Goal: Task Accomplishment & Management: Complete application form

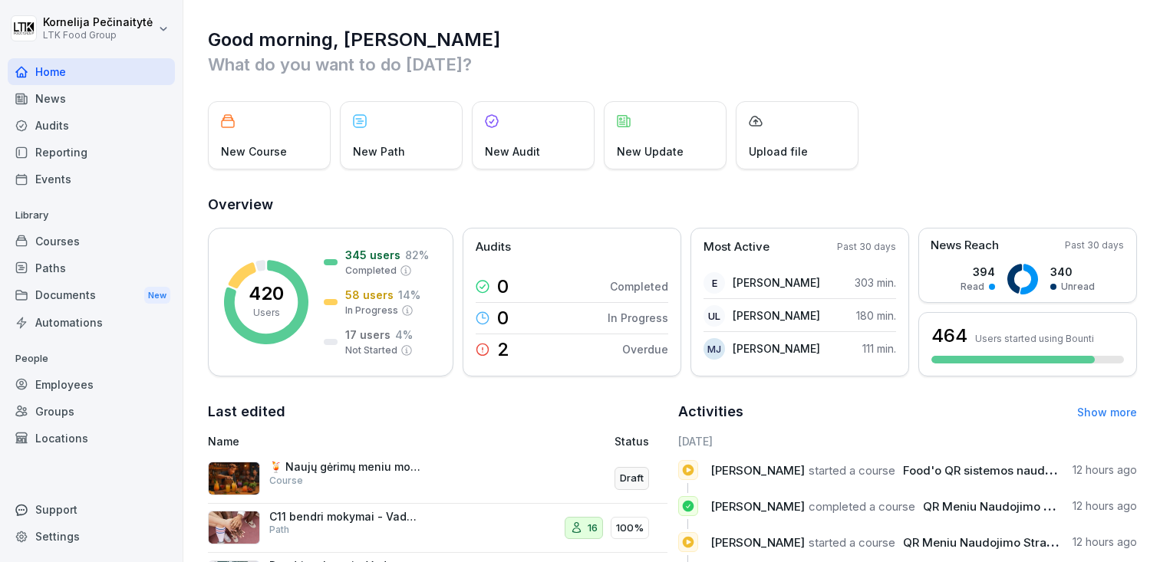
click at [75, 127] on div "Audits" at bounding box center [91, 125] width 167 height 27
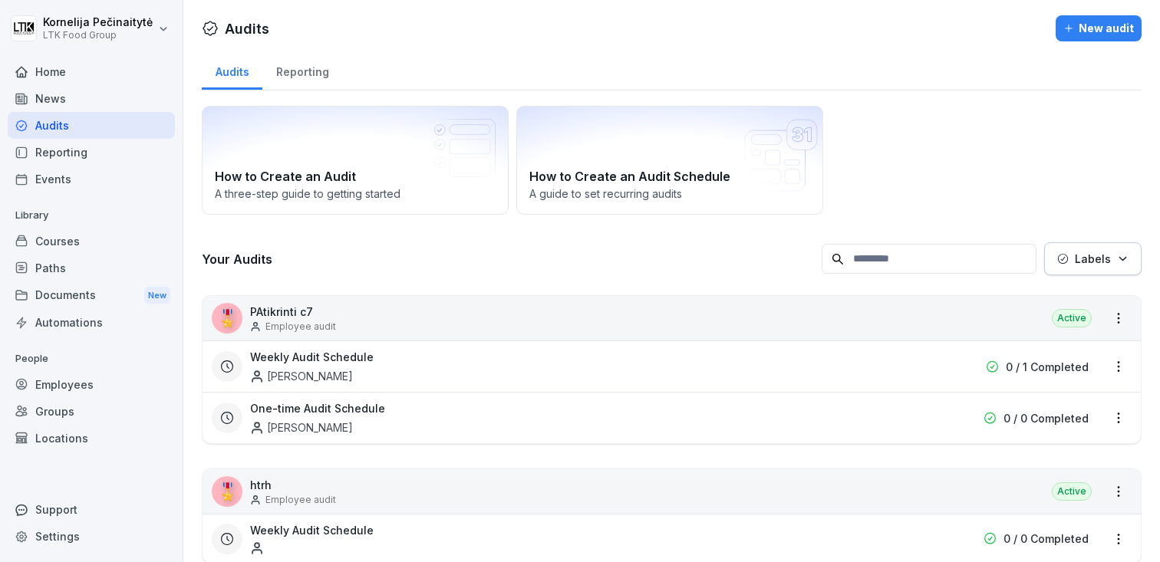
click at [1093, 21] on div "New audit" at bounding box center [1098, 28] width 71 height 17
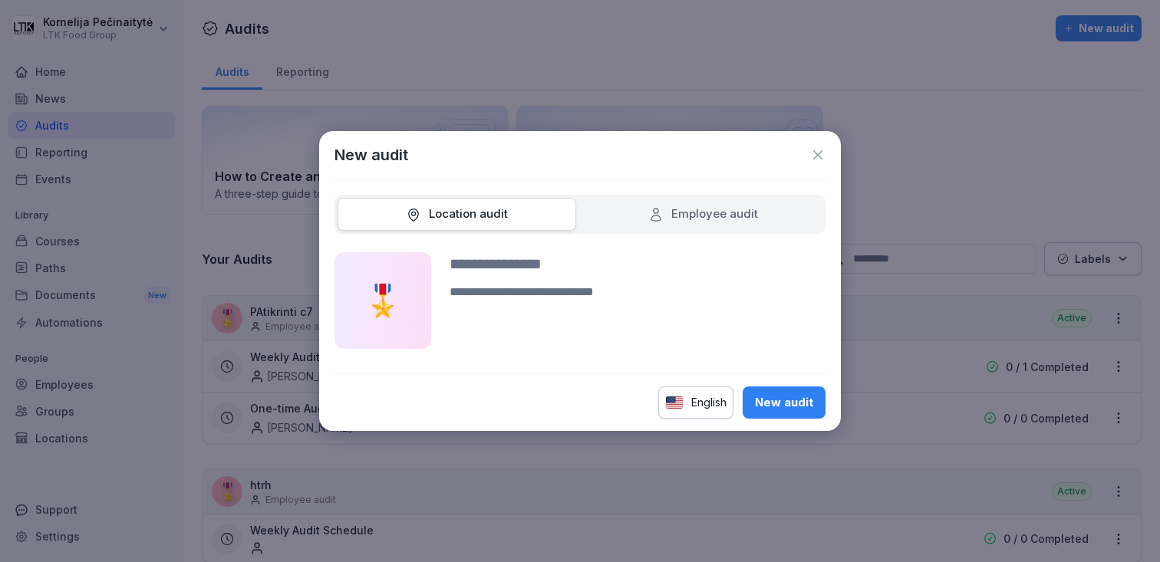
click at [722, 214] on div "Employee audit" at bounding box center [703, 215] width 110 height 18
click at [469, 202] on div "Location audit" at bounding box center [456, 214] width 239 height 33
click at [469, 209] on div "Location audit" at bounding box center [457, 215] width 102 height 18
click at [814, 160] on icon at bounding box center [817, 154] width 15 height 15
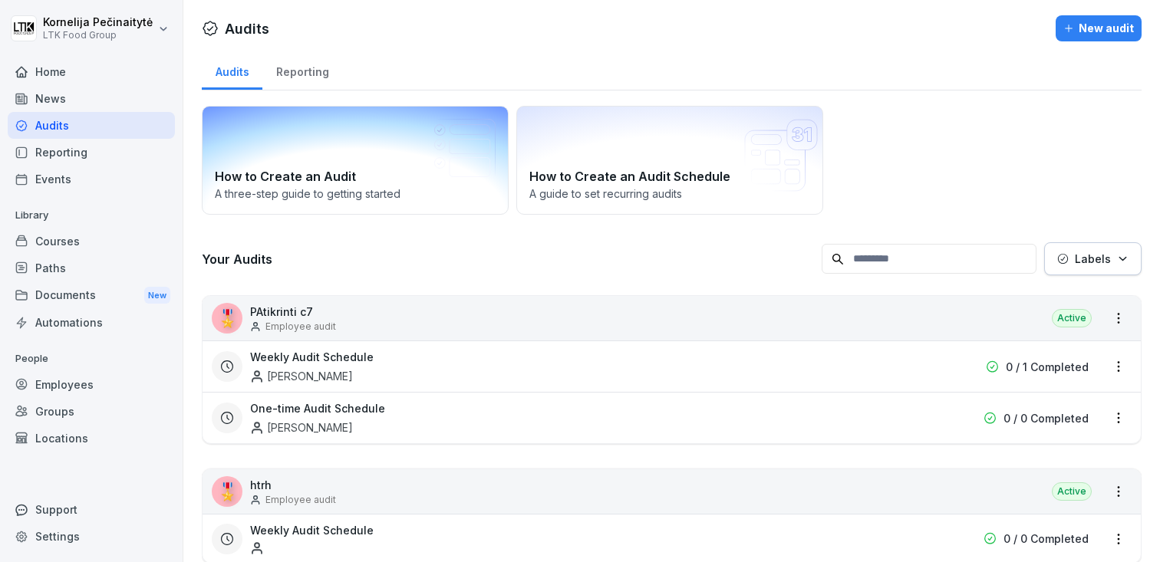
click at [345, 149] on div "How to Create an Audit A three-step guide to getting started" at bounding box center [355, 160] width 307 height 109
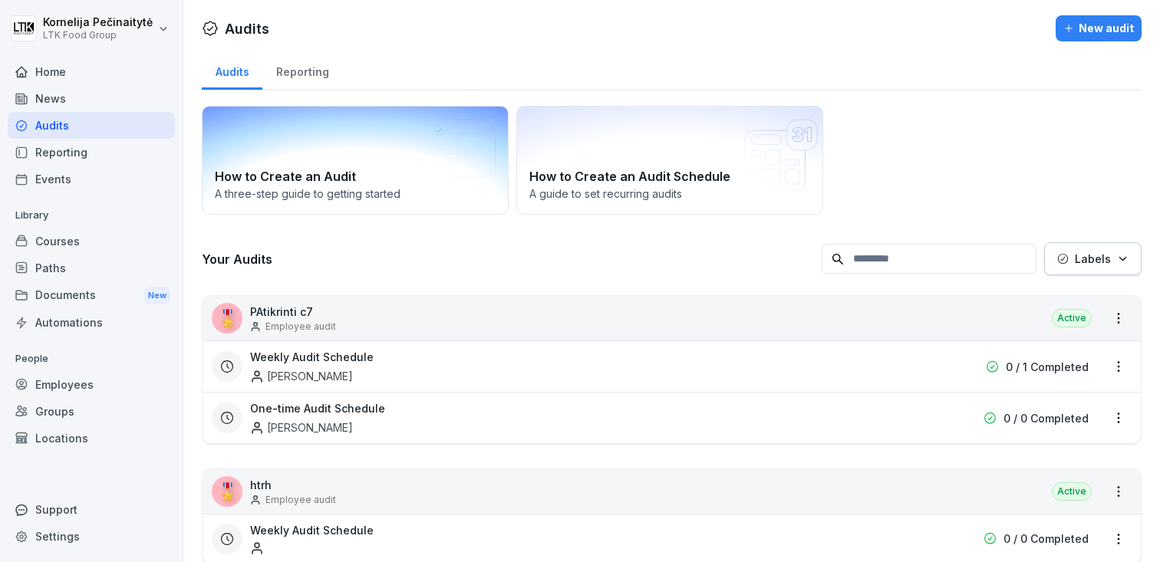
click at [340, 170] on h2 "How to Create an Audit" at bounding box center [355, 176] width 281 height 18
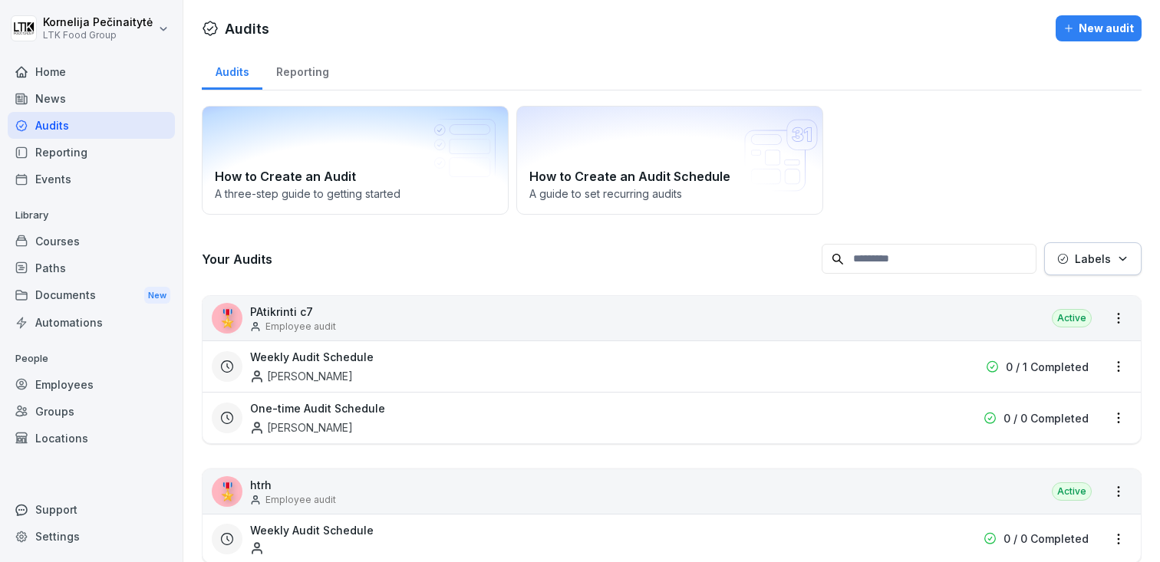
click at [1080, 31] on div "New audit" at bounding box center [1098, 28] width 71 height 17
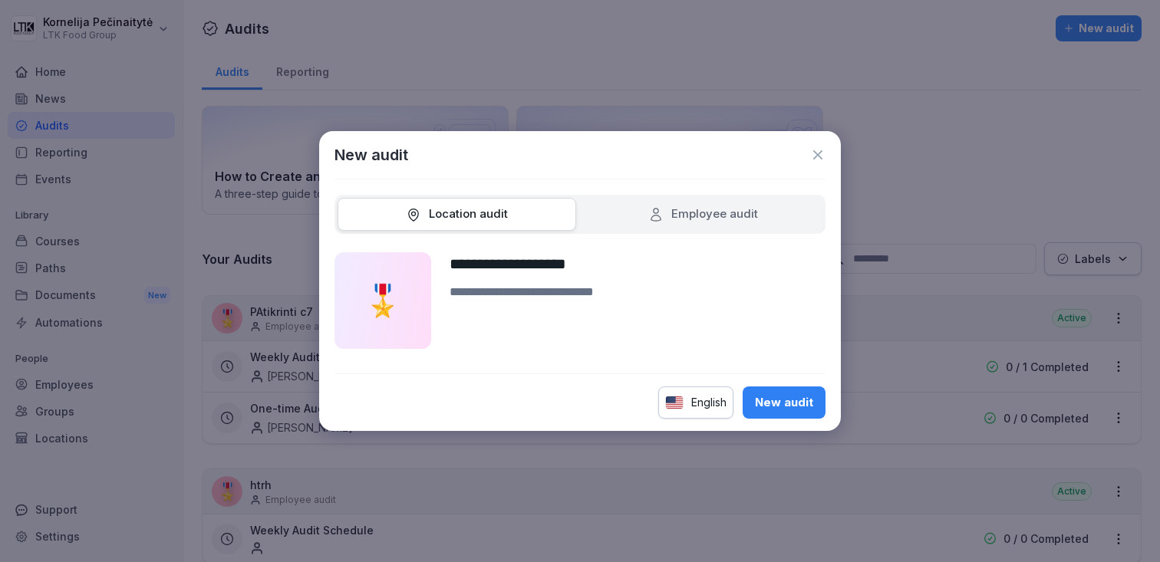
click at [558, 262] on input "**********" at bounding box center [637, 263] width 376 height 23
type input "**********"
click at [703, 392] on div "English" at bounding box center [695, 403] width 75 height 32
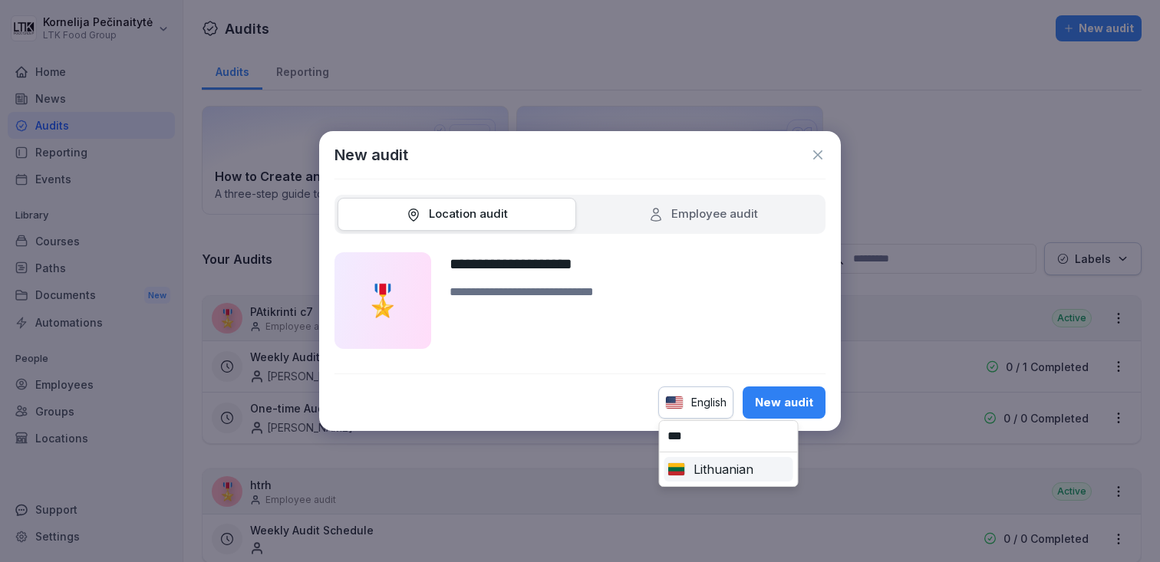
type input "***"
click at [723, 472] on div "Lithuanian" at bounding box center [728, 469] width 123 height 18
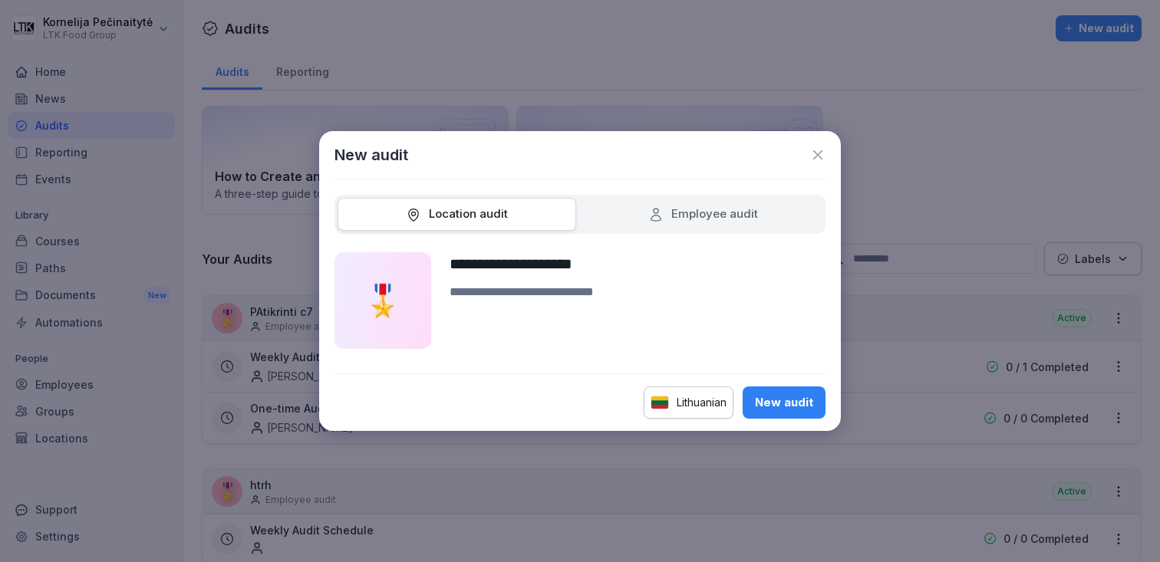
click at [797, 405] on div "New audit" at bounding box center [784, 402] width 58 height 17
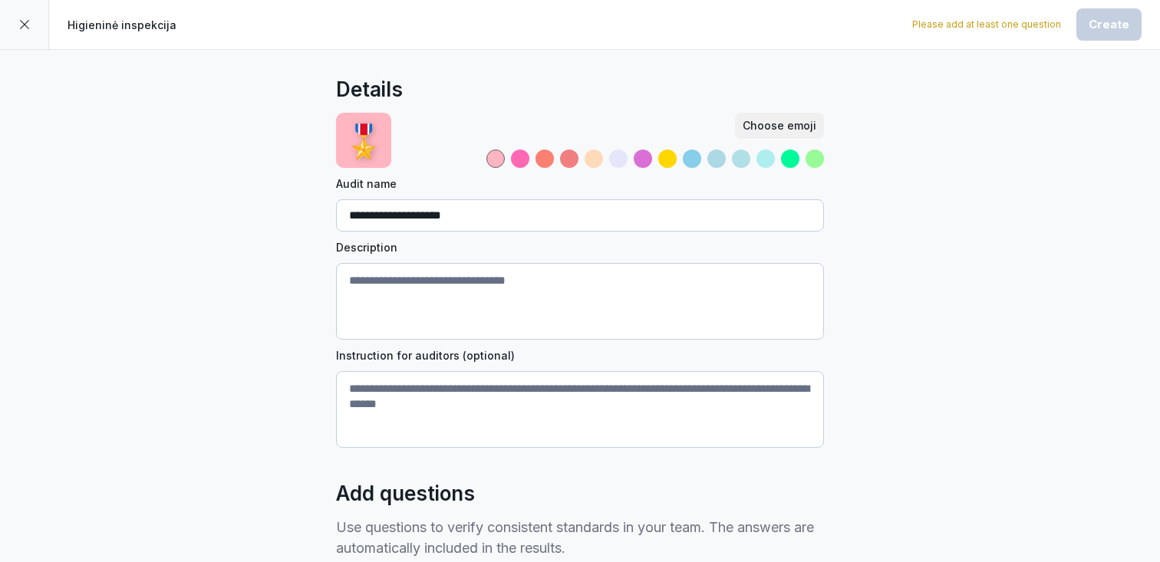
click at [521, 276] on textarea "Description" at bounding box center [580, 301] width 488 height 77
click at [686, 156] on div at bounding box center [692, 159] width 18 height 18
click at [445, 299] on textarea "Description" at bounding box center [580, 301] width 488 height 77
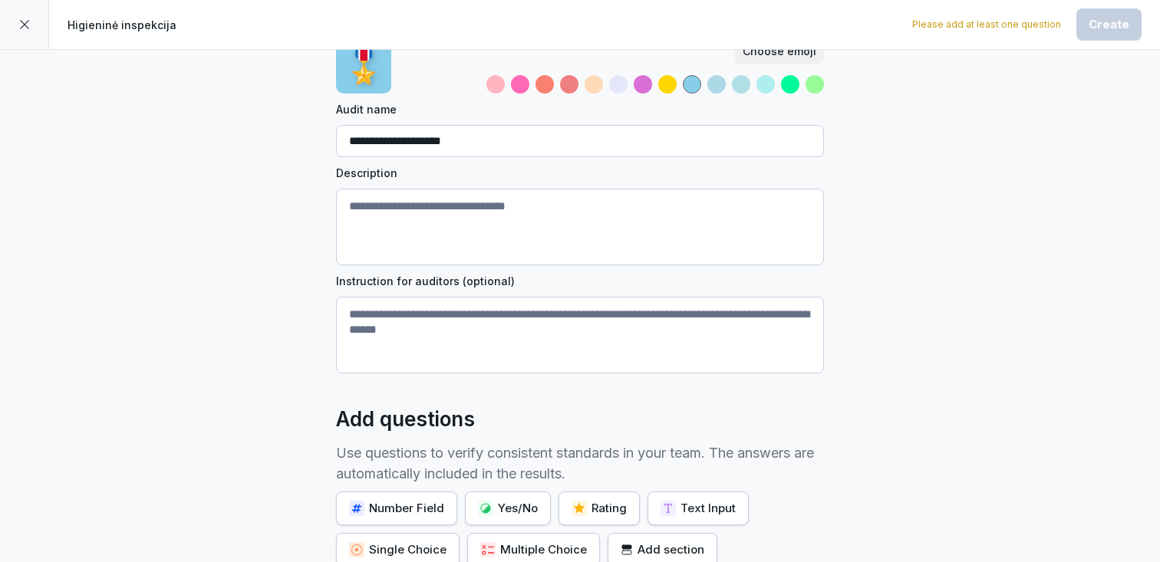
scroll to position [102, 0]
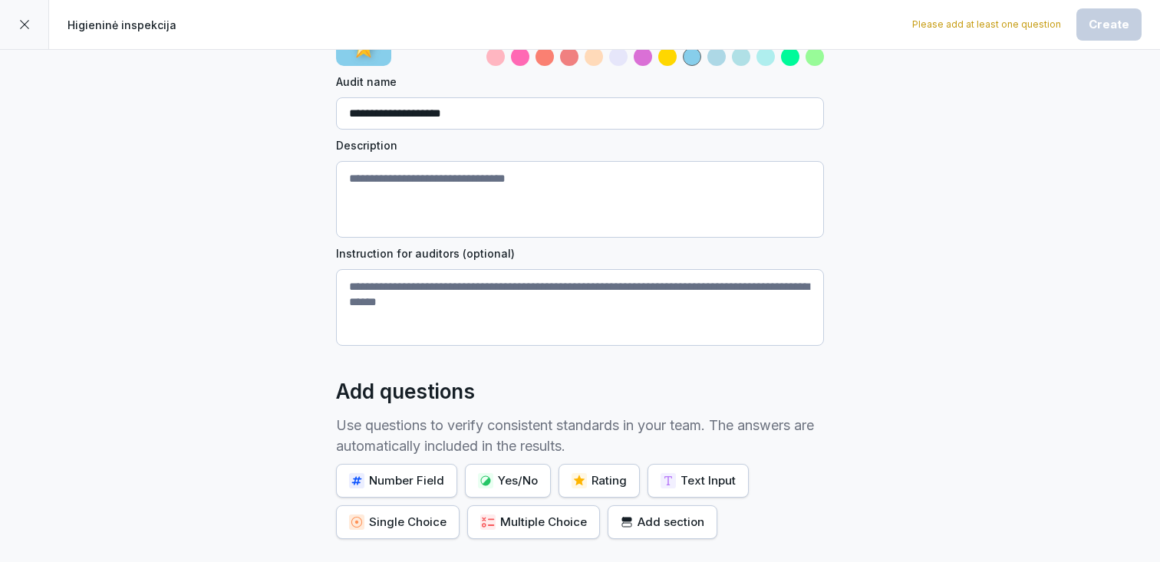
click at [468, 195] on textarea "Description" at bounding box center [580, 199] width 488 height 77
type textarea "**********"
click at [437, 301] on textarea "Instruction for auditors (optional)" at bounding box center [580, 307] width 488 height 77
click at [477, 182] on textarea "**********" at bounding box center [580, 199] width 488 height 77
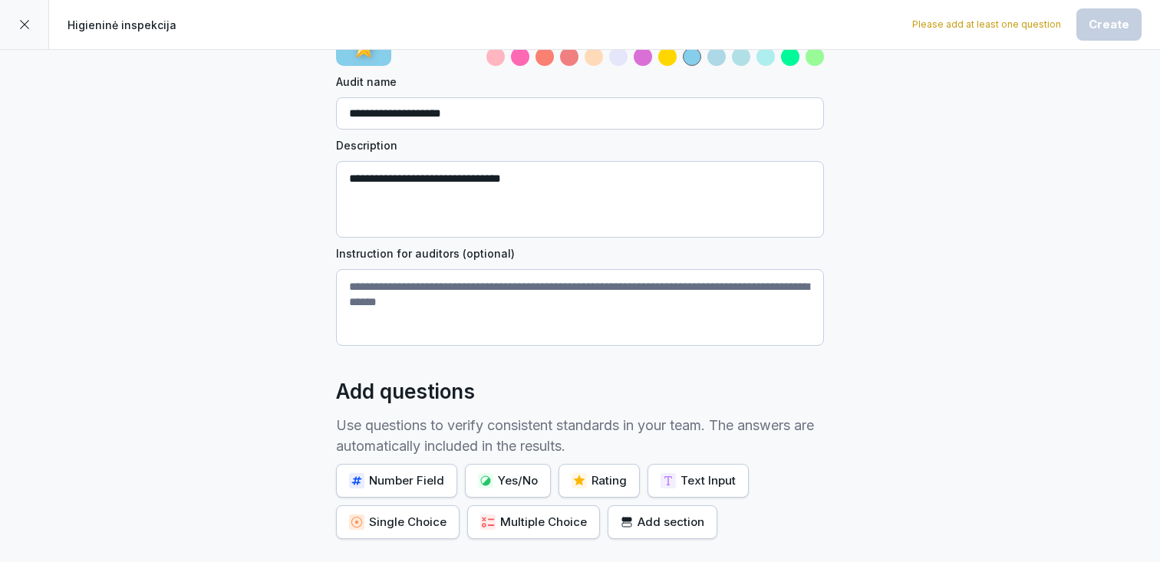
click at [477, 182] on textarea "**********" at bounding box center [580, 199] width 488 height 77
click at [449, 311] on textarea "Instruction for auditors (optional)" at bounding box center [580, 307] width 488 height 77
paste textarea "**********"
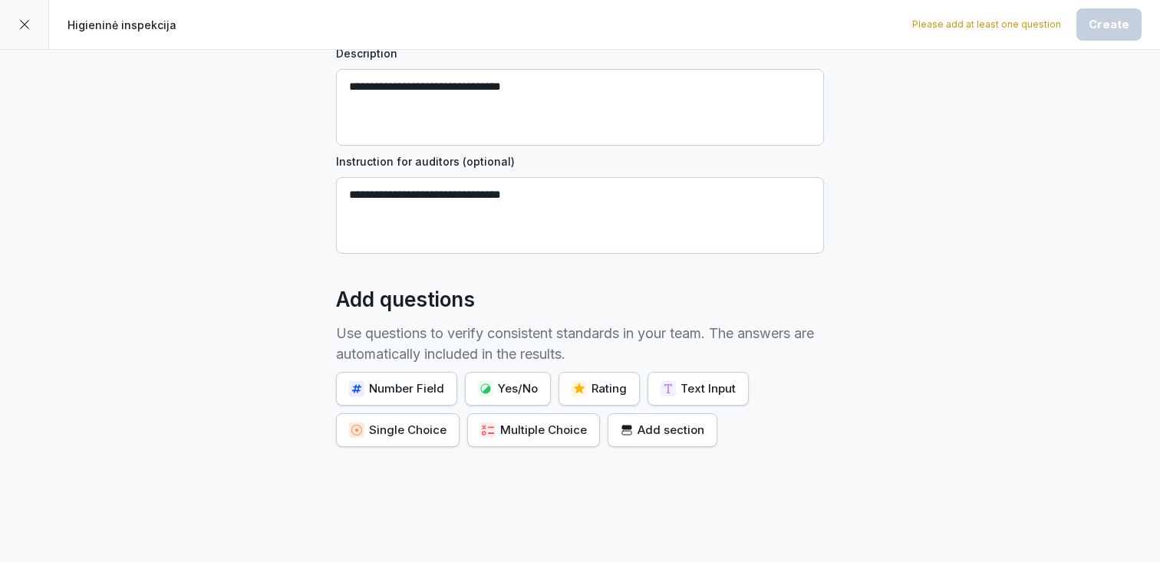
scroll to position [232, 0]
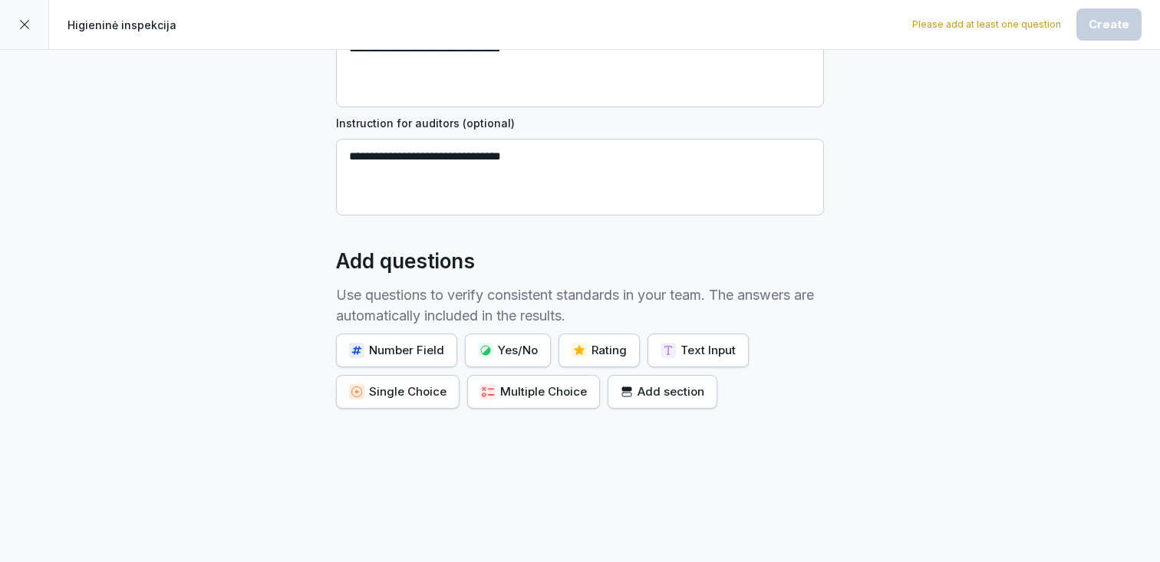
type textarea "**********"
click at [434, 342] on div "Number Field" at bounding box center [396, 350] width 95 height 17
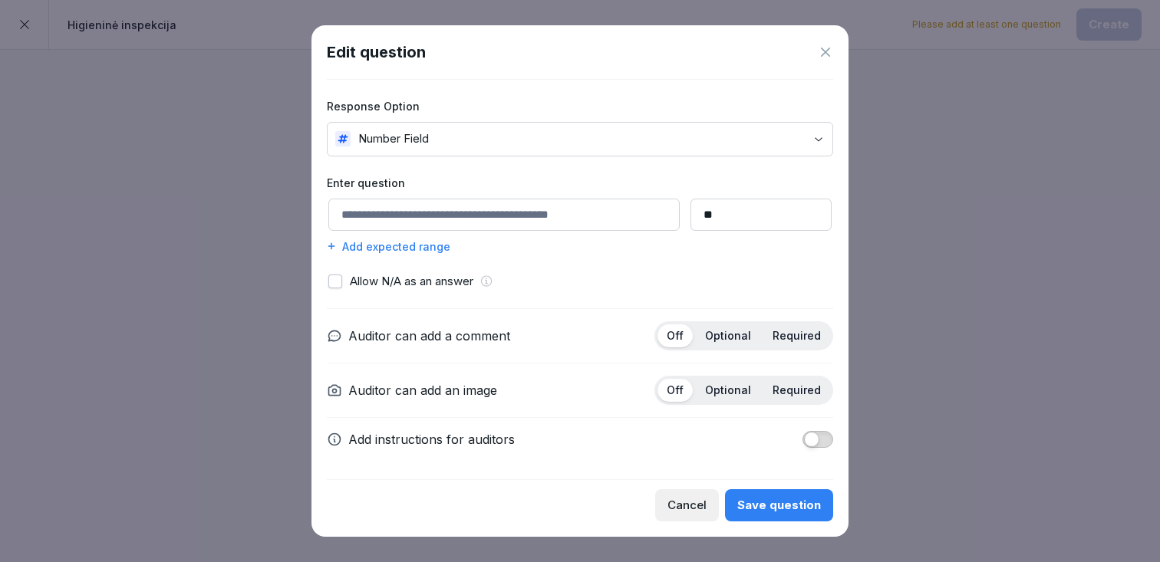
click at [689, 511] on div "Cancel" at bounding box center [686, 505] width 39 height 17
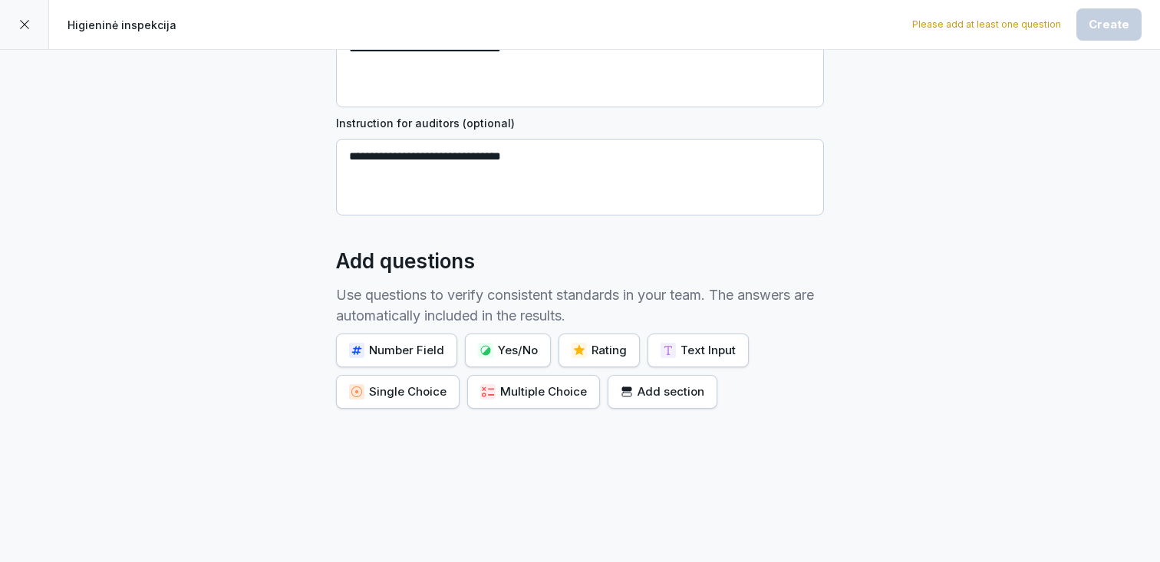
click at [431, 345] on div "Number Field" at bounding box center [396, 350] width 95 height 17
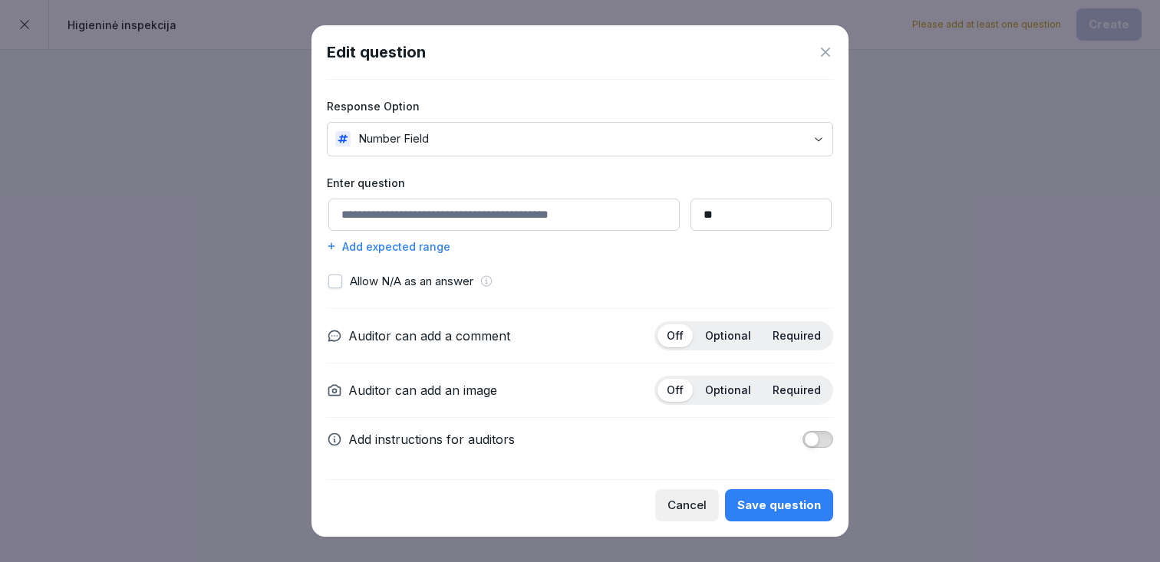
click at [518, 214] on input at bounding box center [503, 215] width 351 height 32
click at [715, 212] on input "**" at bounding box center [760, 215] width 141 height 32
click at [506, 202] on input at bounding box center [503, 215] width 351 height 32
click at [824, 50] on icon at bounding box center [825, 52] width 9 height 9
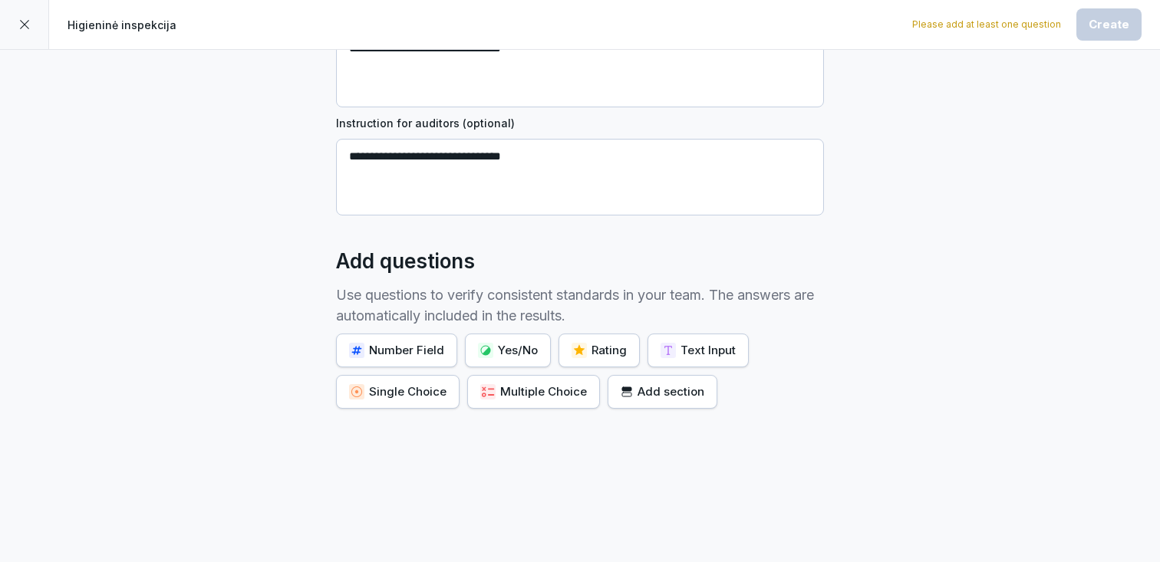
click at [525, 340] on button "Yes/No" at bounding box center [508, 351] width 86 height 34
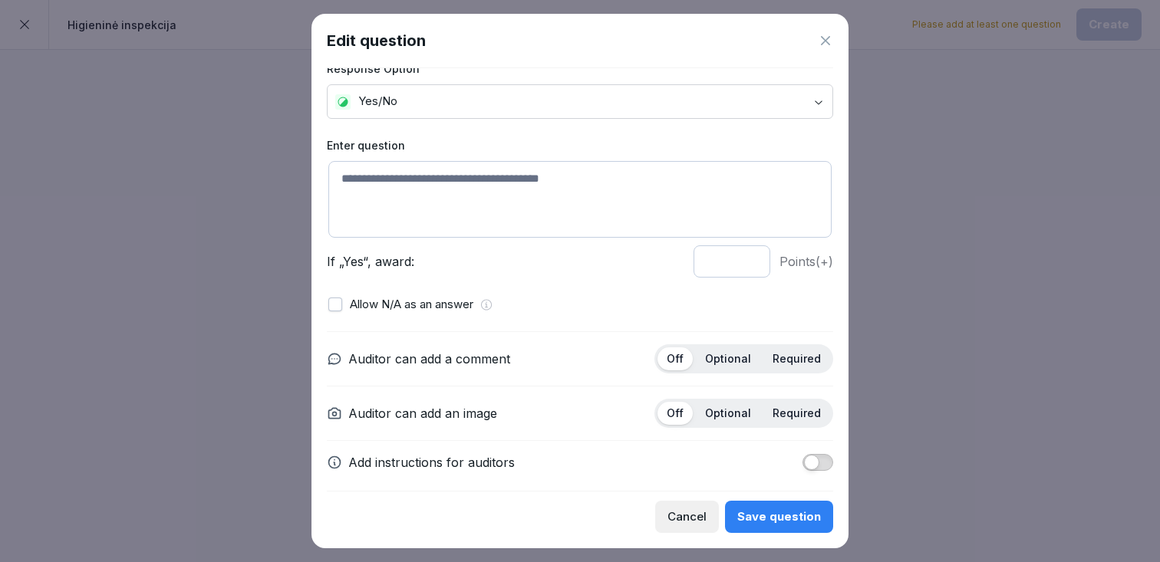
scroll to position [38, 0]
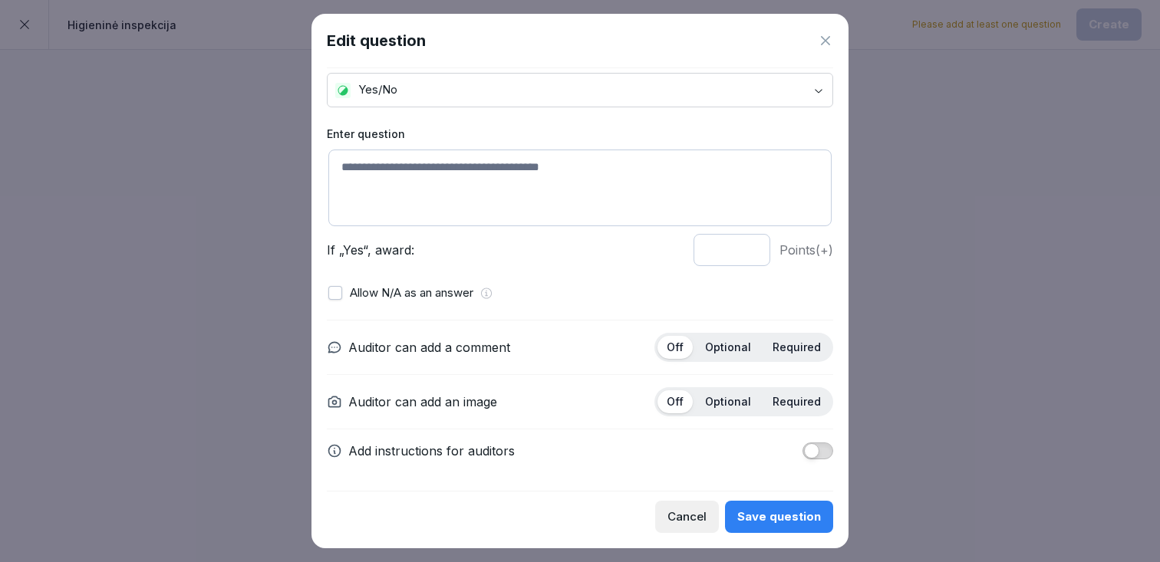
click at [827, 36] on icon at bounding box center [825, 40] width 15 height 15
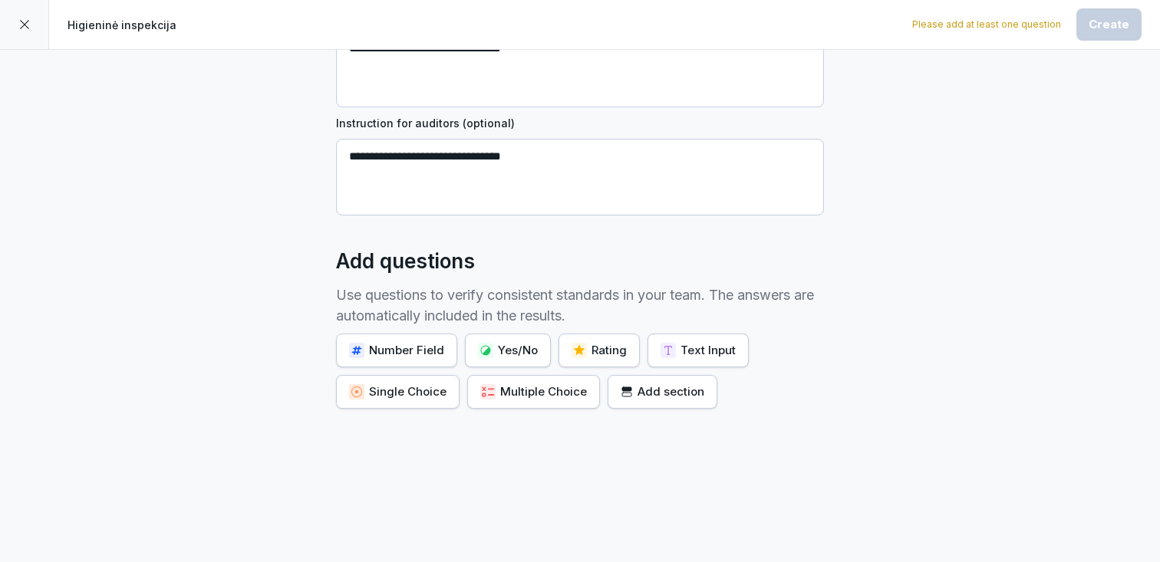
click at [596, 348] on div "Rating" at bounding box center [598, 350] width 55 height 17
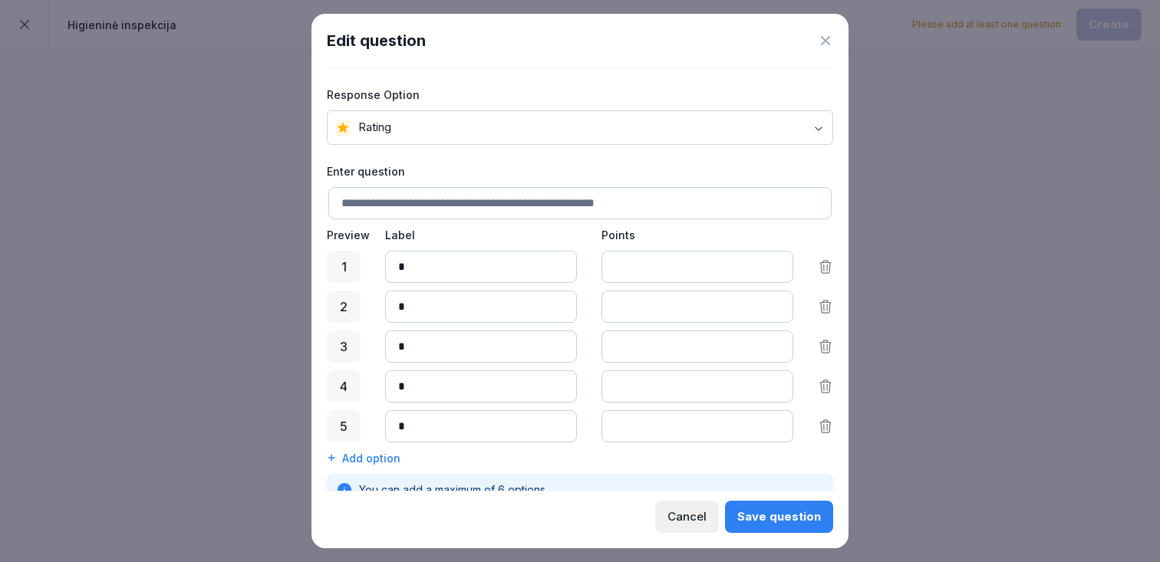
click at [517, 269] on input "*" at bounding box center [481, 267] width 192 height 32
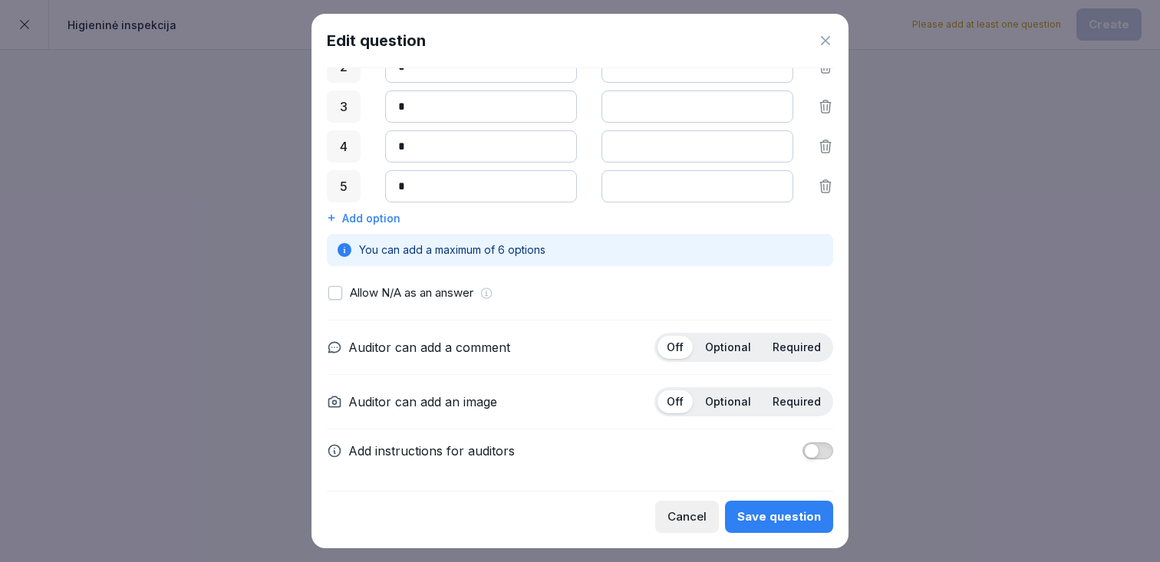
scroll to position [0, 0]
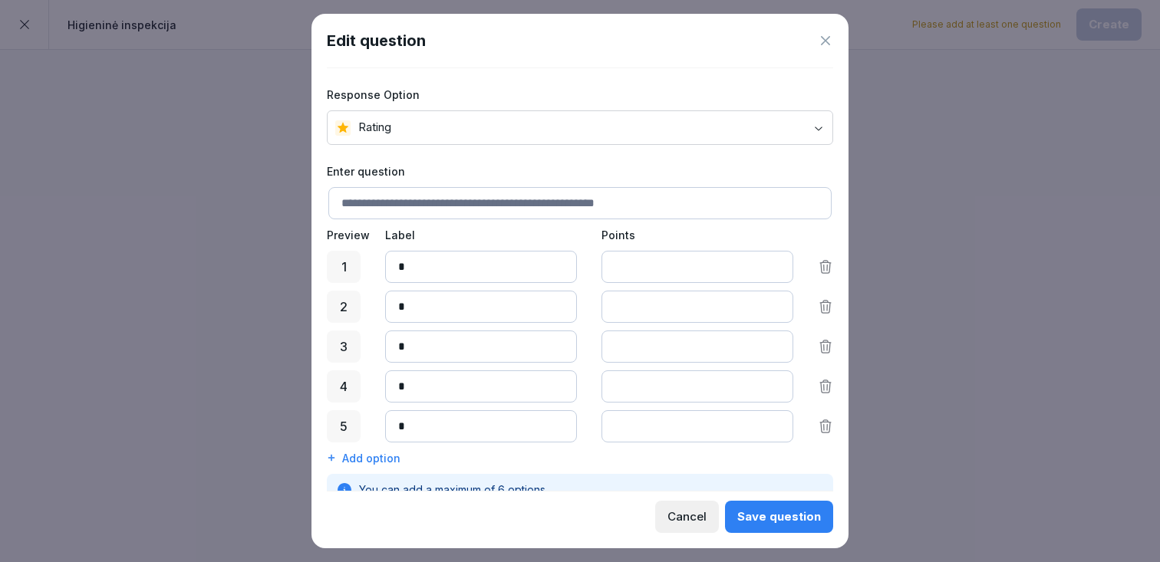
click at [830, 310] on icon at bounding box center [825, 306] width 15 height 15
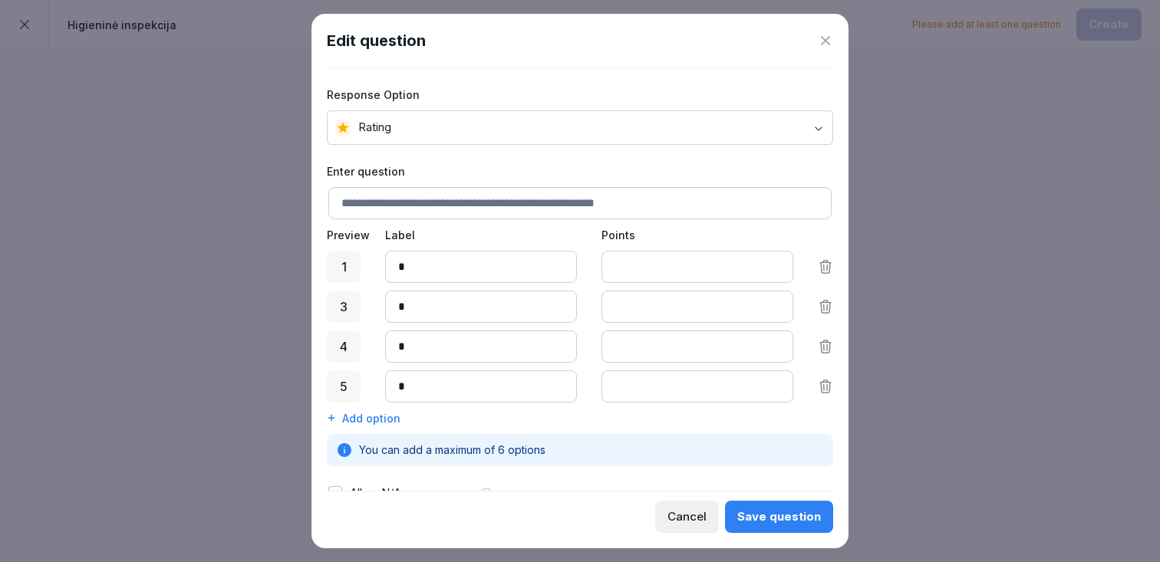
click at [416, 269] on input "*" at bounding box center [481, 267] width 192 height 32
click at [467, 354] on input "*" at bounding box center [481, 347] width 192 height 32
click at [431, 308] on input "*" at bounding box center [481, 307] width 192 height 32
type input "*"
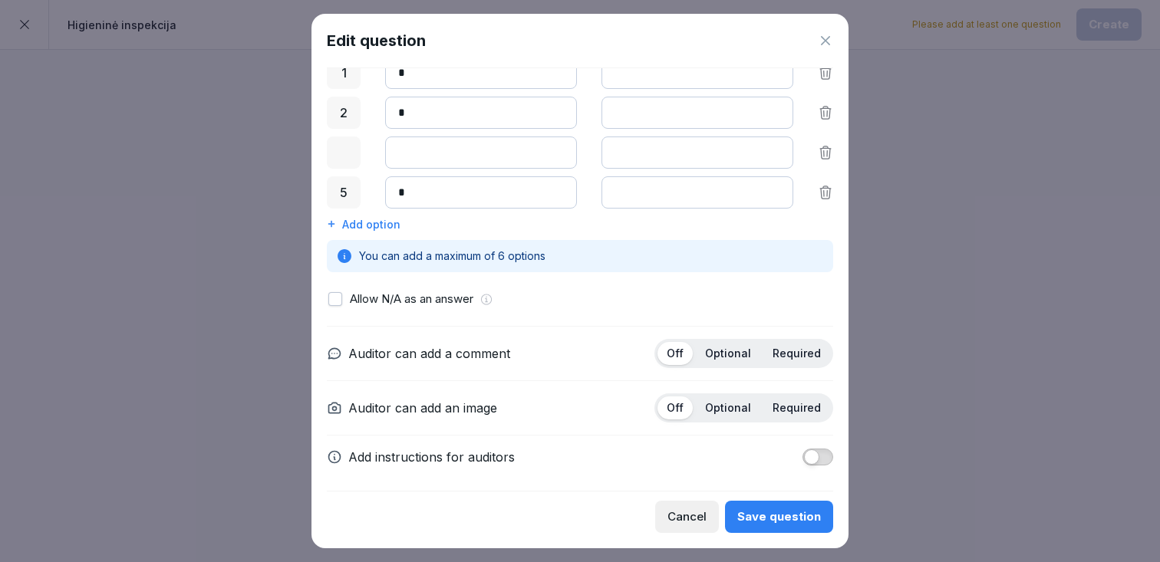
scroll to position [200, 0]
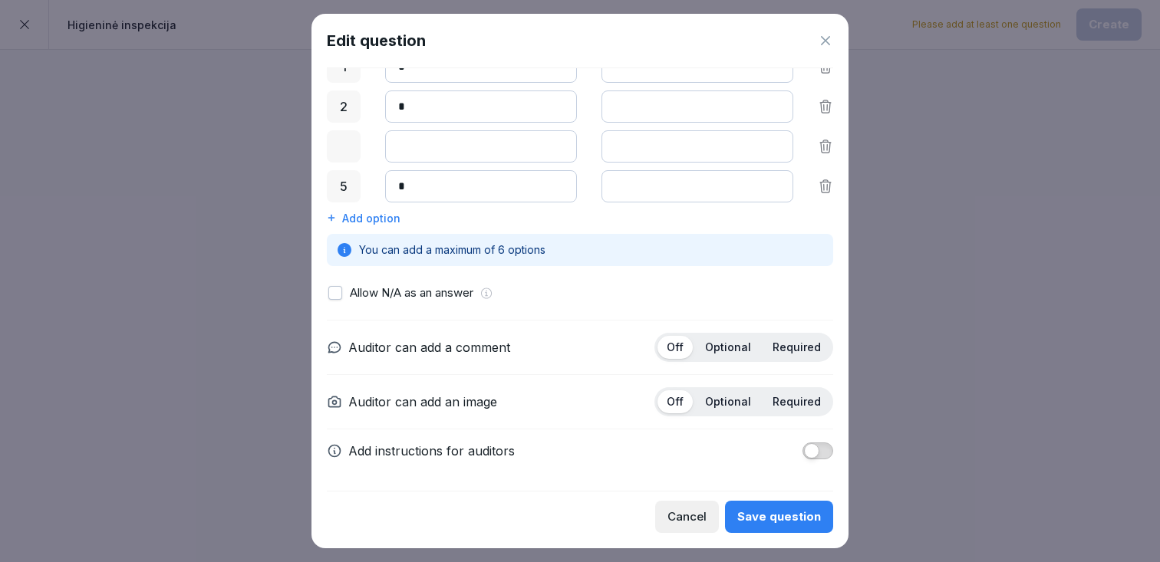
type input "*"
click at [792, 342] on p "Required" at bounding box center [796, 348] width 48 height 14
click at [732, 344] on p "Optional" at bounding box center [728, 348] width 46 height 14
click at [740, 397] on p "Optional" at bounding box center [728, 402] width 46 height 14
click at [807, 400] on p "Required" at bounding box center [796, 402] width 48 height 14
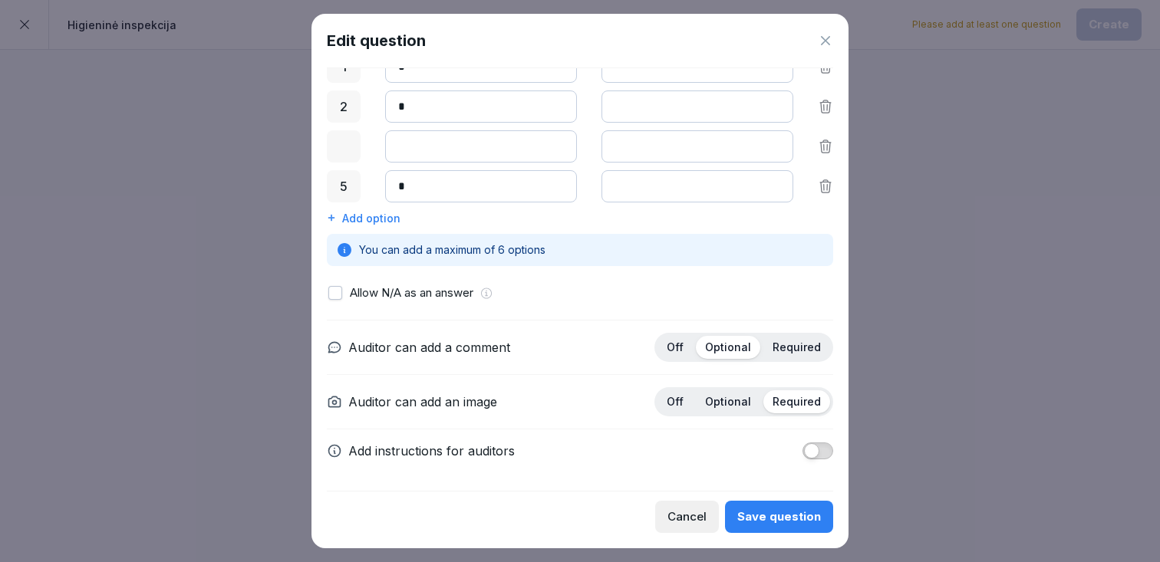
click at [767, 400] on span at bounding box center [796, 401] width 67 height 23
click at [381, 220] on div "Add option" at bounding box center [580, 218] width 506 height 16
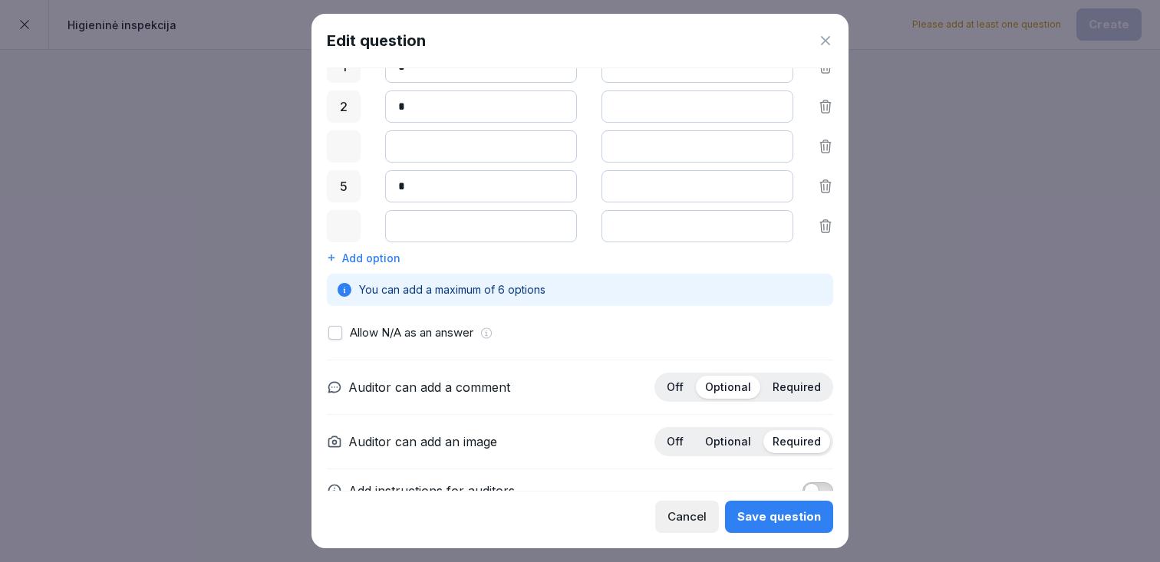
click at [825, 221] on icon at bounding box center [825, 226] width 11 height 12
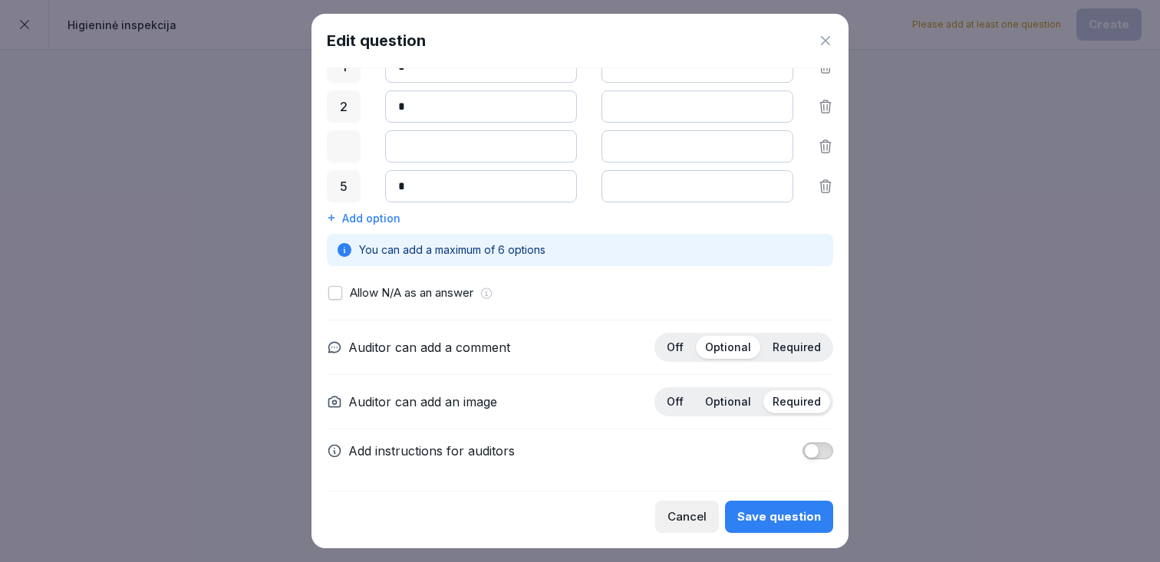
scroll to position [0, 0]
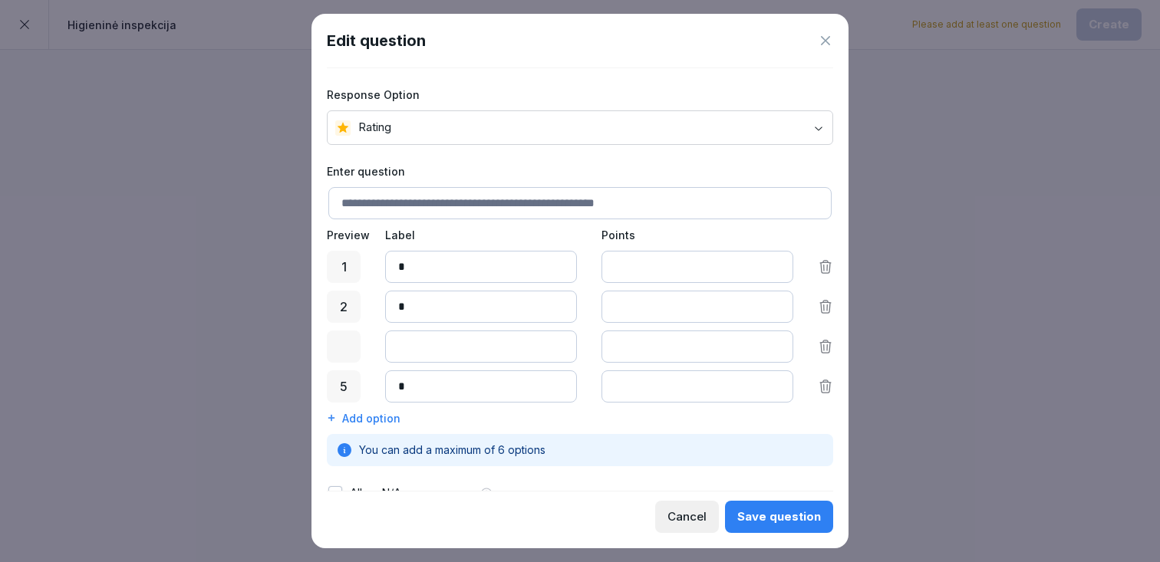
click at [591, 127] on body "**********" at bounding box center [580, 281] width 1160 height 562
click at [531, 201] on input at bounding box center [579, 203] width 503 height 32
type input "**********"
click at [812, 527] on button "Save question" at bounding box center [779, 517] width 108 height 32
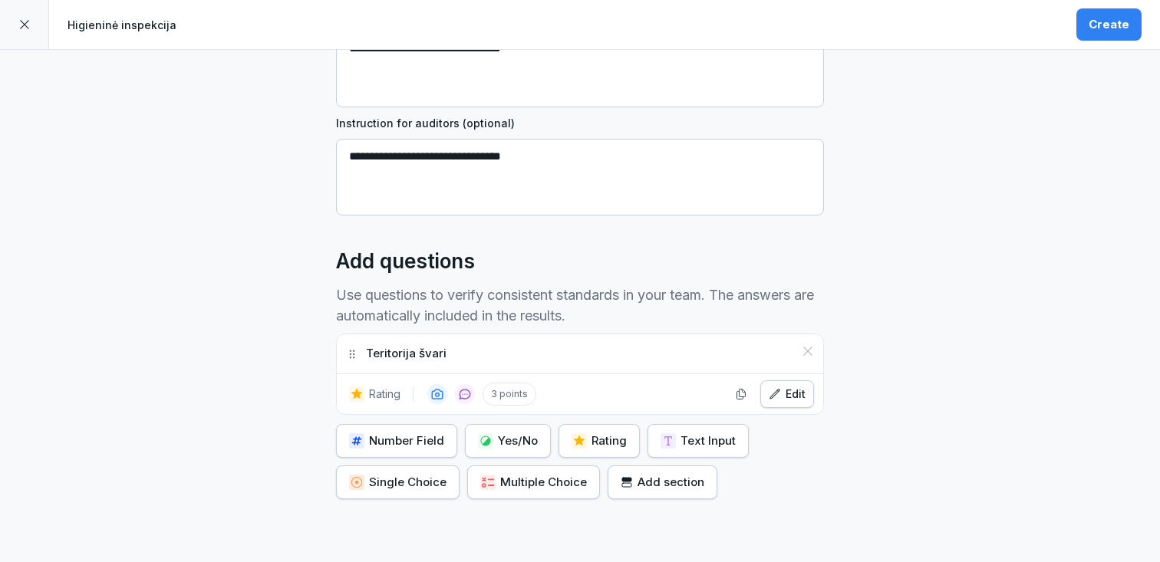
scroll to position [322, 0]
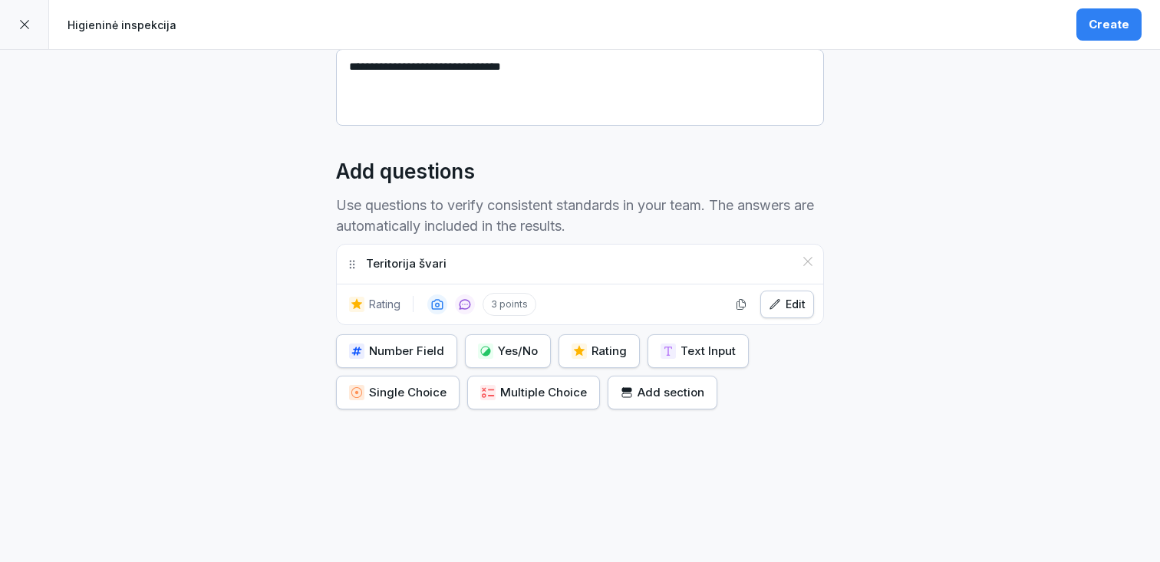
click at [500, 346] on div "Yes/No" at bounding box center [508, 351] width 60 height 17
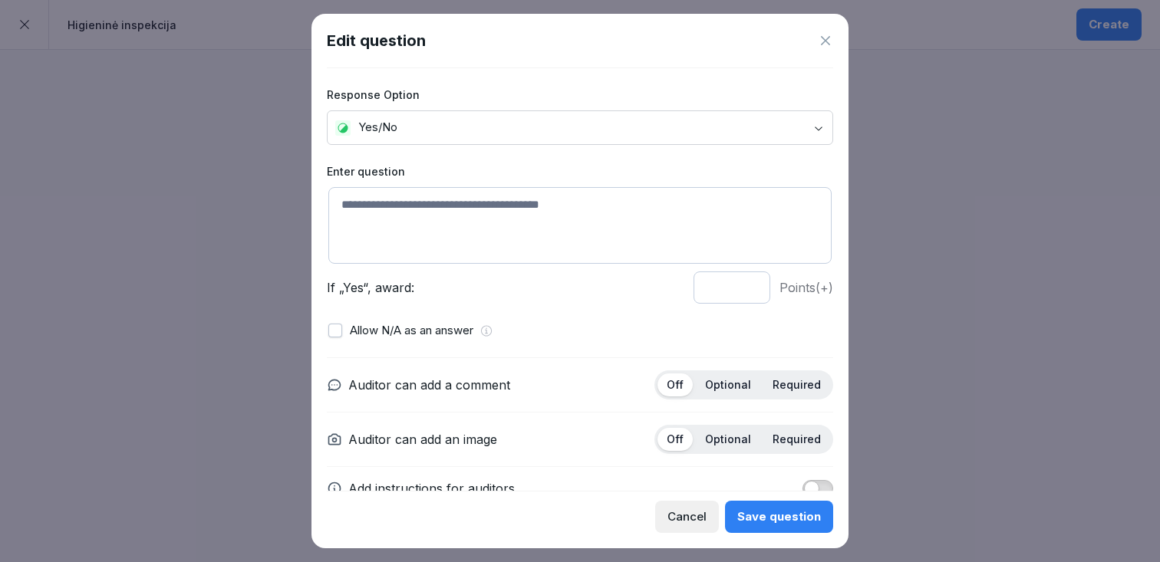
click at [504, 223] on textarea at bounding box center [579, 225] width 503 height 77
type textarea "**********"
click at [750, 283] on input "*" at bounding box center [731, 288] width 77 height 32
type input "*"
click at [750, 283] on input "*" at bounding box center [731, 288] width 77 height 32
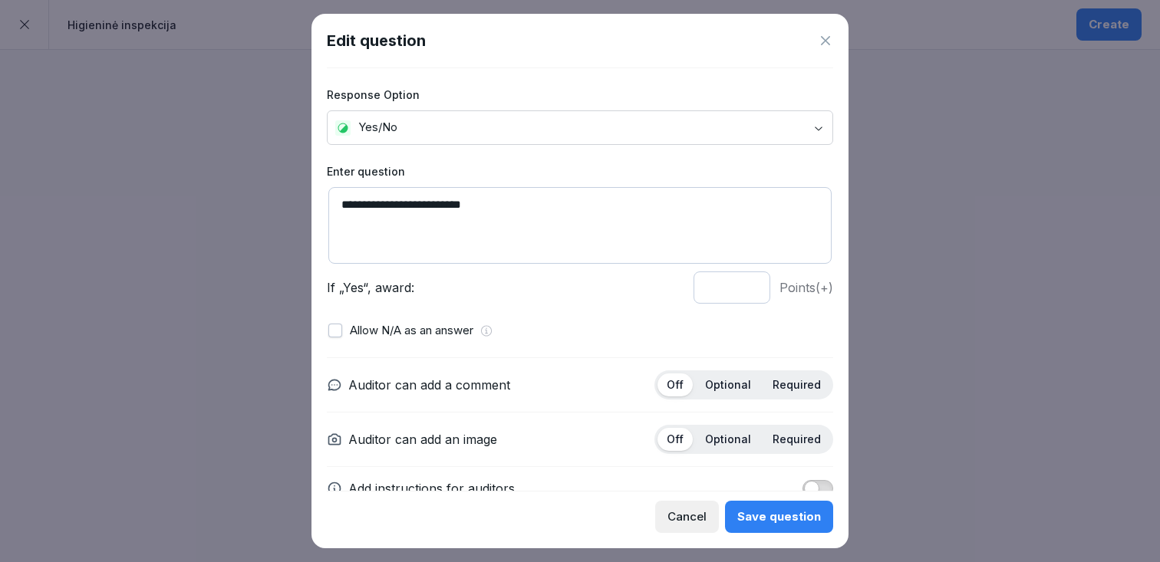
scroll to position [38, 0]
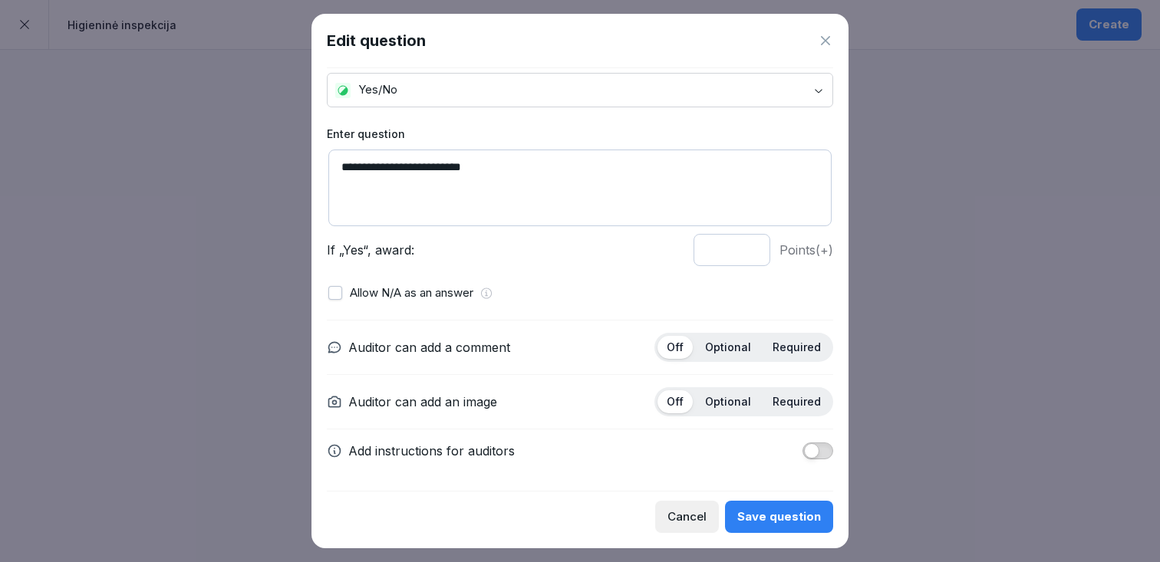
click at [753, 347] on div "Optional" at bounding box center [728, 347] width 64 height 23
click at [752, 391] on div "Optional" at bounding box center [728, 401] width 64 height 23
click at [761, 516] on div "Save question" at bounding box center [779, 517] width 84 height 17
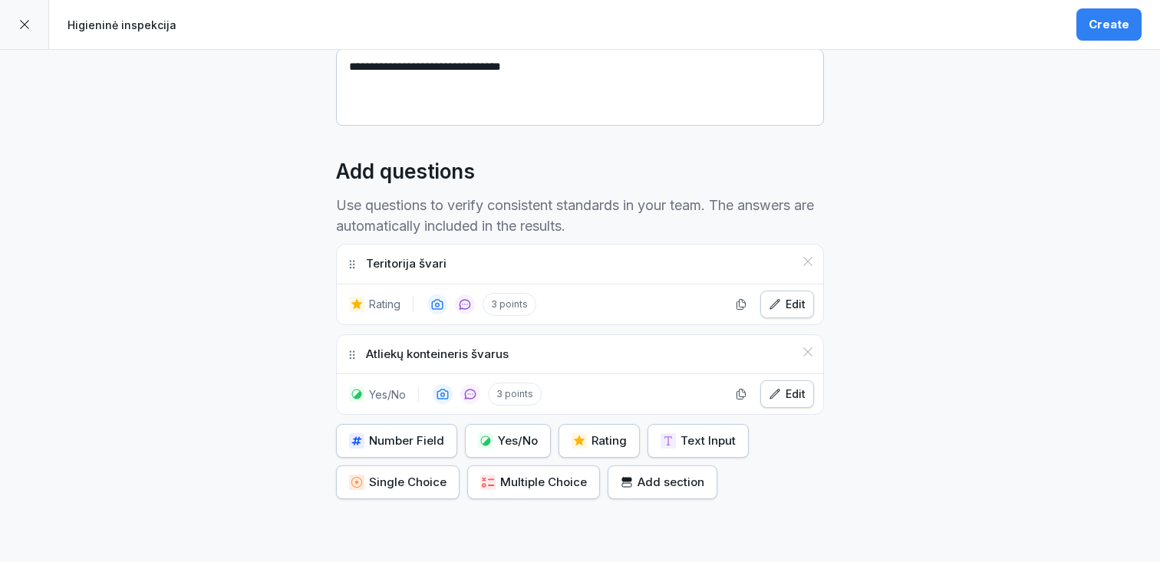
click at [785, 298] on div "Edit" at bounding box center [787, 304] width 37 height 17
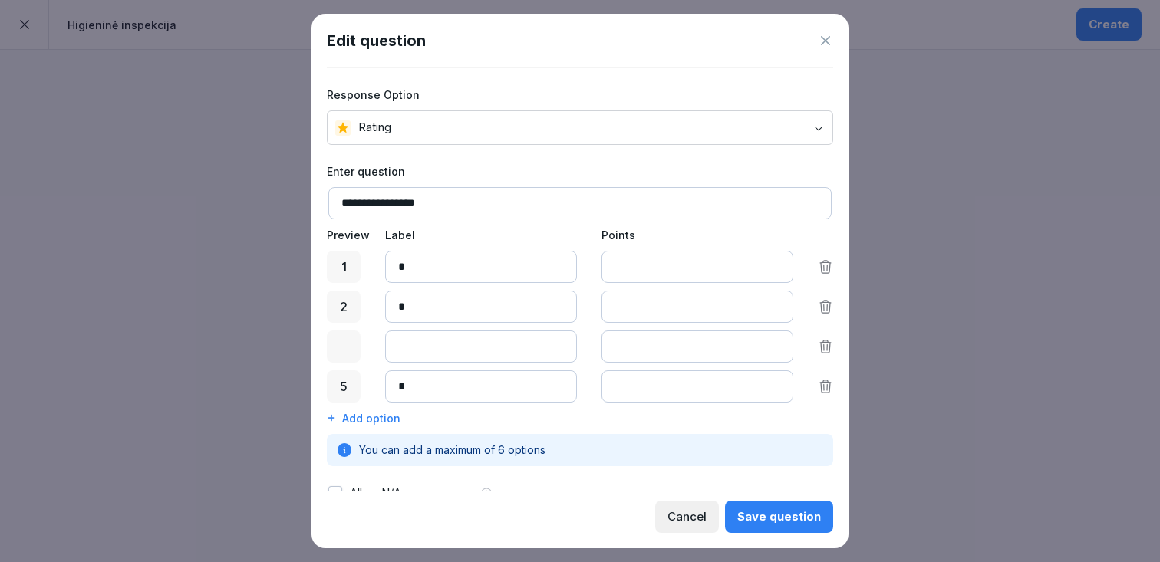
click at [830, 41] on icon at bounding box center [825, 40] width 15 height 15
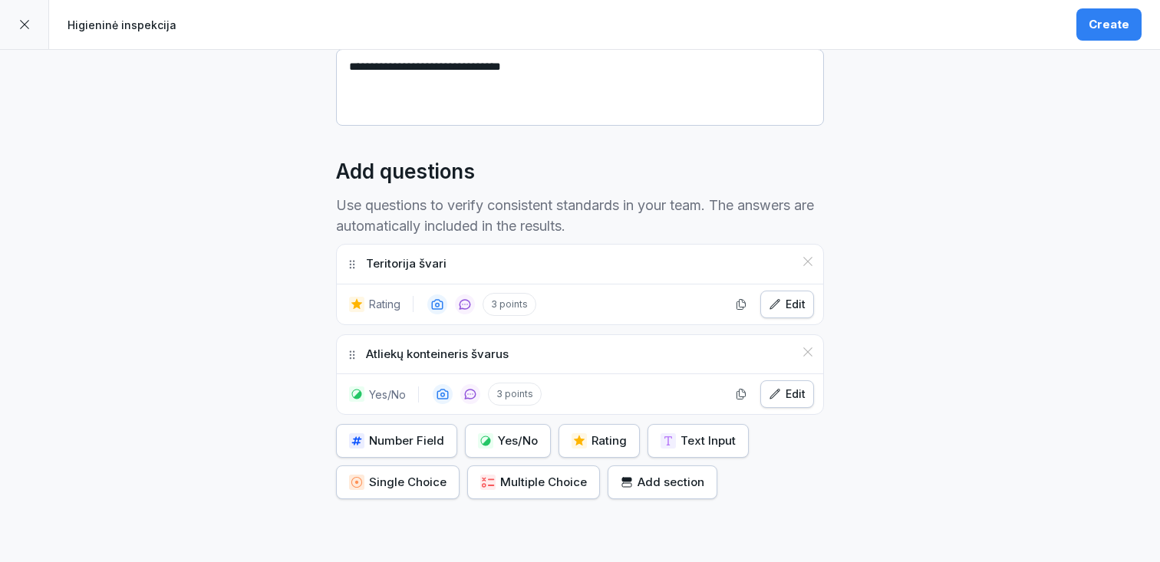
click at [788, 383] on button "Edit" at bounding box center [787, 394] width 54 height 28
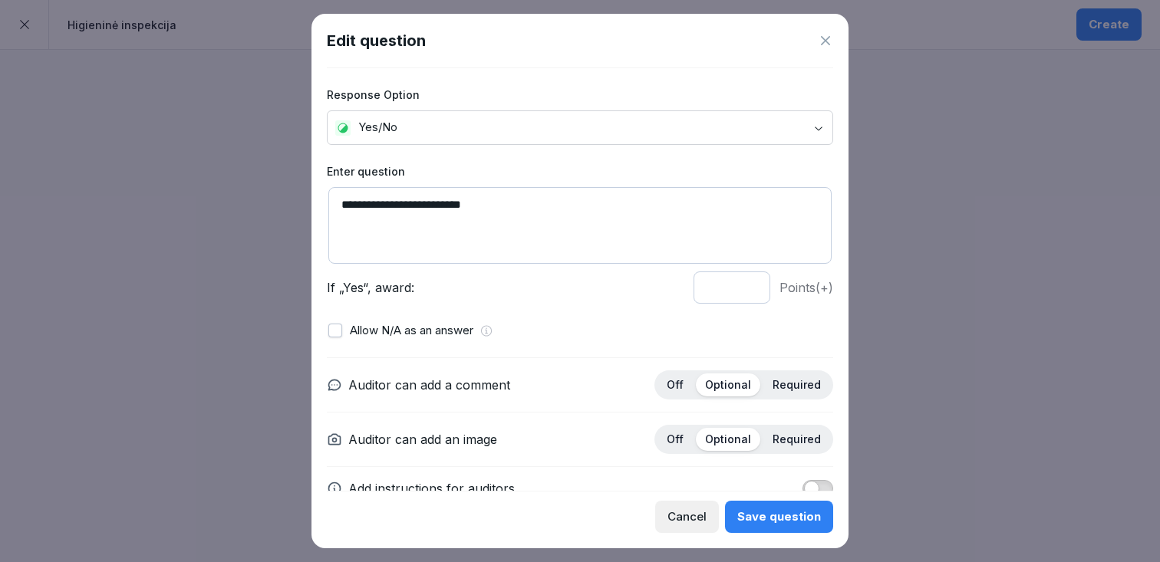
click at [407, 334] on p "Allow N/A as an answer" at bounding box center [411, 331] width 123 height 18
click at [328, 333] on button "button" at bounding box center [335, 331] width 14 height 14
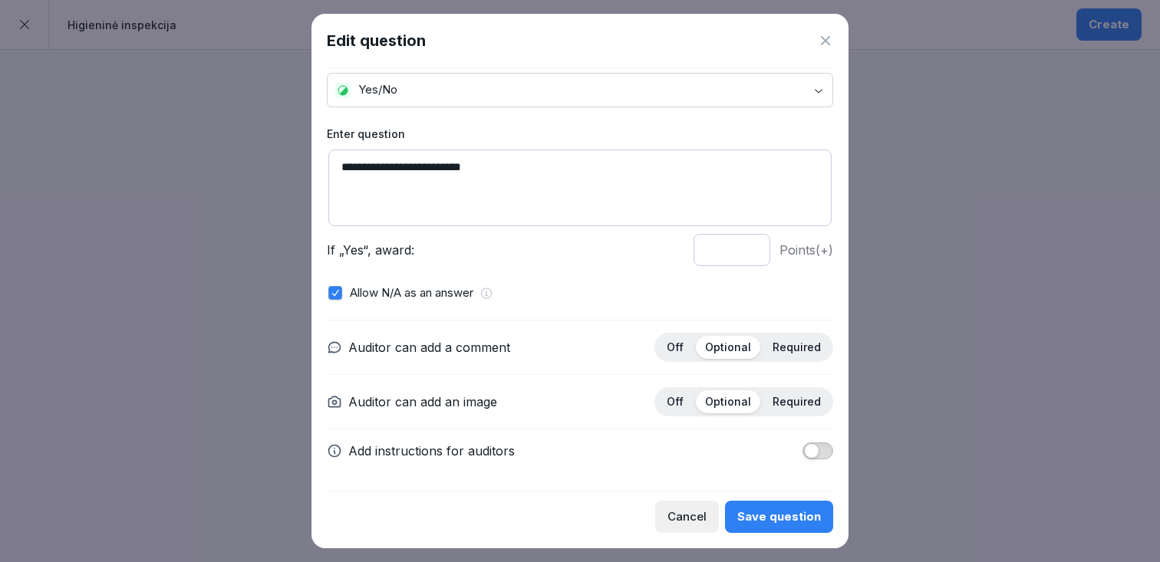
click at [792, 512] on div "Save question" at bounding box center [779, 517] width 84 height 17
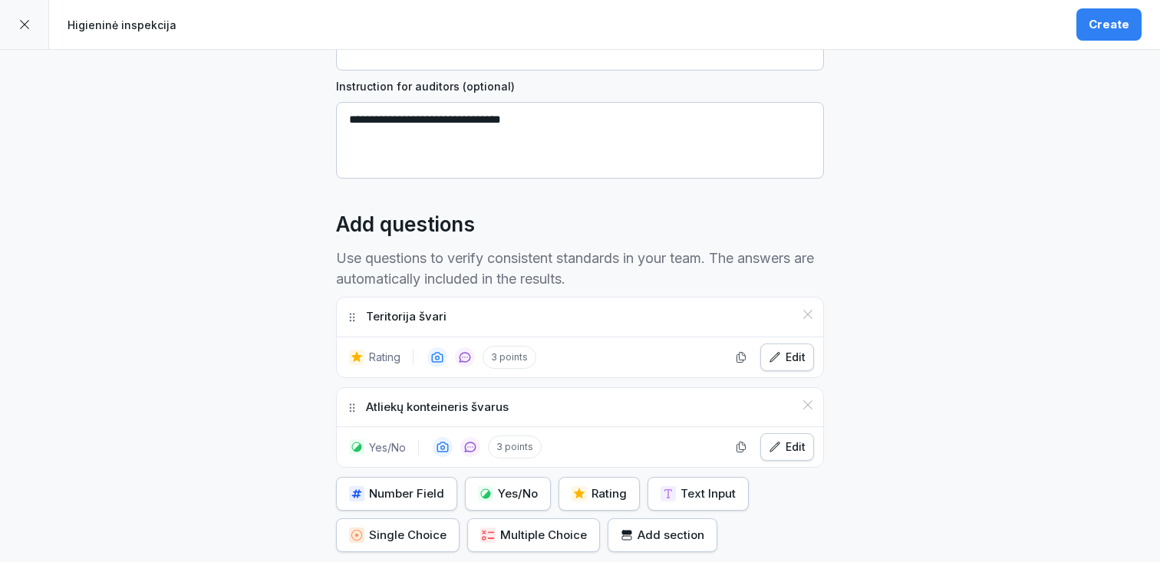
scroll to position [413, 0]
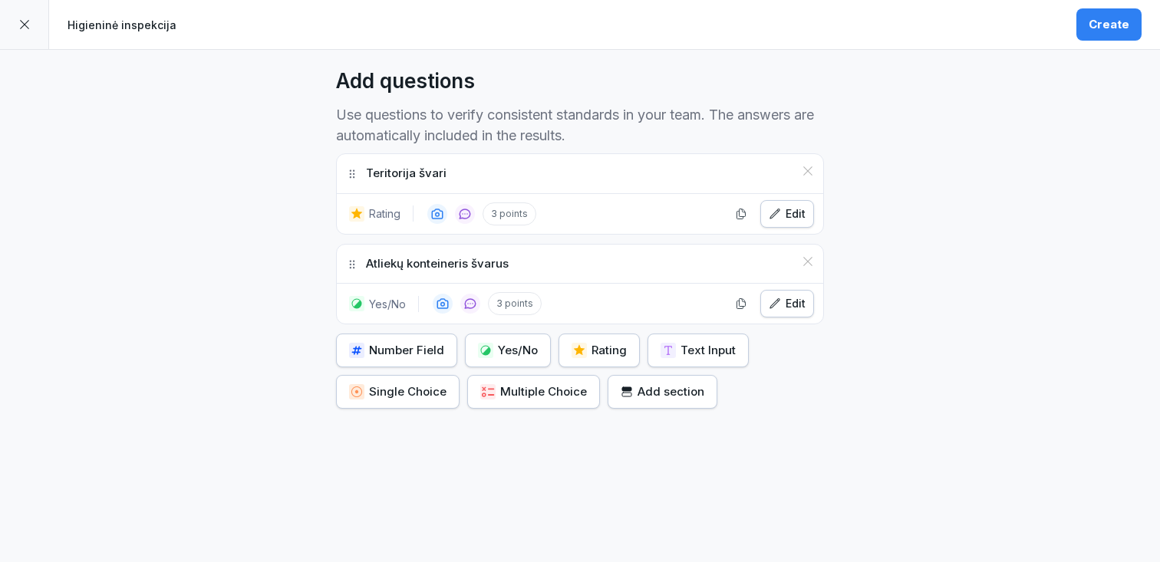
click at [571, 384] on div "Multiple Choice" at bounding box center [533, 392] width 107 height 17
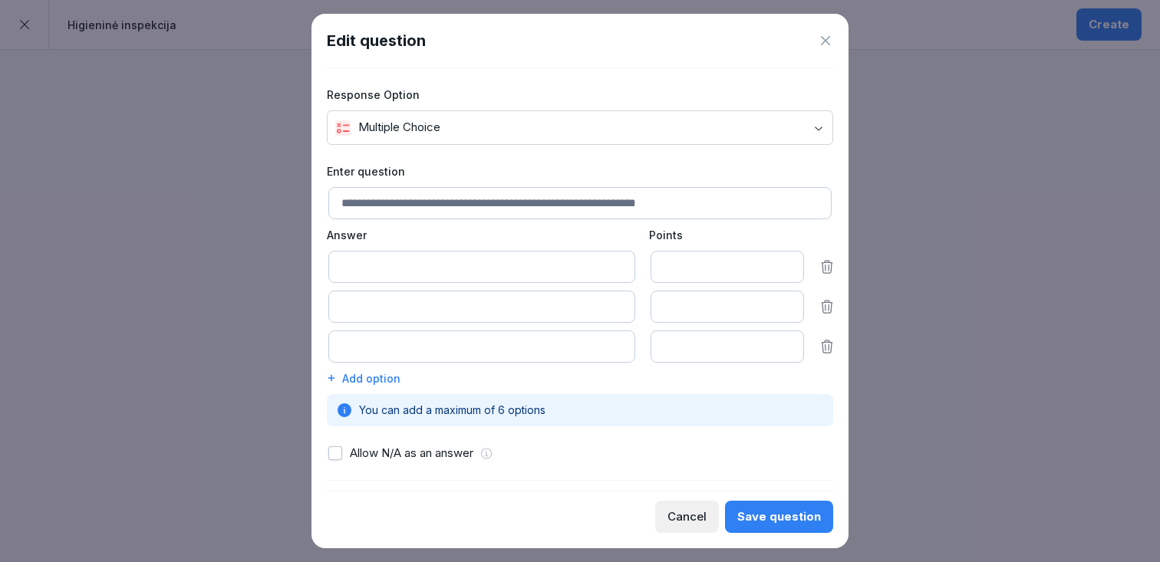
click at [446, 212] on input at bounding box center [579, 203] width 503 height 32
type input "**********"
click at [413, 260] on input at bounding box center [481, 267] width 307 height 32
type input "****"
click at [525, 317] on input at bounding box center [481, 307] width 307 height 32
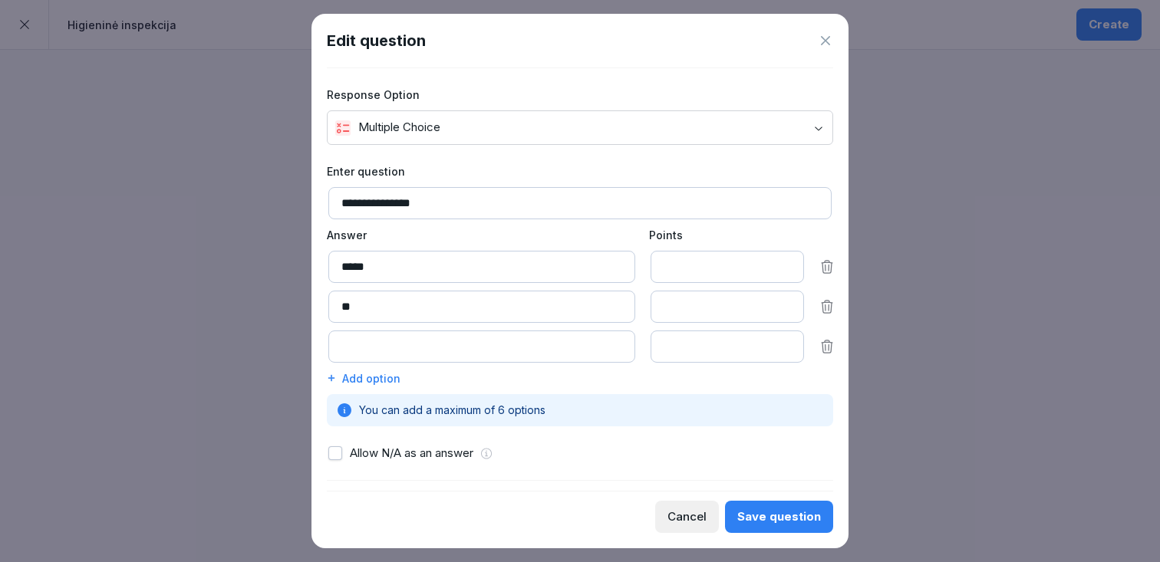
type input "*"
type input "*******"
click at [479, 364] on div "**********" at bounding box center [580, 294] width 506 height 263
click at [470, 354] on input at bounding box center [481, 347] width 307 height 32
type input "**"
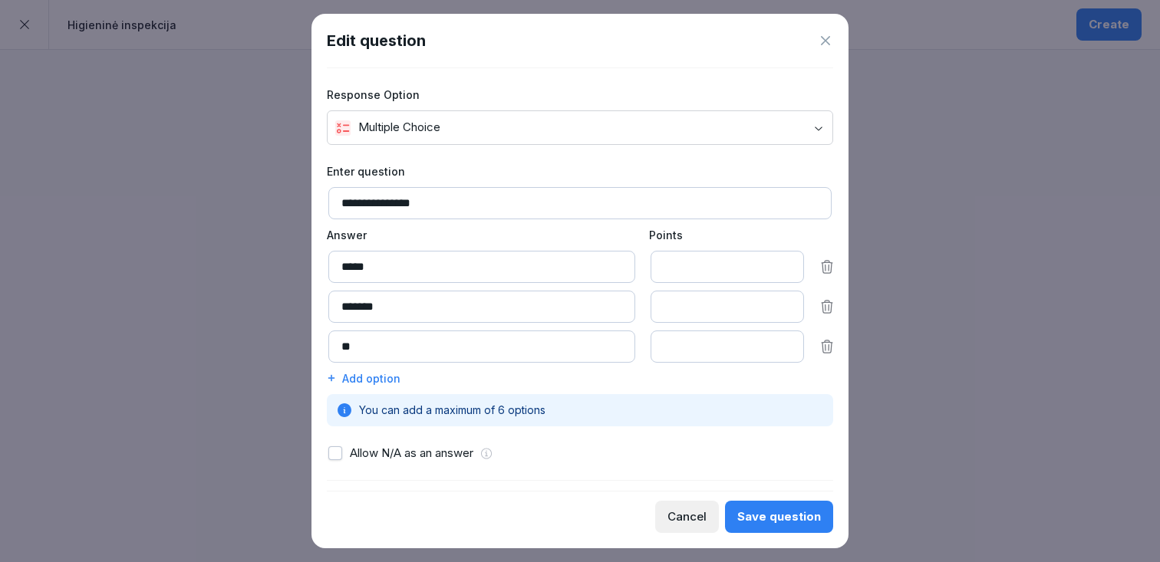
click at [712, 301] on input "*" at bounding box center [726, 307] width 153 height 32
click at [691, 264] on input "*" at bounding box center [726, 267] width 153 height 32
click at [690, 296] on input "*" at bounding box center [726, 307] width 153 height 32
click at [682, 275] on input "**" at bounding box center [726, 267] width 153 height 32
click at [789, 264] on input "*" at bounding box center [726, 267] width 153 height 32
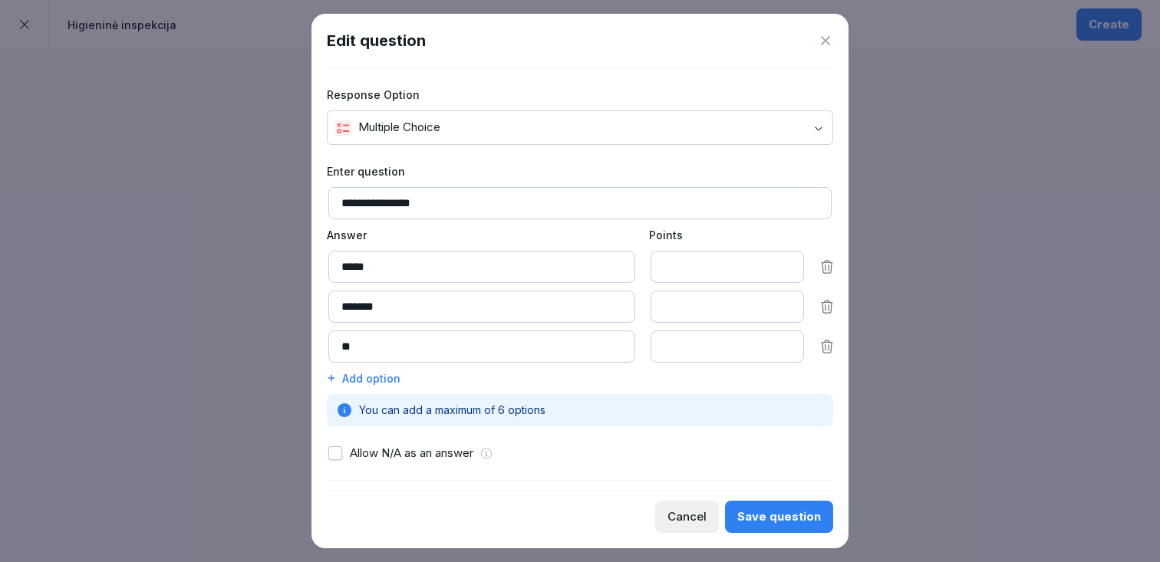
type input "*"
click at [788, 264] on input "*" at bounding box center [726, 267] width 153 height 32
click at [788, 313] on input "*" at bounding box center [726, 307] width 153 height 32
click at [787, 303] on input "*" at bounding box center [726, 307] width 153 height 32
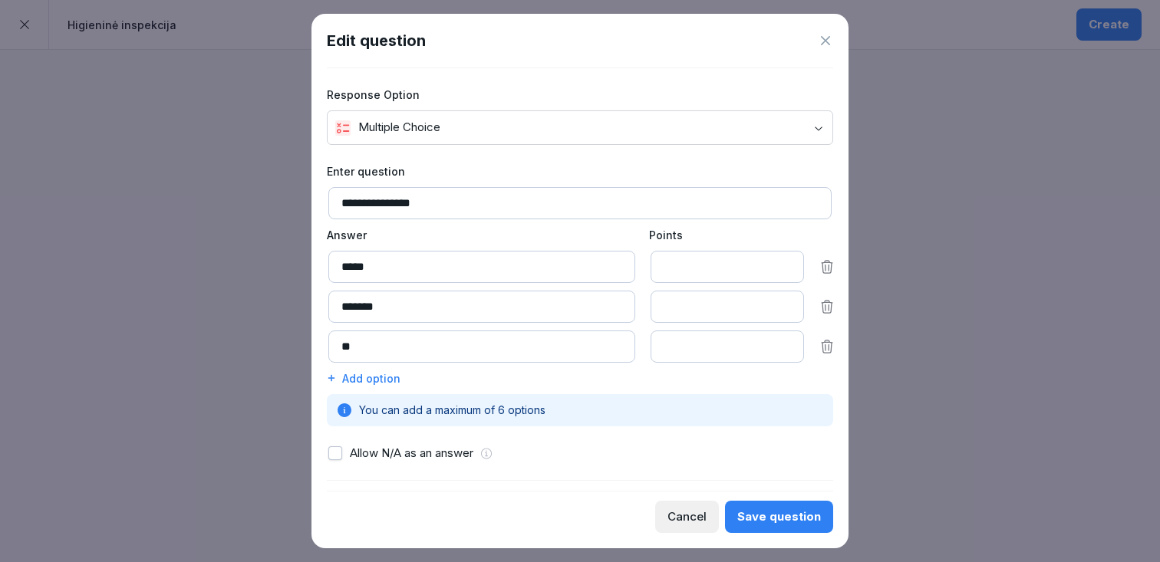
type input "*"
click at [787, 303] on input "*" at bounding box center [726, 307] width 153 height 32
click at [781, 347] on input "*" at bounding box center [726, 347] width 153 height 32
type input "*"
click at [786, 343] on input "*" at bounding box center [726, 347] width 153 height 32
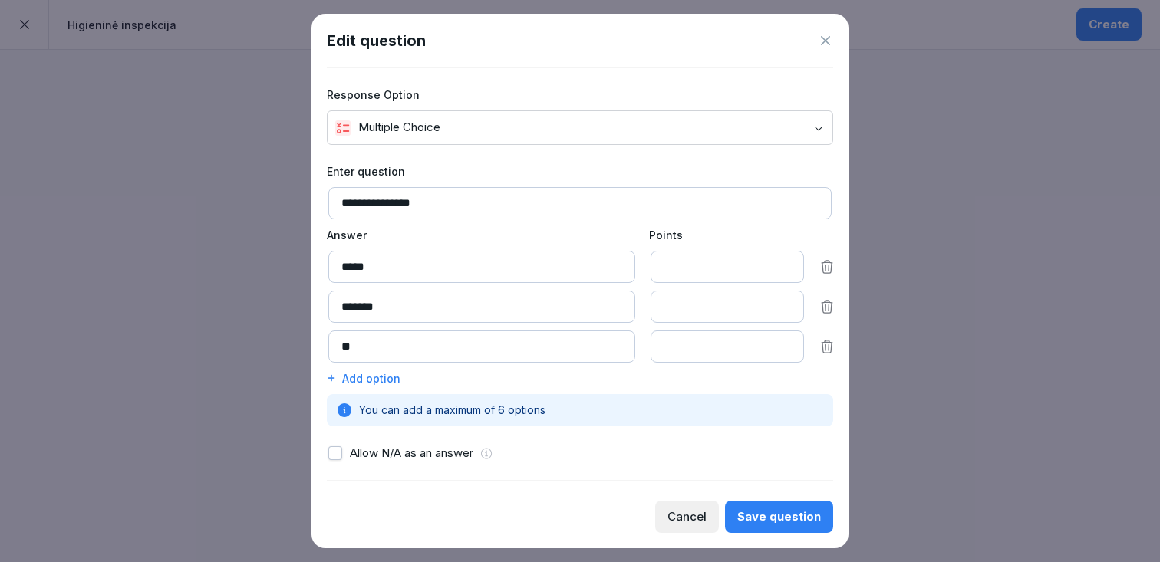
click at [680, 403] on div "You can add a maximum of 6 options" at bounding box center [580, 410] width 506 height 32
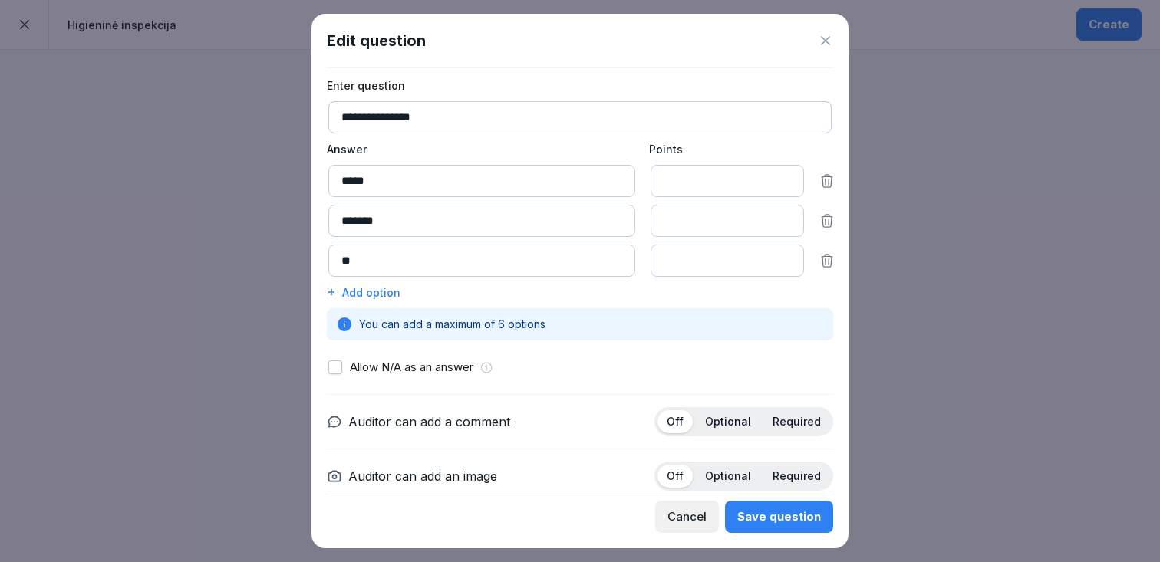
scroll to position [133, 0]
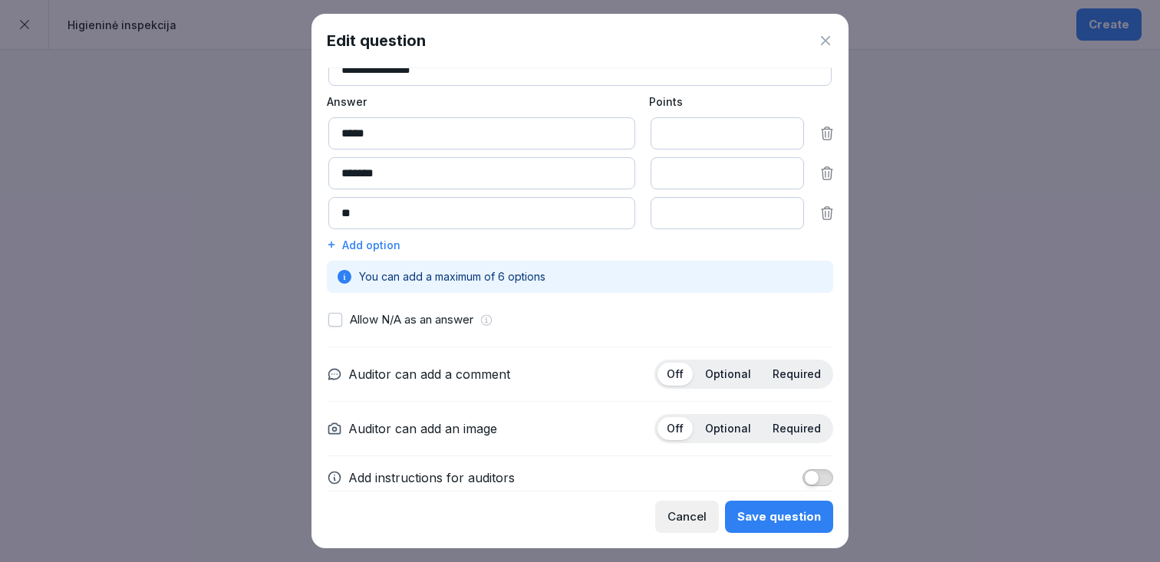
click at [337, 324] on button "button" at bounding box center [335, 320] width 14 height 14
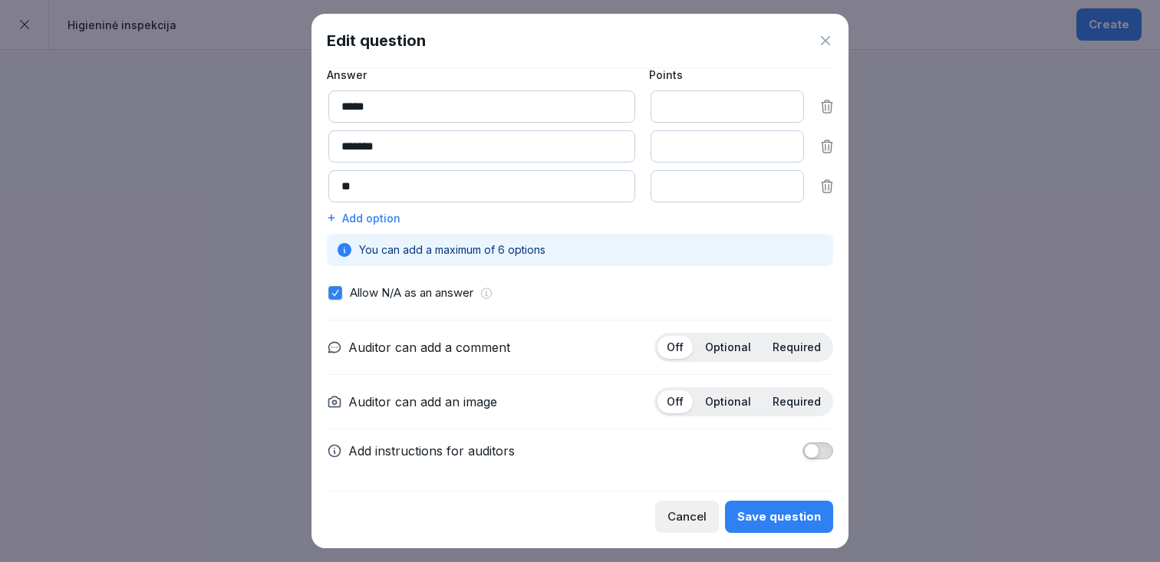
click at [733, 349] on p "Optional" at bounding box center [728, 348] width 46 height 14
click at [727, 402] on p "Optional" at bounding box center [728, 402] width 46 height 14
click at [794, 525] on button "Save question" at bounding box center [779, 517] width 108 height 32
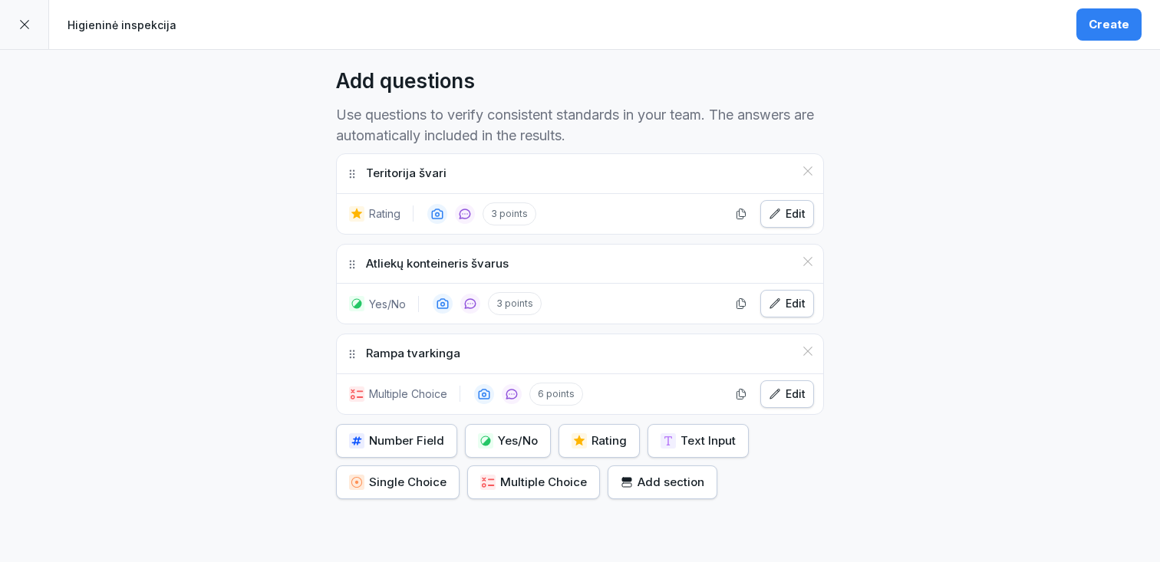
click at [1122, 29] on div "Create" at bounding box center [1108, 24] width 41 height 17
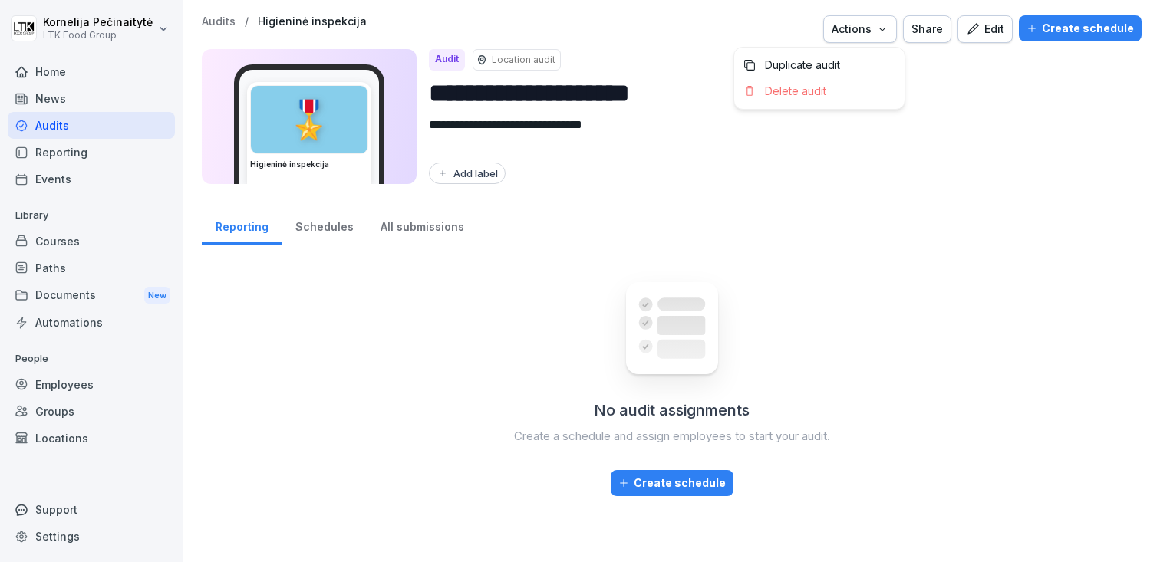
click at [881, 28] on div "Actions" at bounding box center [859, 29] width 57 height 17
click at [932, 29] on div "Share" at bounding box center [926, 29] width 31 height 17
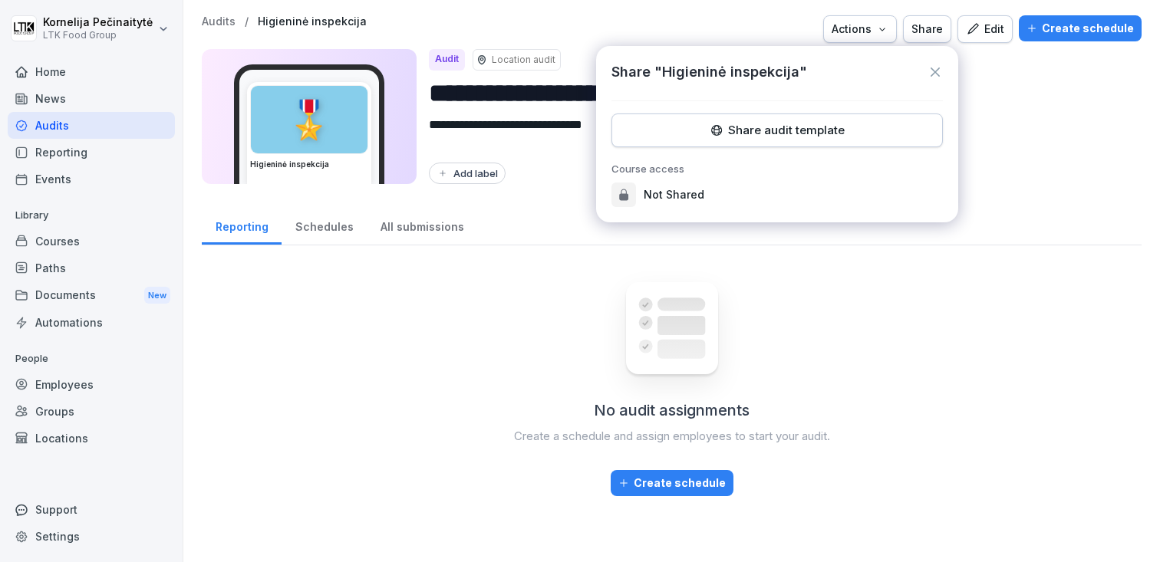
click at [801, 284] on div "No audit assignments Create a schedule and assign employees to start your audit…" at bounding box center [672, 402] width 940 height 289
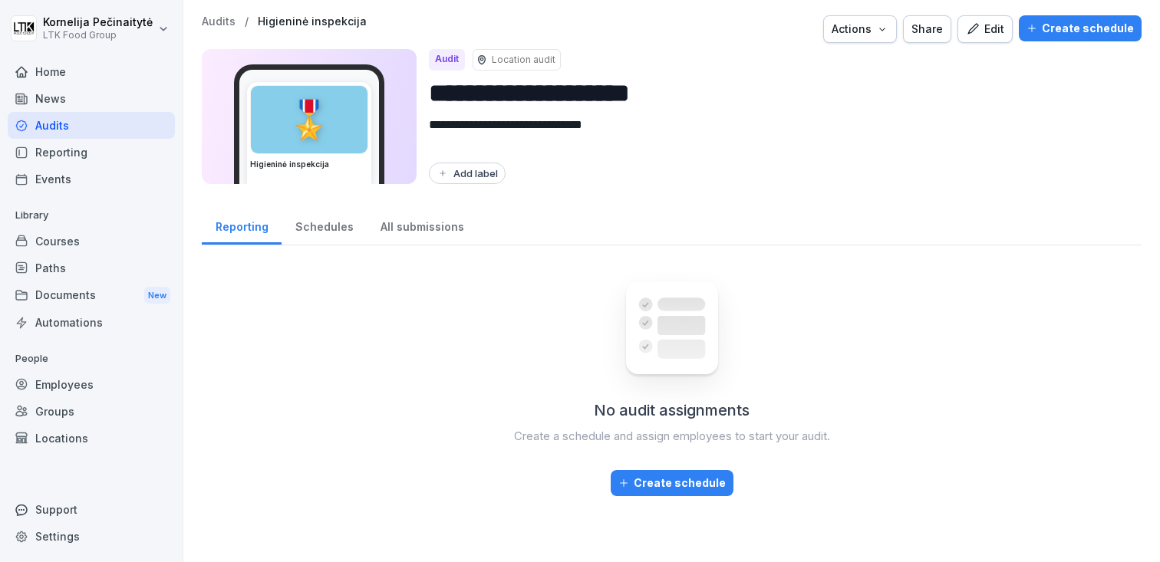
click at [364, 139] on div "🎖️" at bounding box center [309, 119] width 117 height 67
click at [96, 129] on div "Audits" at bounding box center [91, 125] width 167 height 27
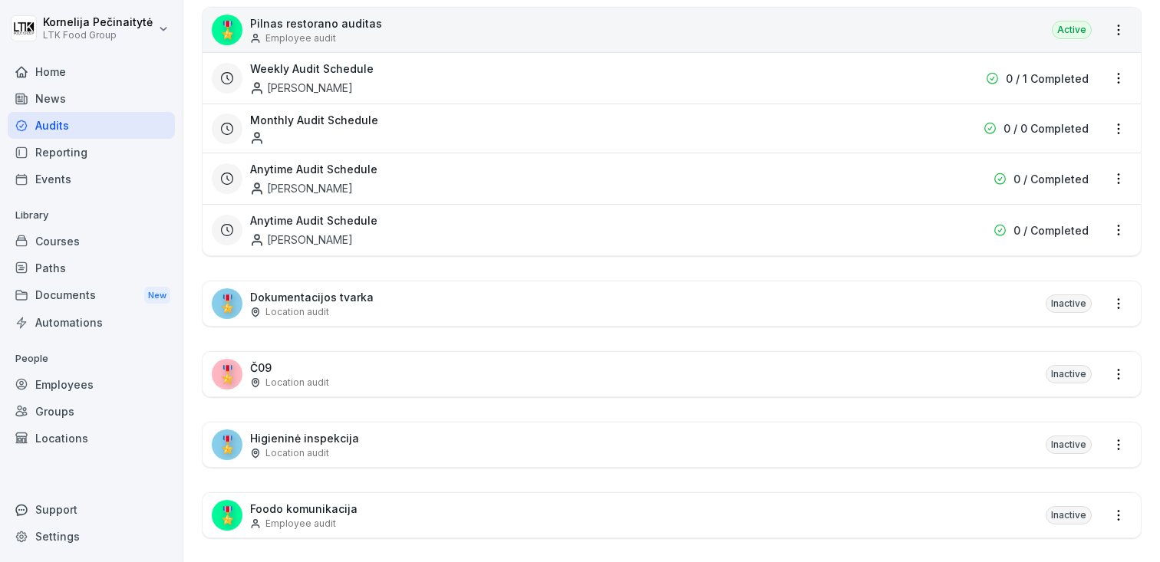
scroll to position [594, 0]
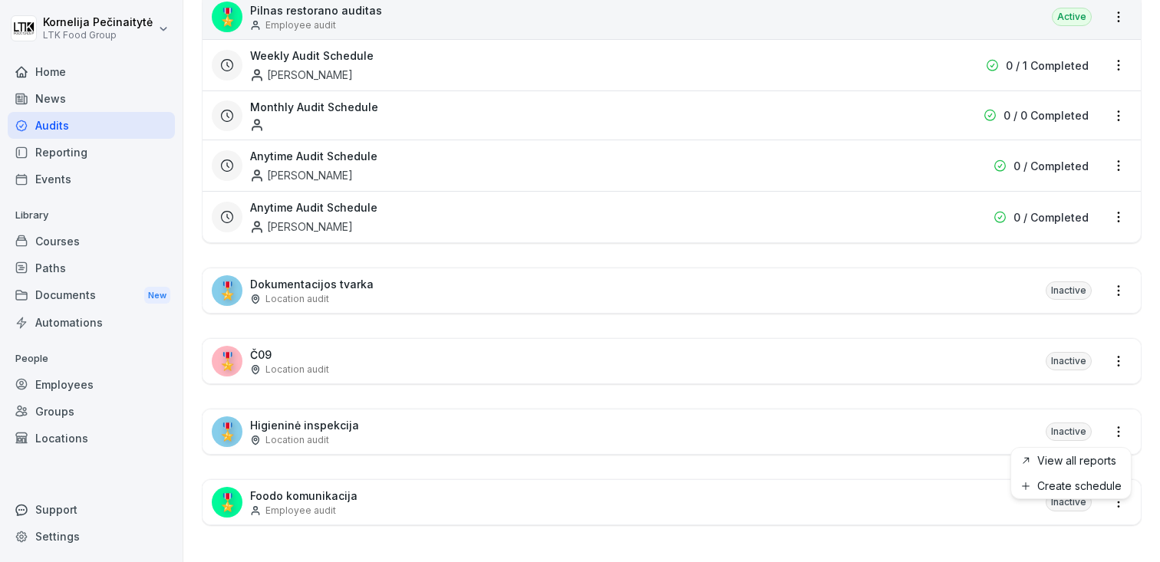
click at [1114, 426] on html "Kornelija Pečinaitytė LTK Food Group Home News Audits Reporting Events Library …" at bounding box center [580, 281] width 1160 height 562
click at [961, 440] on html "Kornelija Pečinaitytė LTK Food Group Home News Audits Reporting Events Library …" at bounding box center [580, 281] width 1160 height 562
click at [943, 446] on div "🎖️ Higieninė inspekcija Location audit Inactive" at bounding box center [671, 432] width 938 height 44
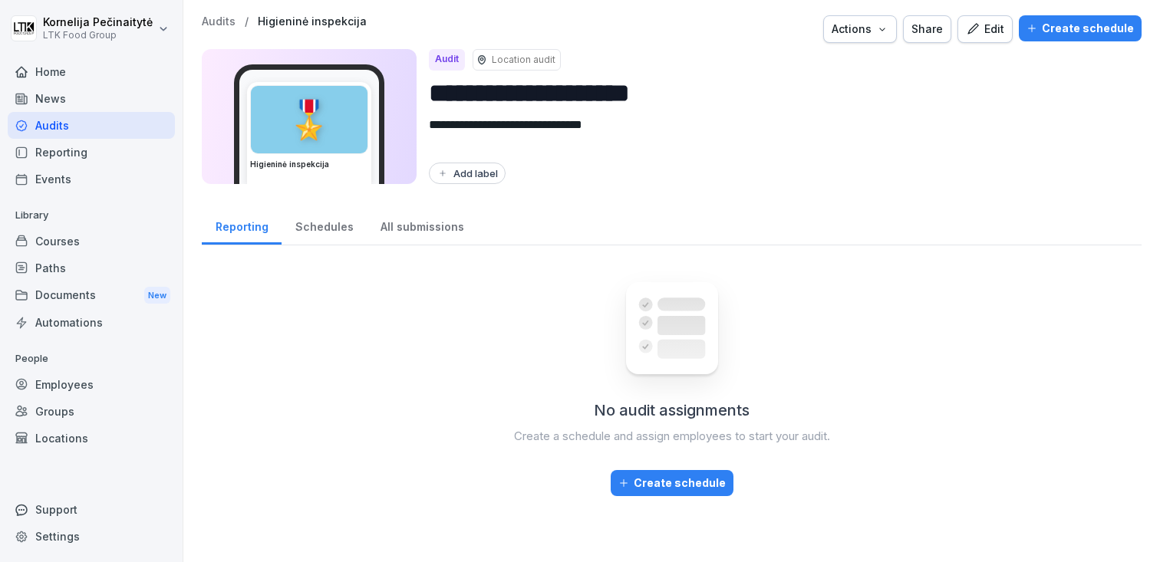
click at [1109, 25] on div "Create schedule" at bounding box center [1079, 28] width 107 height 17
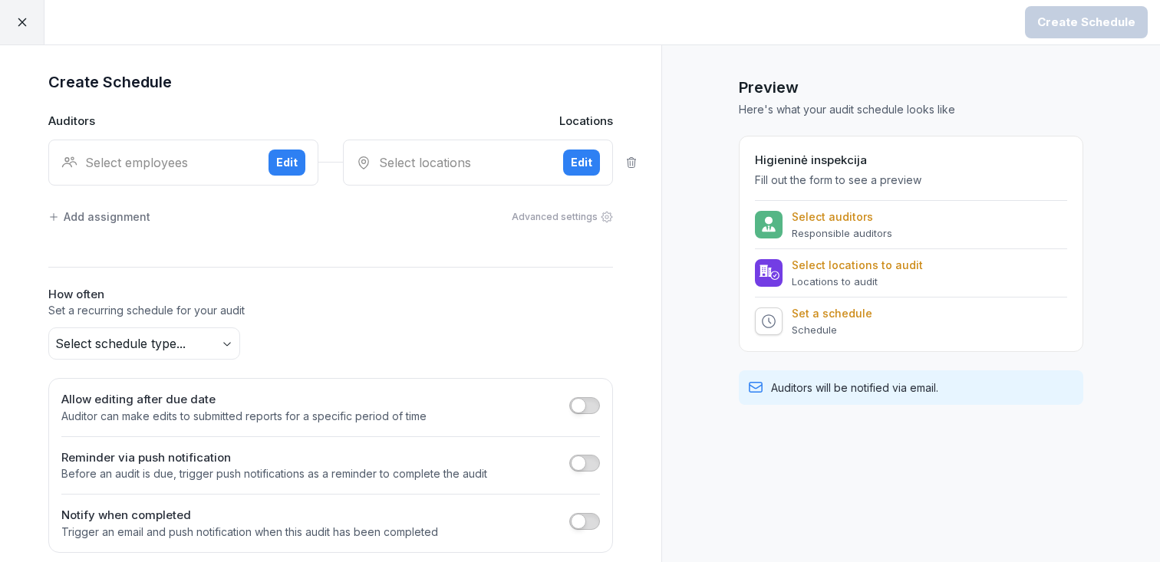
click at [17, 23] on icon at bounding box center [22, 22] width 14 height 14
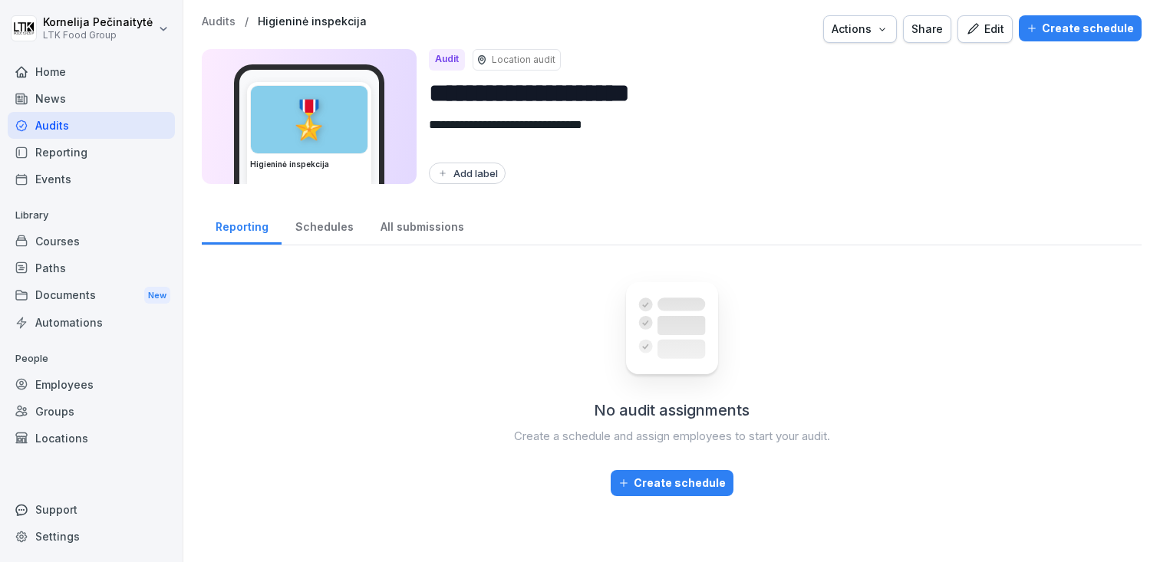
click at [998, 26] on div "Edit" at bounding box center [985, 29] width 38 height 17
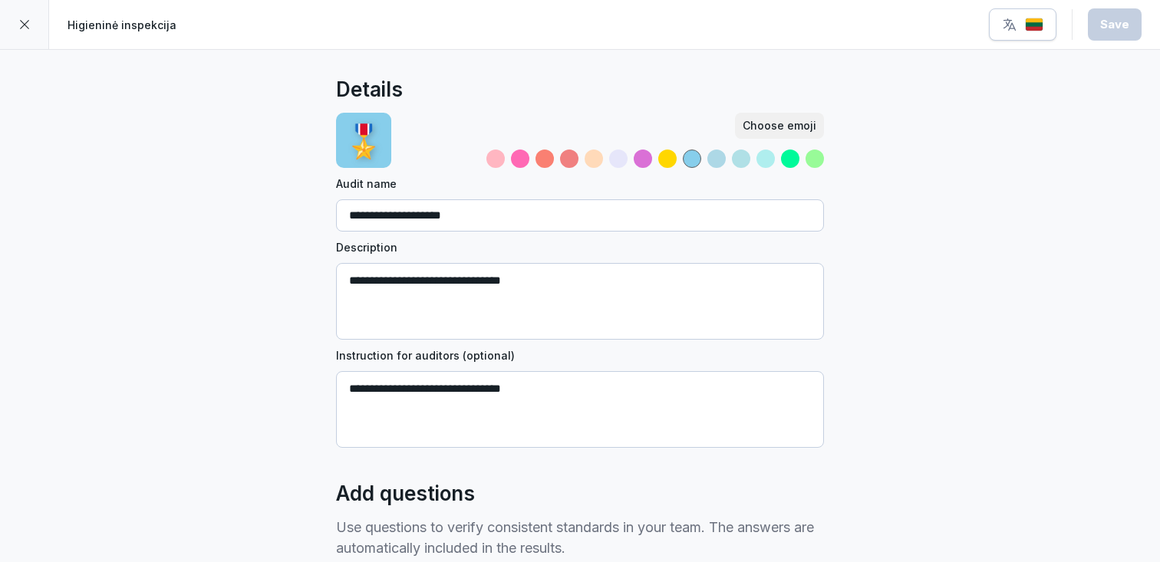
click at [35, 19] on div at bounding box center [24, 24] width 49 height 49
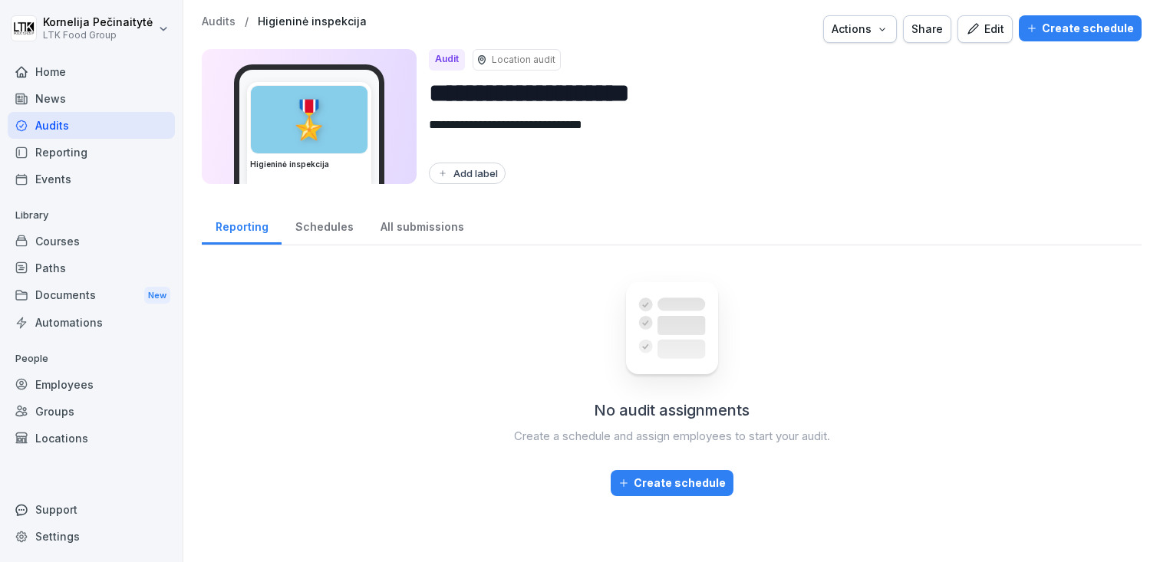
click at [497, 59] on p "Location audit" at bounding box center [524, 60] width 64 height 14
click at [320, 221] on div "Schedules" at bounding box center [323, 225] width 85 height 39
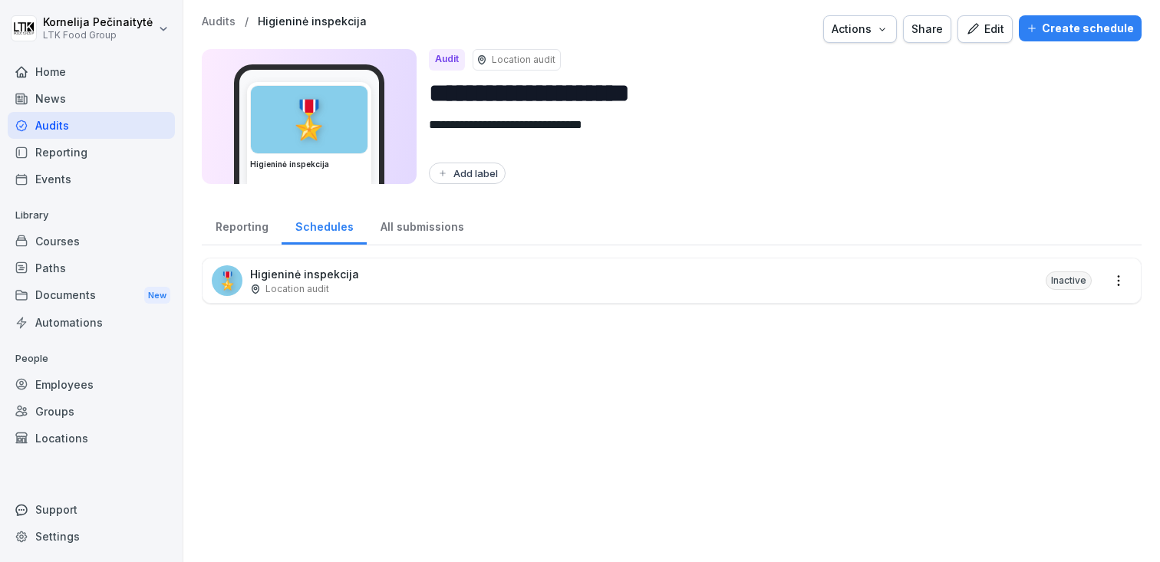
click at [420, 222] on div "All submissions" at bounding box center [422, 225] width 110 height 39
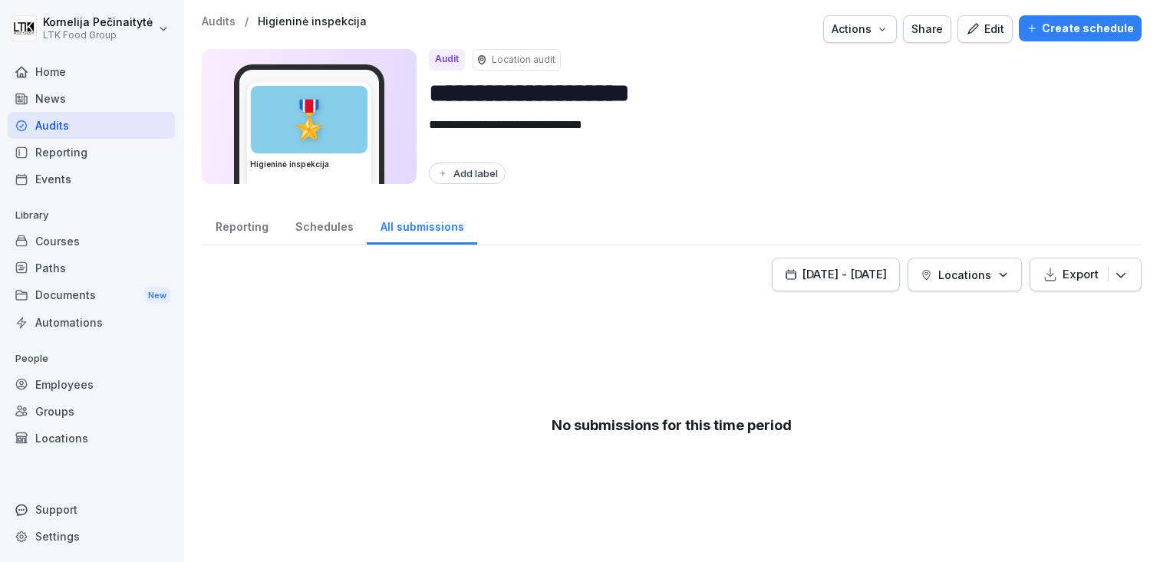
click at [923, 28] on div "Share" at bounding box center [926, 29] width 31 height 17
click at [870, 33] on div "Actions" at bounding box center [859, 29] width 57 height 17
click at [989, 31] on div "Edit" at bounding box center [985, 29] width 38 height 17
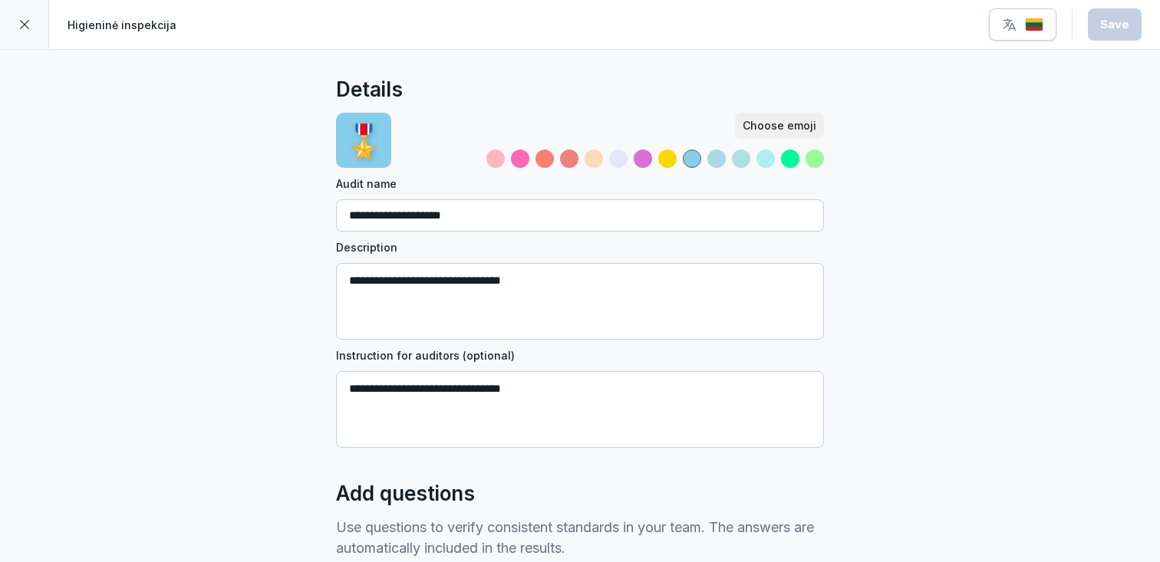
click at [19, 25] on icon at bounding box center [24, 24] width 12 height 12
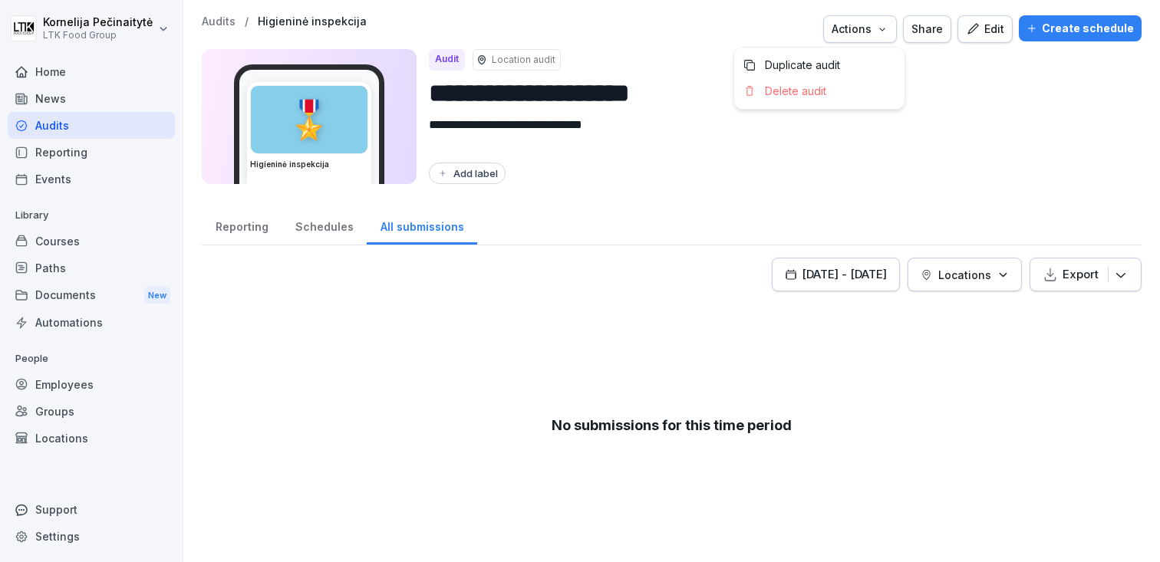
click at [894, 19] on button "Actions" at bounding box center [860, 29] width 74 height 28
click at [945, 38] on button "Share" at bounding box center [927, 29] width 48 height 28
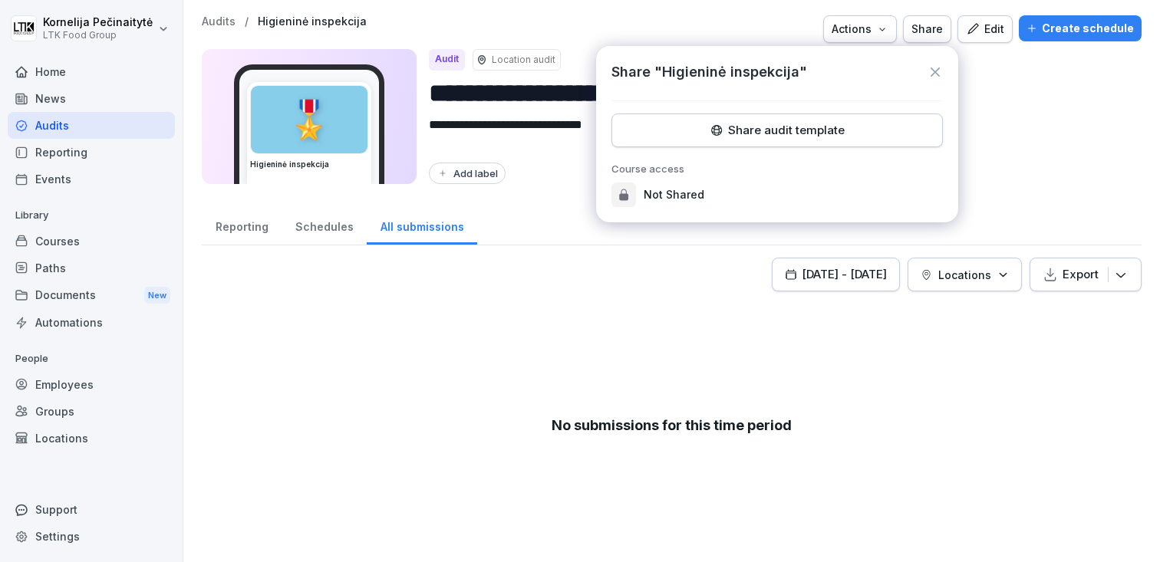
click at [1131, 141] on div "**********" at bounding box center [672, 116] width 940 height 135
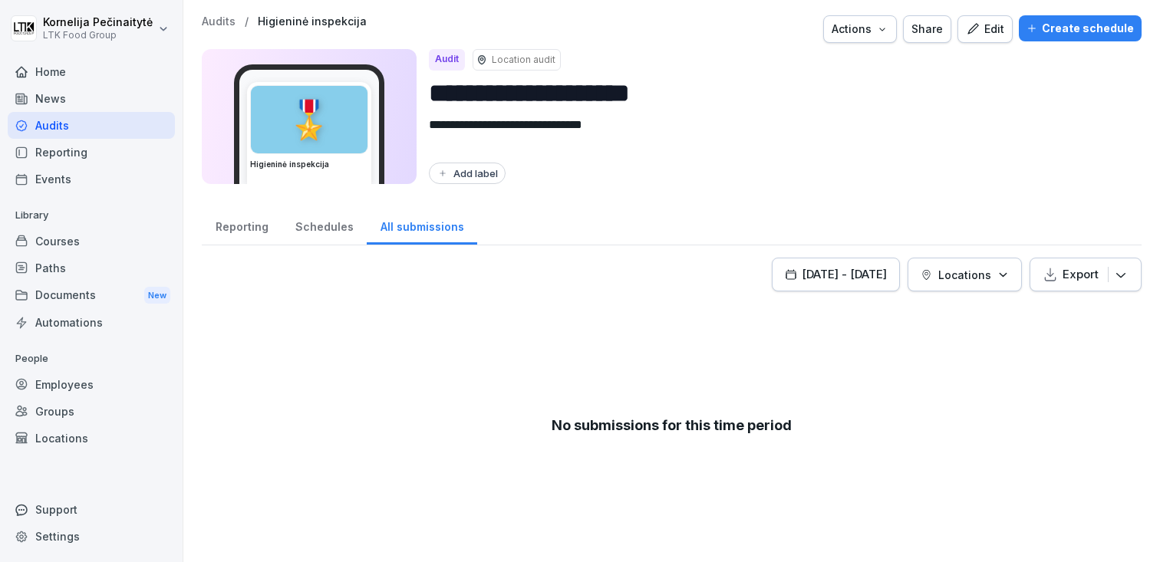
click at [1081, 33] on div "Create schedule" at bounding box center [1079, 28] width 107 height 17
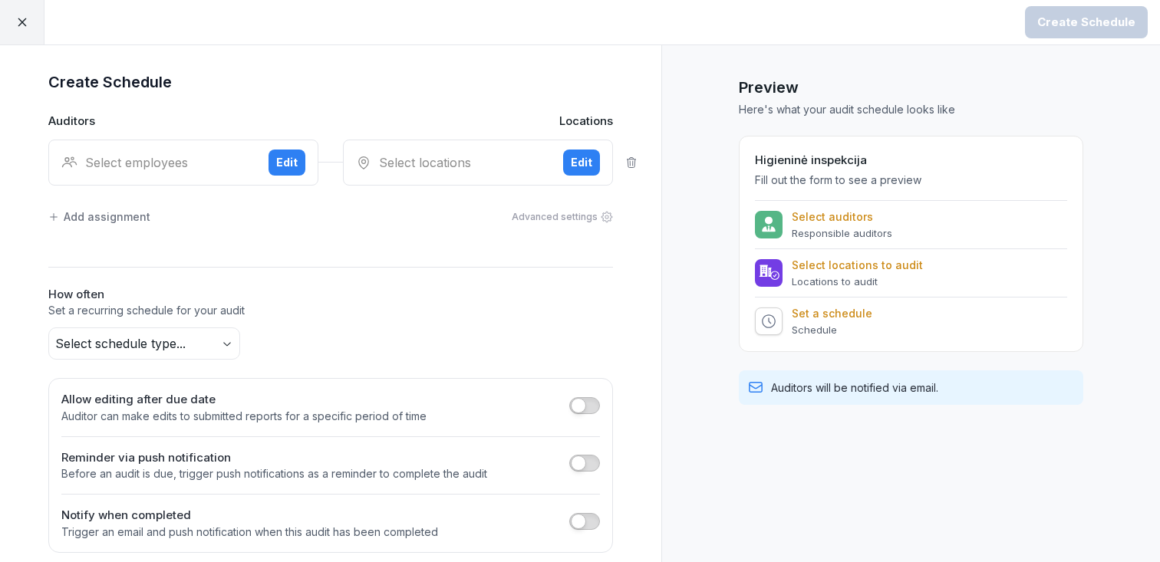
click at [170, 166] on div "Select employees" at bounding box center [158, 162] width 195 height 18
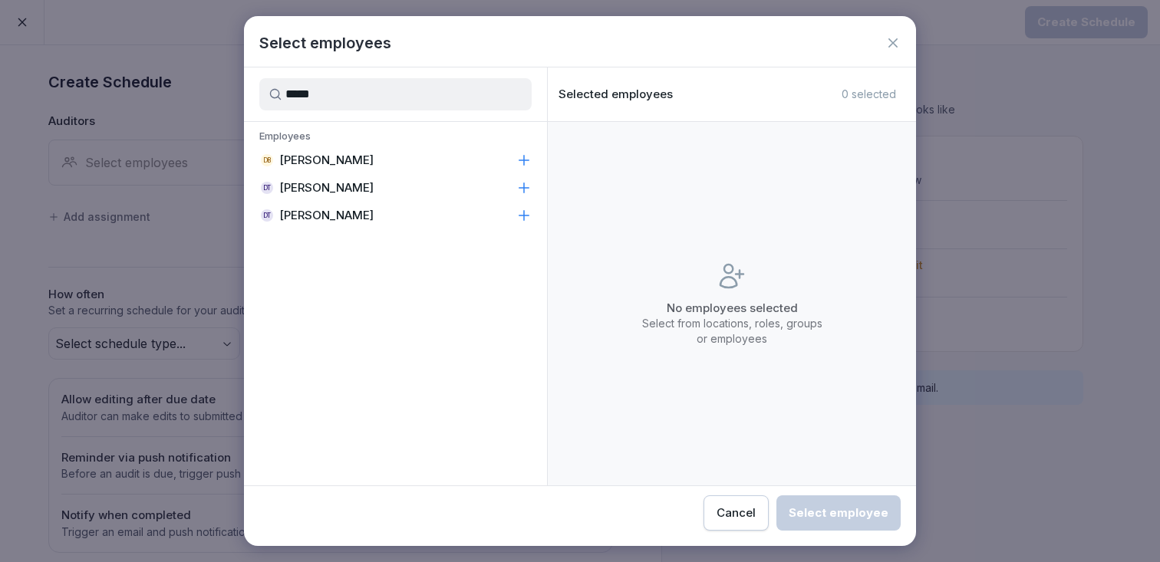
type input "*****"
click at [412, 184] on div "DT Darius Tonka" at bounding box center [395, 188] width 303 height 28
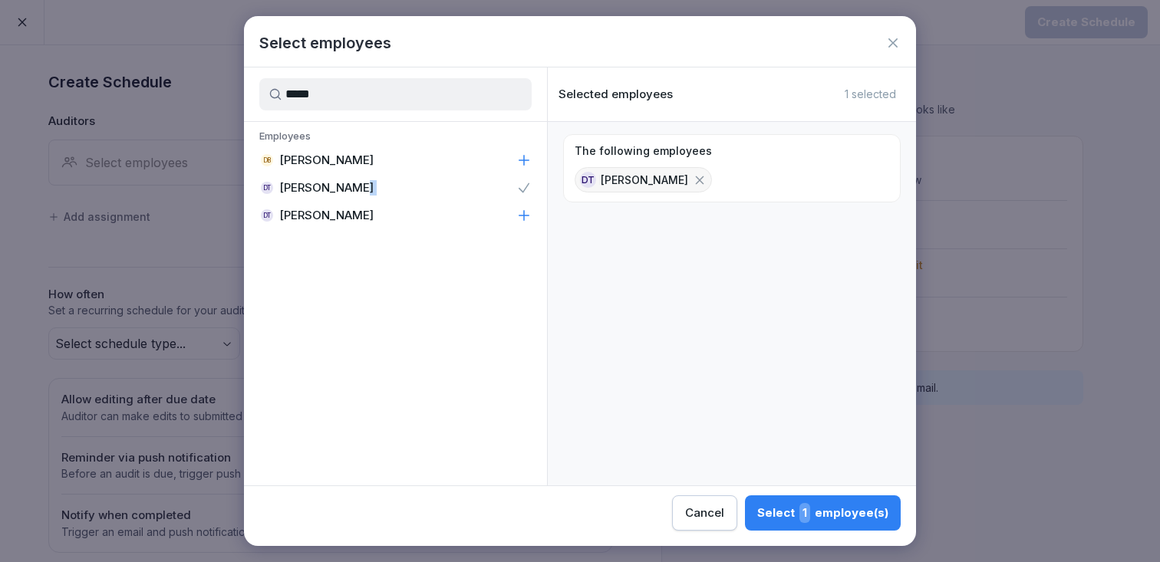
click at [340, 201] on div "Employees DB Darius Birmanas DT Darius Tonka DT Darius Tonka" at bounding box center [395, 179] width 303 height 114
click at [361, 214] on div "DT Darius Tonka" at bounding box center [395, 216] width 303 height 28
click at [835, 515] on div "Select 2 employee(s)" at bounding box center [821, 513] width 133 height 20
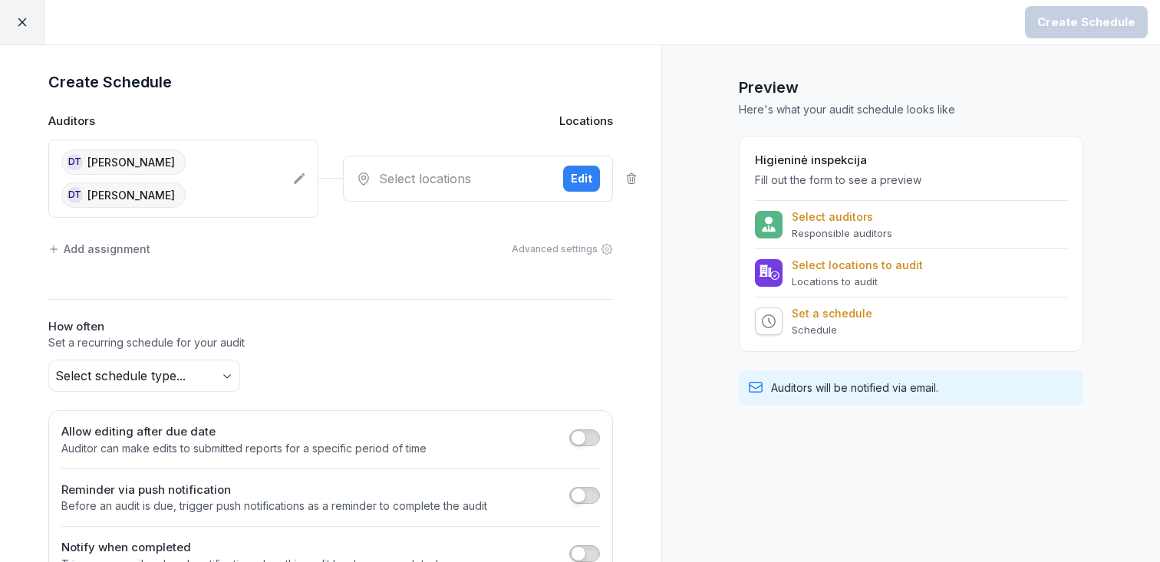
click at [459, 156] on div "Select locations Edit" at bounding box center [478, 179] width 270 height 46
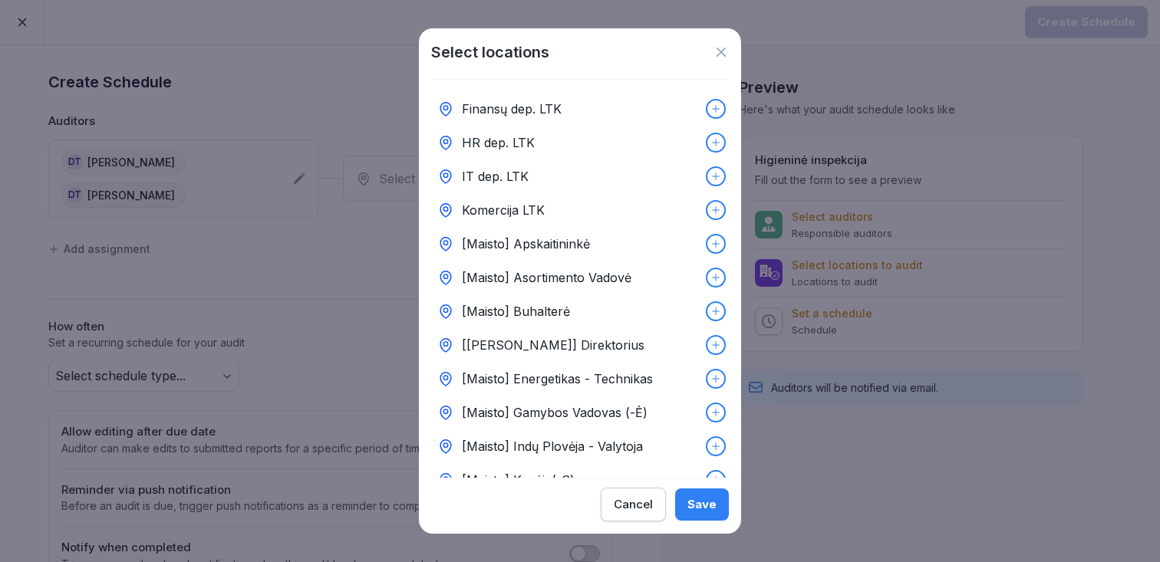
click at [550, 347] on p "[[PERSON_NAME]] Direktorius" at bounding box center [553, 345] width 183 height 18
click at [705, 513] on button "Save" at bounding box center [702, 505] width 54 height 32
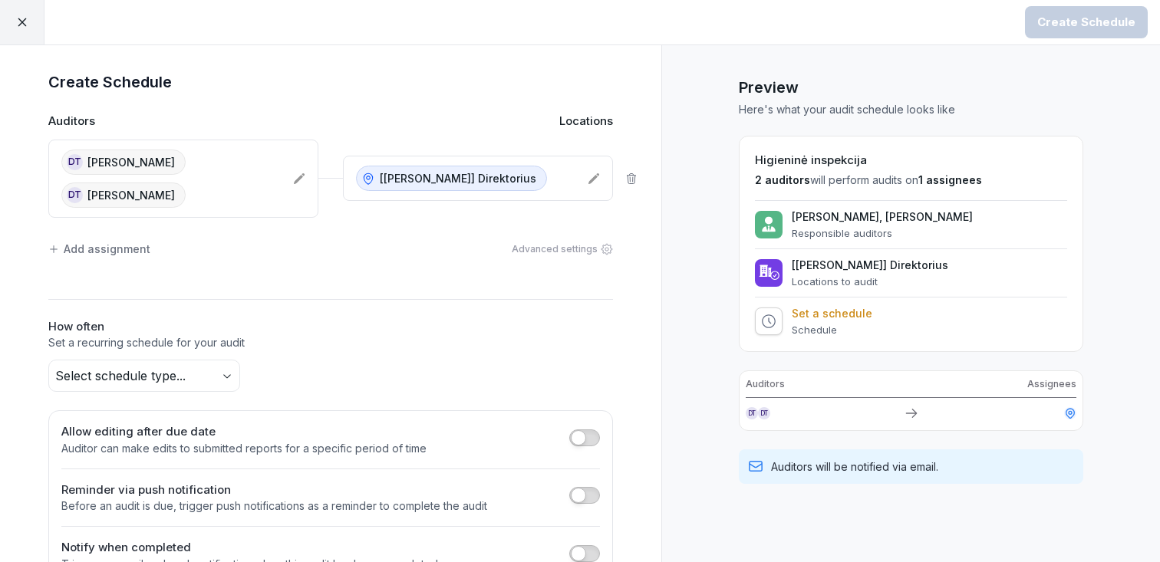
scroll to position [13, 0]
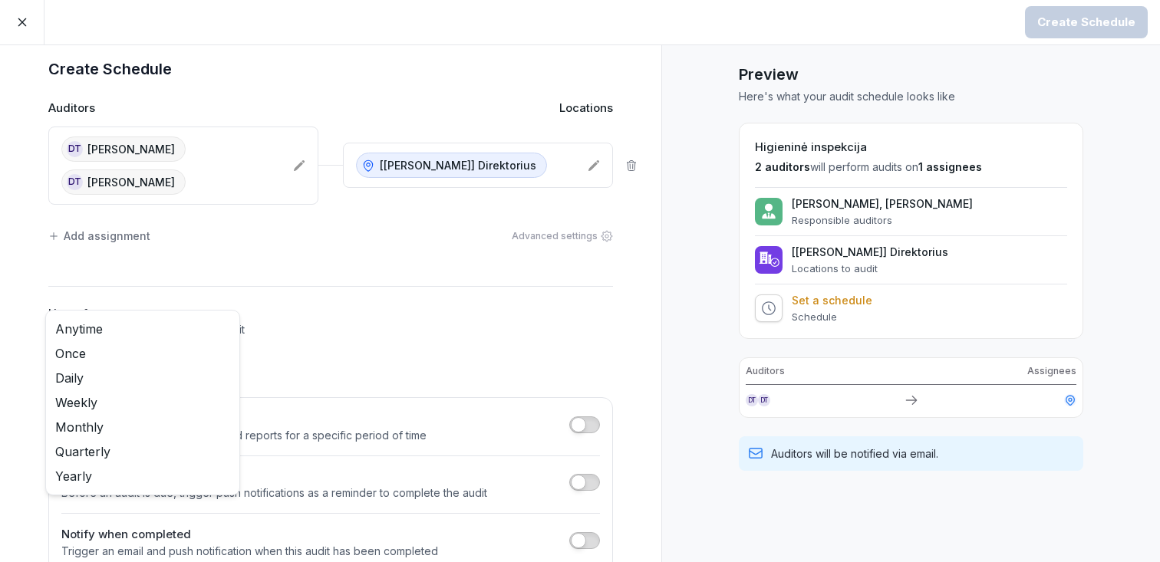
click at [191, 331] on body "Create Schedule Create Schedule Auditors Locations DT Darius Tonka DT Darius To…" at bounding box center [580, 281] width 1160 height 562
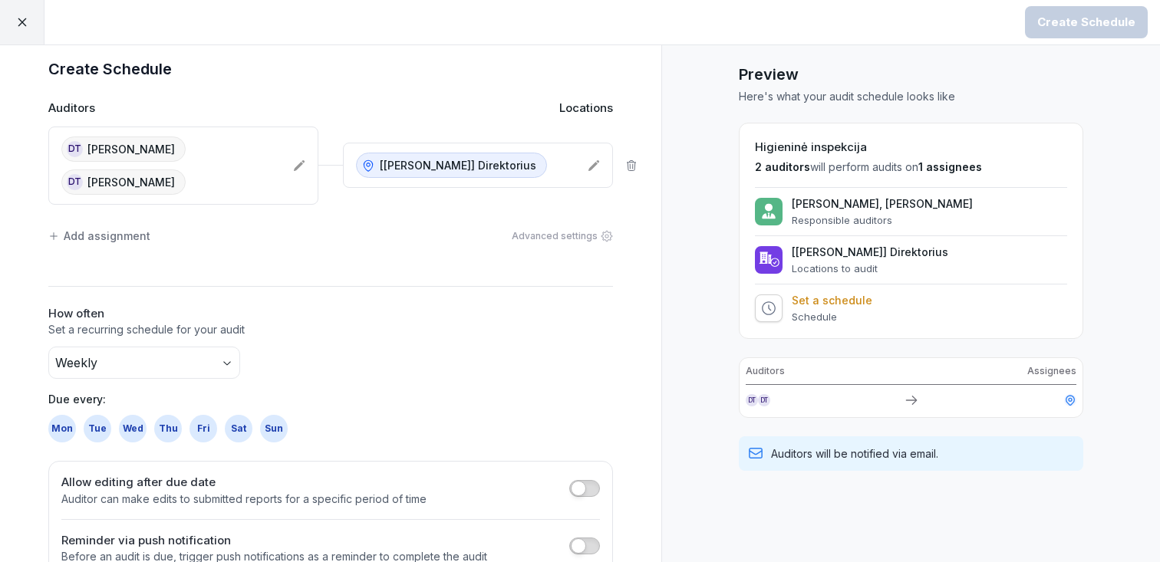
scroll to position [77, 0]
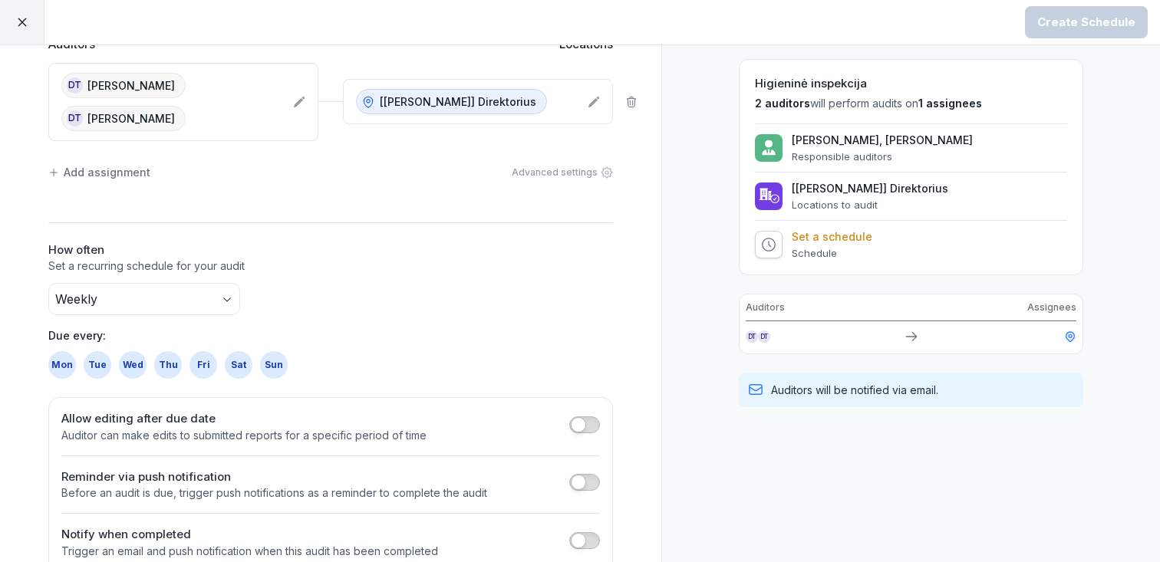
click at [58, 351] on div "Mon" at bounding box center [62, 365] width 28 height 28
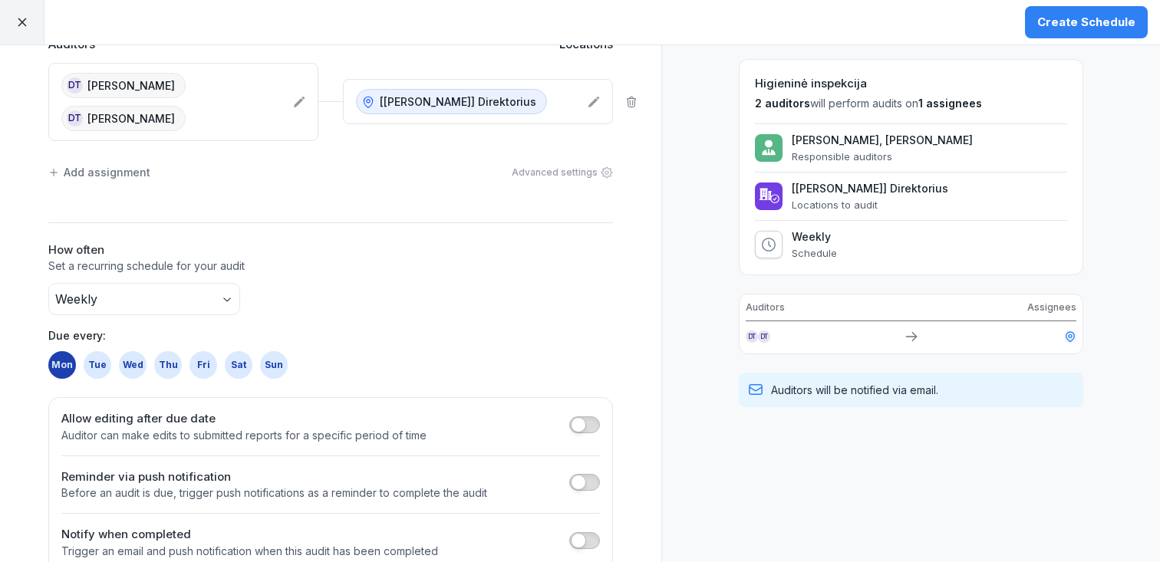
click at [137, 351] on div "Wed" at bounding box center [133, 365] width 28 height 28
click at [211, 351] on div "Fri" at bounding box center [203, 365] width 28 height 28
click at [70, 351] on div "Mon" at bounding box center [62, 365] width 28 height 28
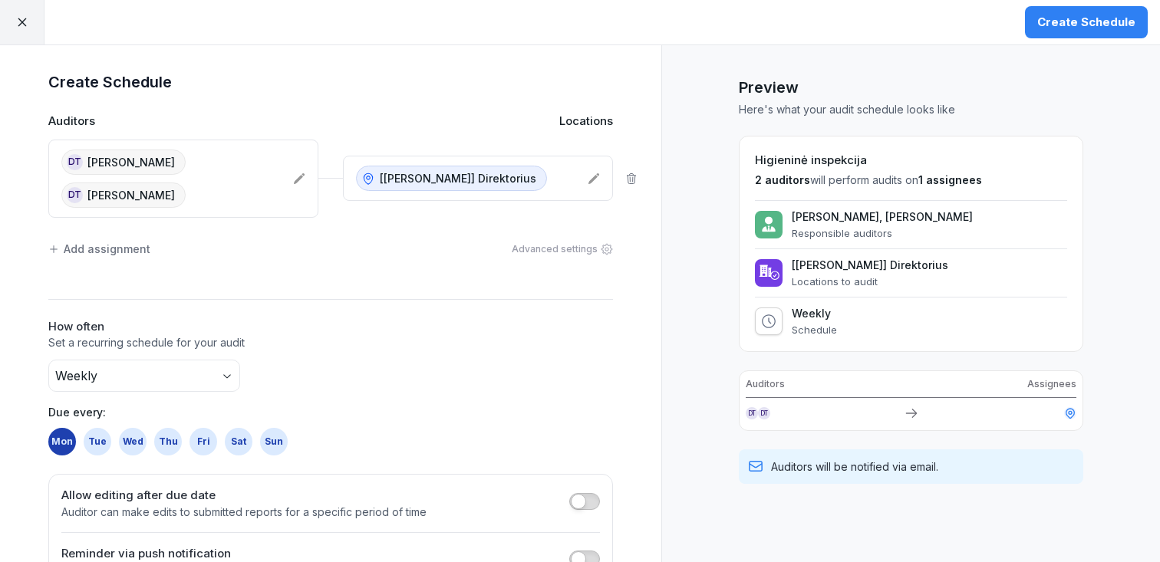
click at [1098, 30] on div "Create Schedule" at bounding box center [1086, 22] width 98 height 17
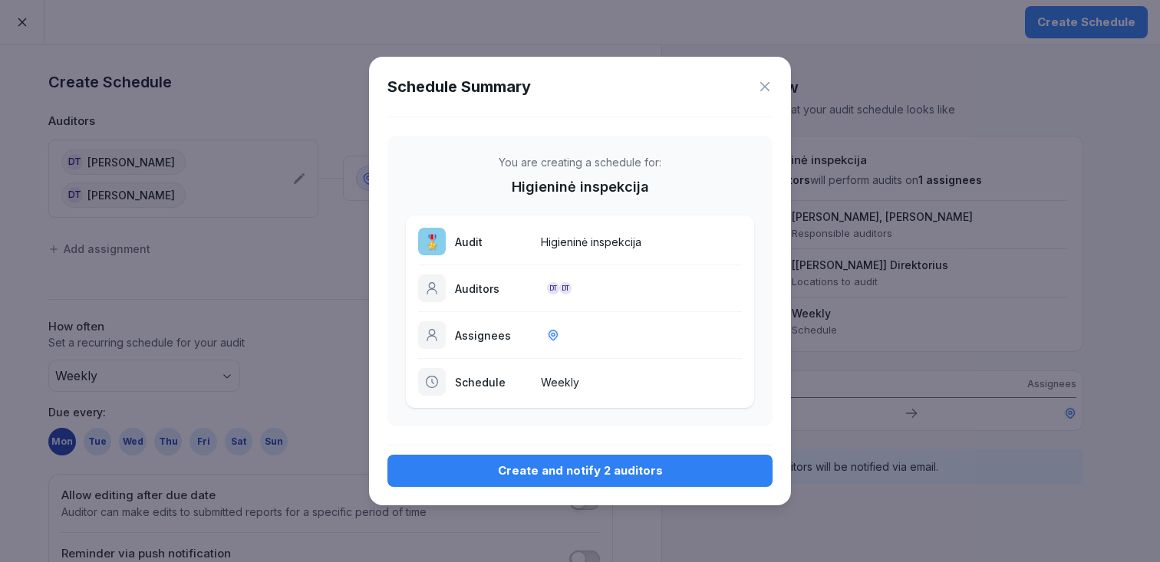
click at [583, 473] on div "Create and notify 2 auditors" at bounding box center [580, 471] width 361 height 17
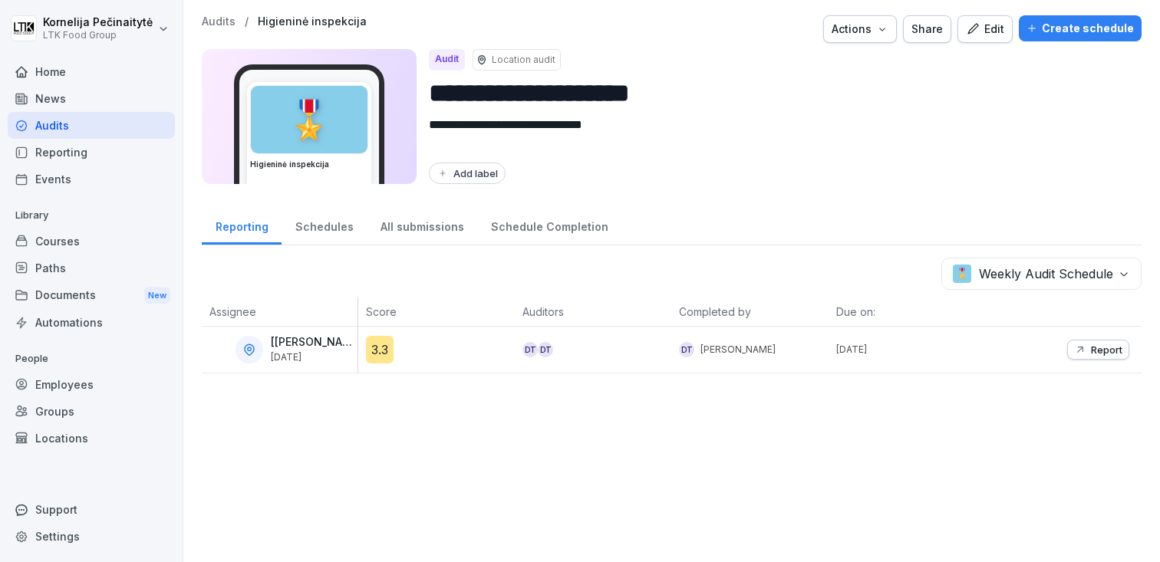
click at [257, 343] on div at bounding box center [249, 350] width 28 height 28
click at [403, 345] on div "3.3" at bounding box center [440, 350] width 149 height 28
click at [382, 345] on div "3.3" at bounding box center [380, 350] width 28 height 28
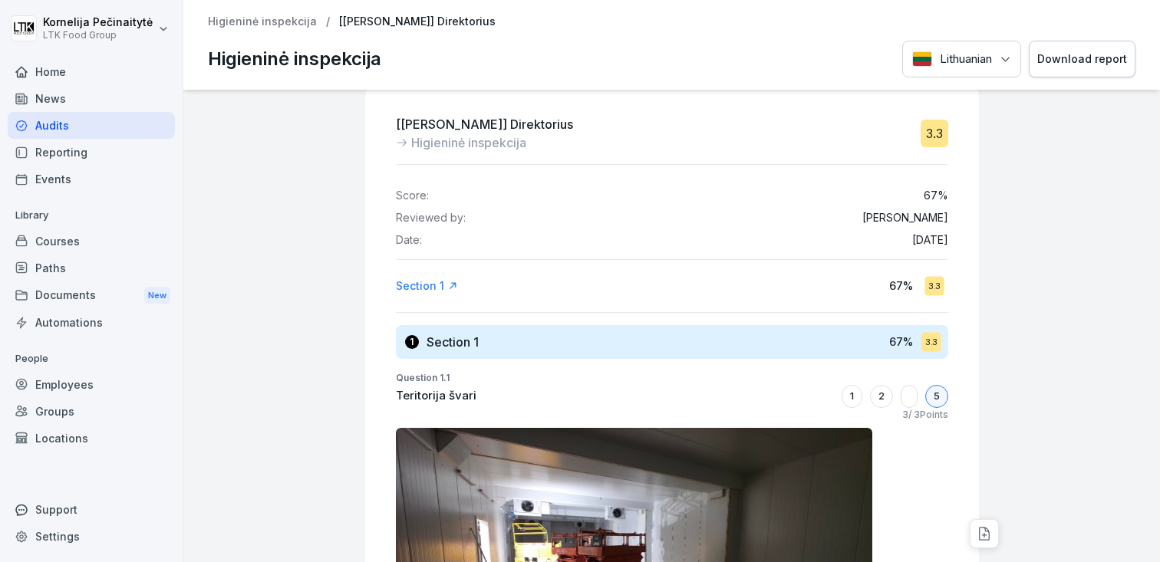
scroll to position [39, 0]
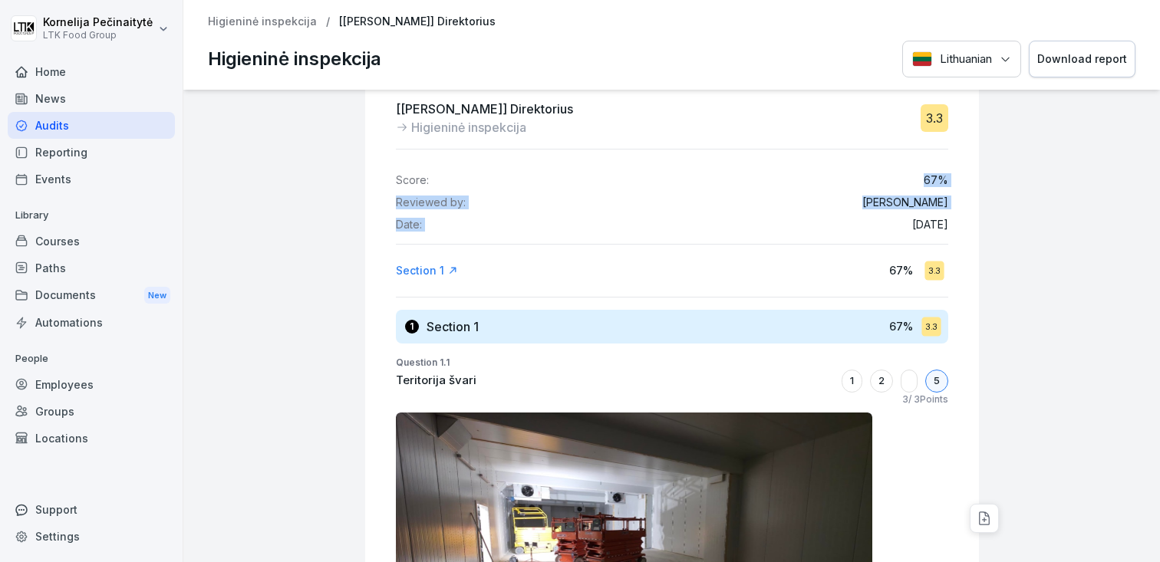
drag, startPoint x: 901, startPoint y: 179, endPoint x: 976, endPoint y: 217, distance: 84.4
click at [976, 218] on div "[[PERSON_NAME]] Direktorius Higieninė inspekcija 3.3 Score: 67 % Reviewed by: […" at bounding box center [672, 566] width 614 height 995
click at [942, 189] on div "Score: 67 % Reviewed by: [PERSON_NAME] Date: [DATE]" at bounding box center [672, 196] width 552 height 69
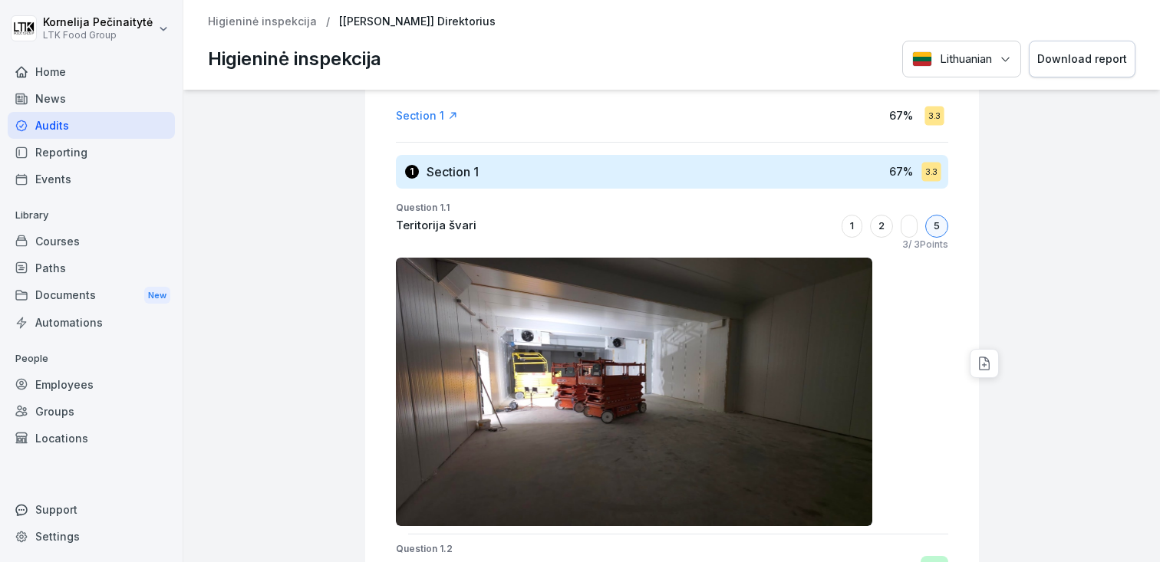
scroll to position [222, 0]
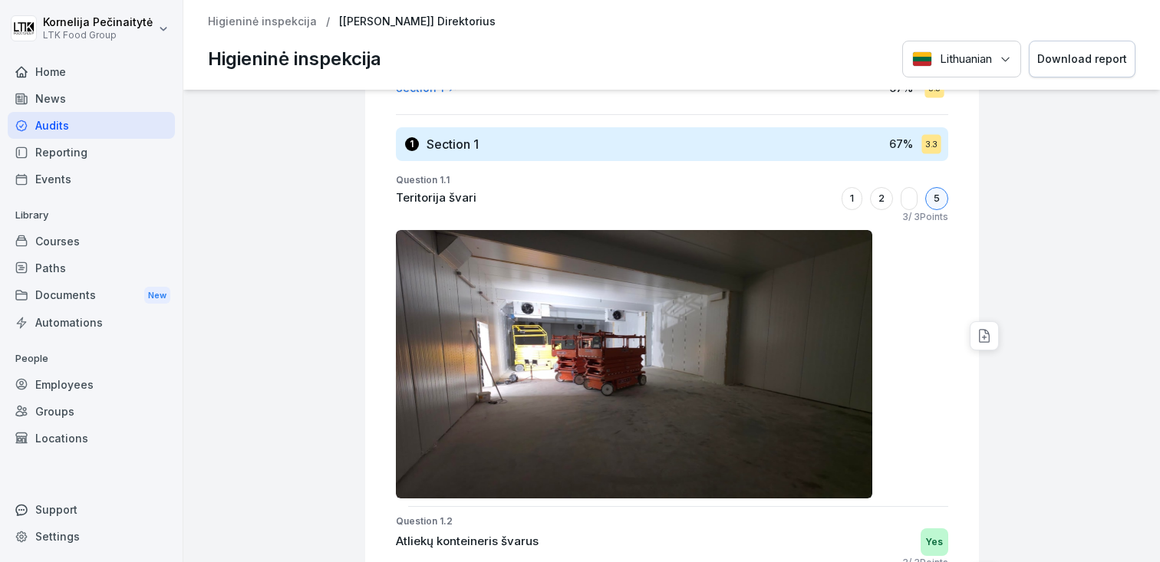
click at [938, 198] on div "5" at bounding box center [936, 198] width 23 height 23
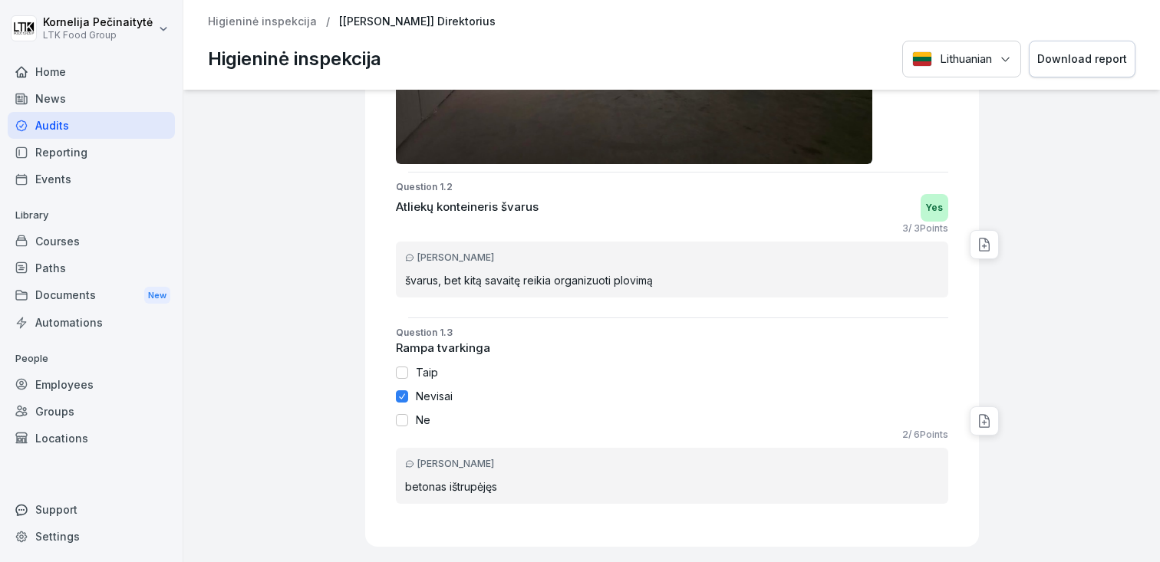
scroll to position [594, 0]
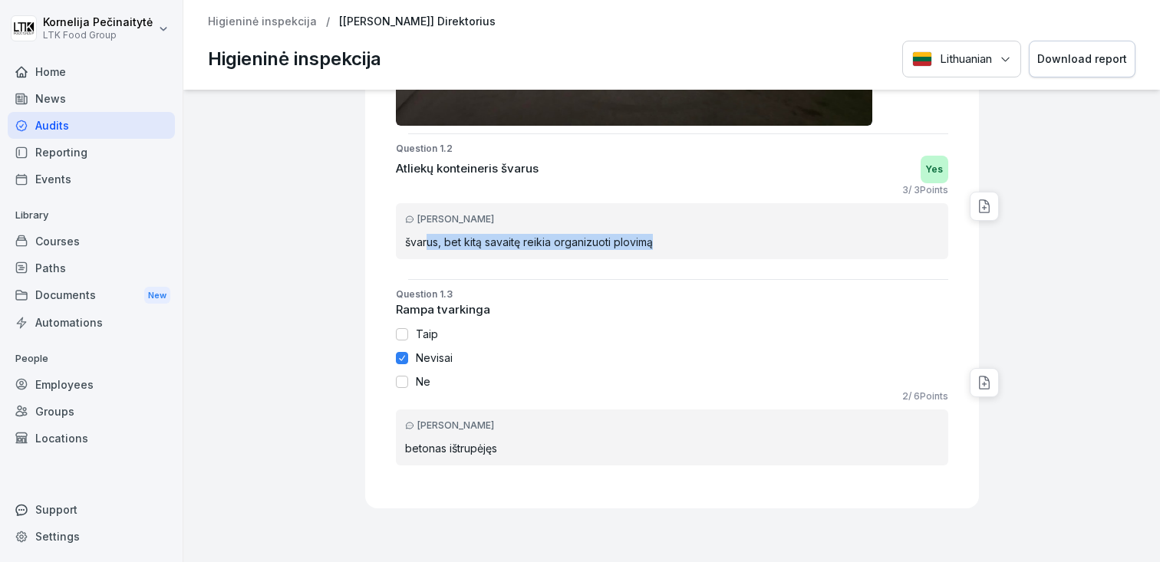
drag, startPoint x: 426, startPoint y: 243, endPoint x: 726, endPoint y: 243, distance: 299.9
click at [726, 243] on p "švarus, bet kitą savaitę reikia organizuoti plovimą" at bounding box center [672, 242] width 534 height 16
click at [987, 202] on icon at bounding box center [984, 206] width 10 height 12
click at [746, 328] on div "Taip" at bounding box center [672, 334] width 552 height 16
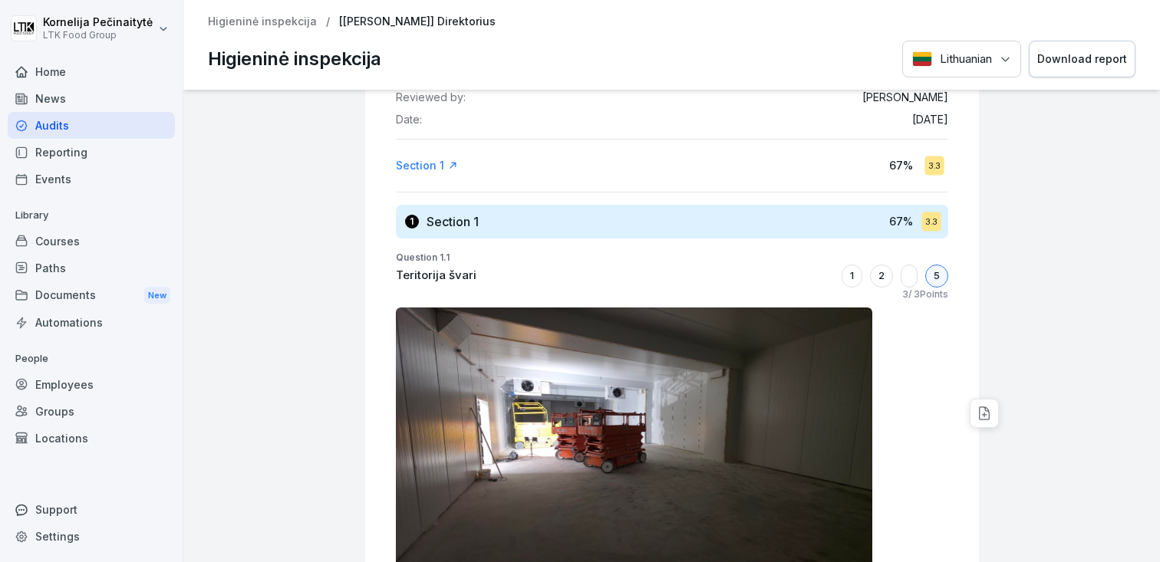
scroll to position [0, 0]
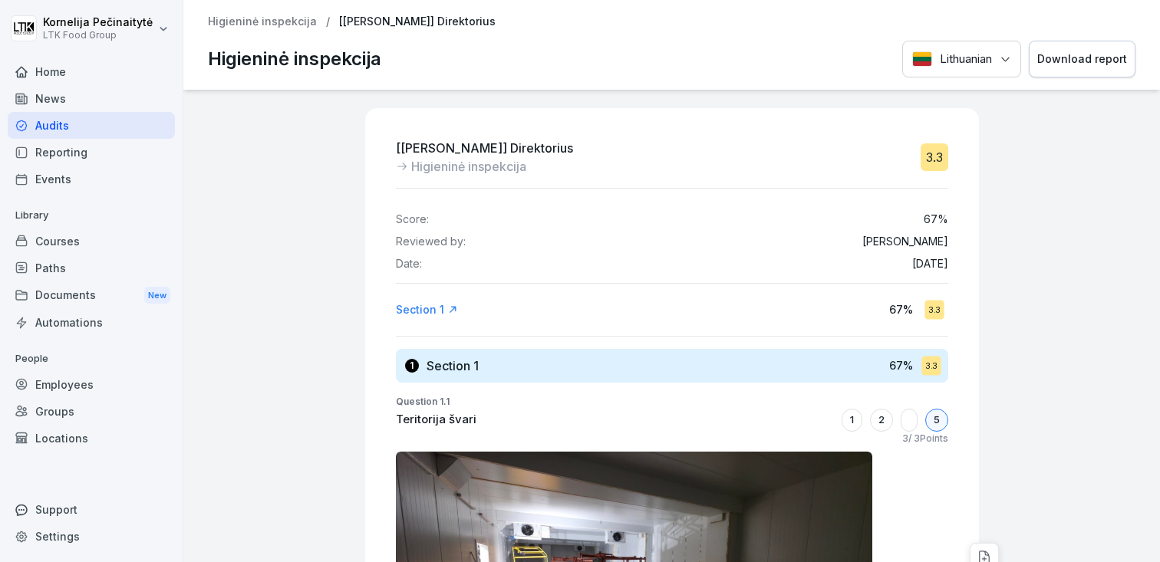
click at [1085, 57] on div "Download report" at bounding box center [1082, 59] width 90 height 17
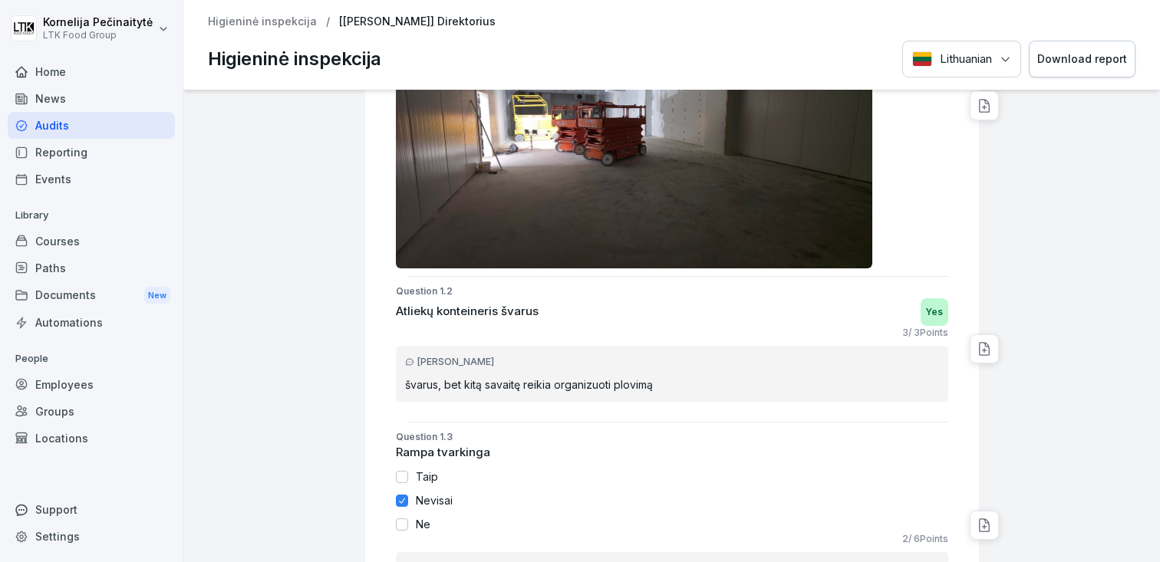
scroll to position [682, 0]
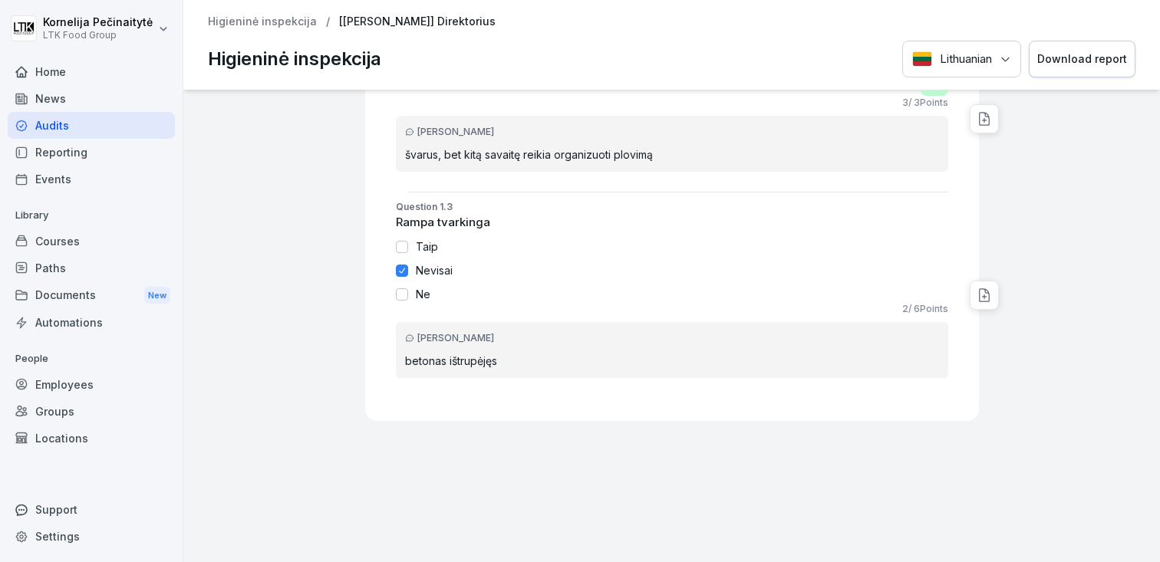
click at [980, 290] on icon at bounding box center [983, 295] width 15 height 15
type textarea "*"
type textarea "*******"
click at [1014, 322] on textarea "*******" at bounding box center [1047, 329] width 161 height 14
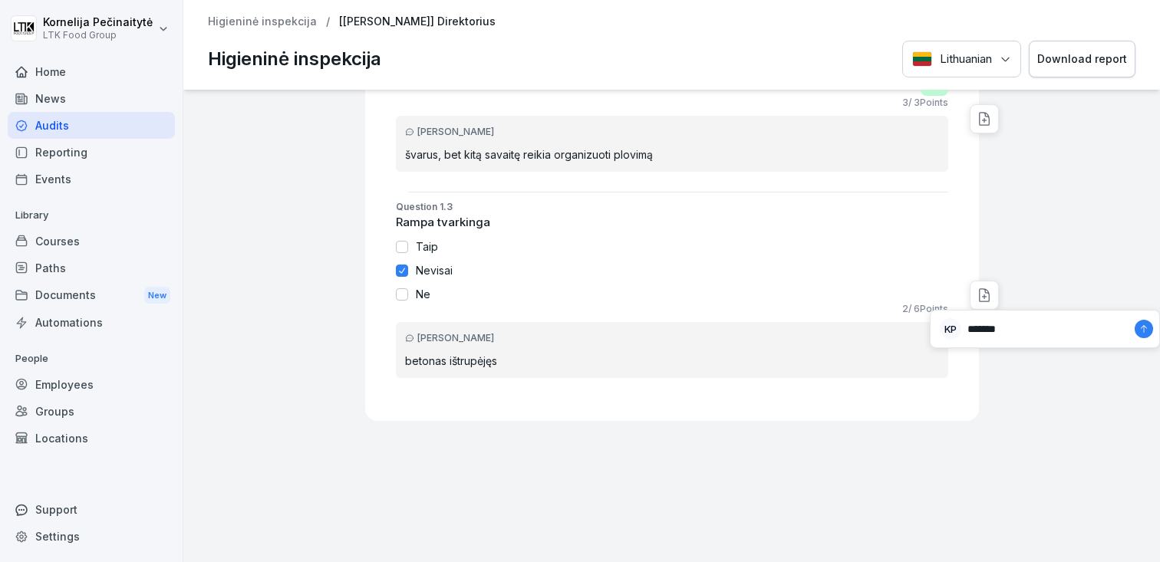
click at [1014, 322] on textarea "*******" at bounding box center [1047, 329] width 161 height 14
click at [1035, 328] on textarea at bounding box center [1047, 329] width 161 height 14
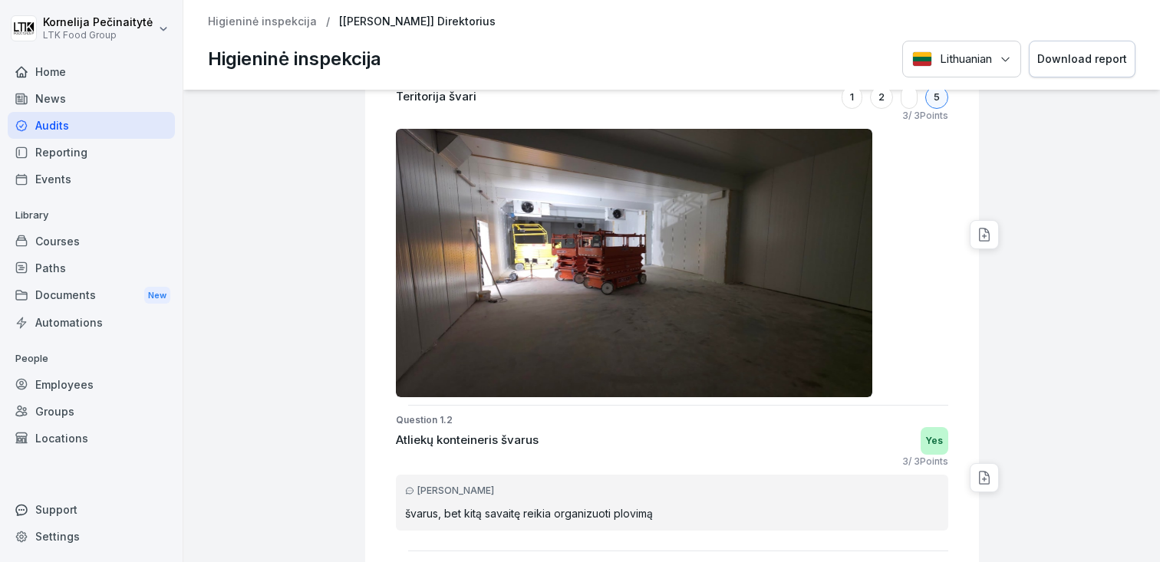
scroll to position [0, 0]
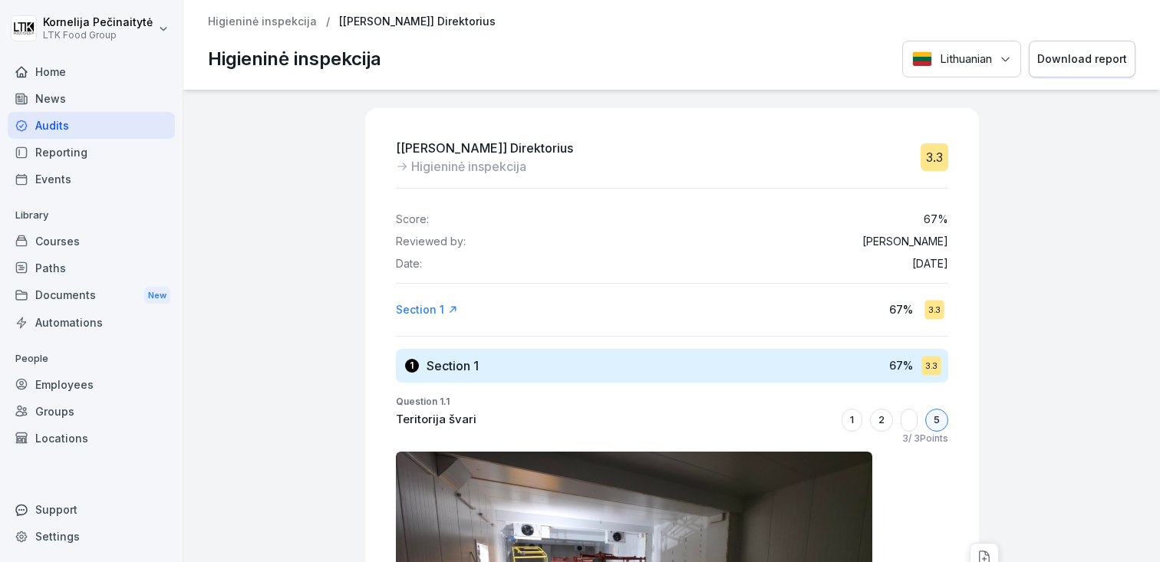
click at [270, 25] on p "Higieninė inspekcija" at bounding box center [262, 21] width 109 height 13
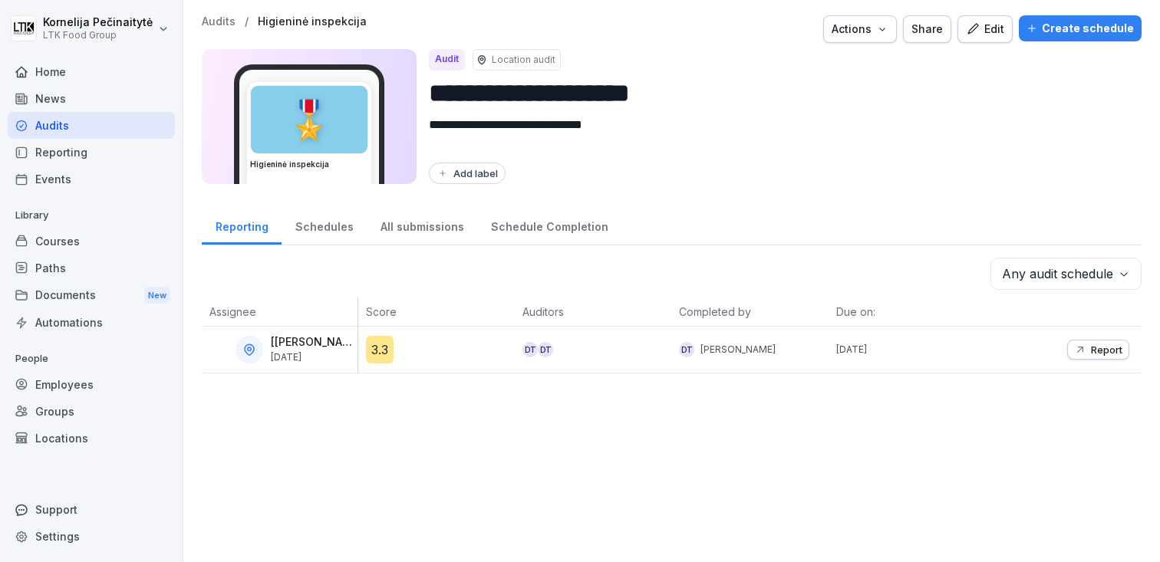
click at [1095, 344] on p "Report" at bounding box center [1106, 350] width 31 height 12
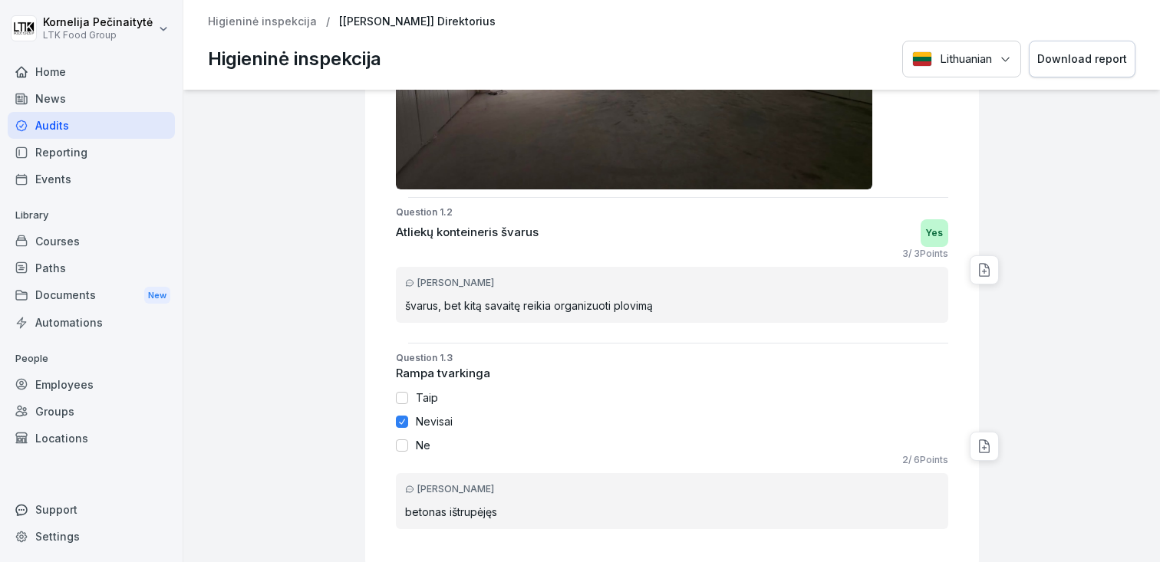
scroll to position [682, 0]
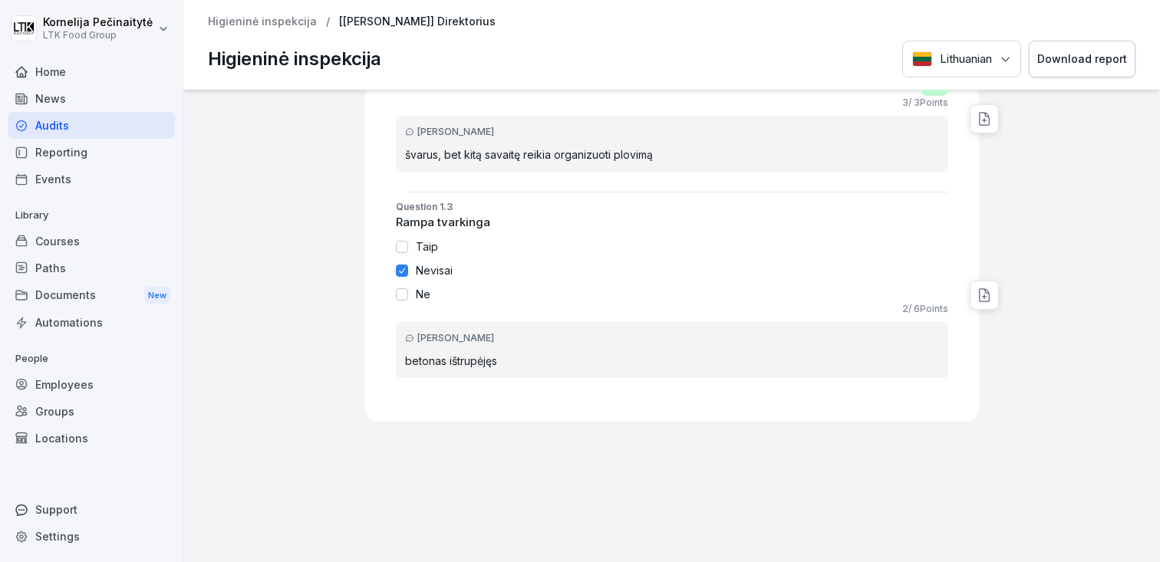
click at [984, 298] on icon at bounding box center [984, 295] width 10 height 12
click at [989, 328] on textarea at bounding box center [1047, 329] width 161 height 14
type textarea "**********"
click at [1147, 328] on icon at bounding box center [1143, 328] width 9 height 9
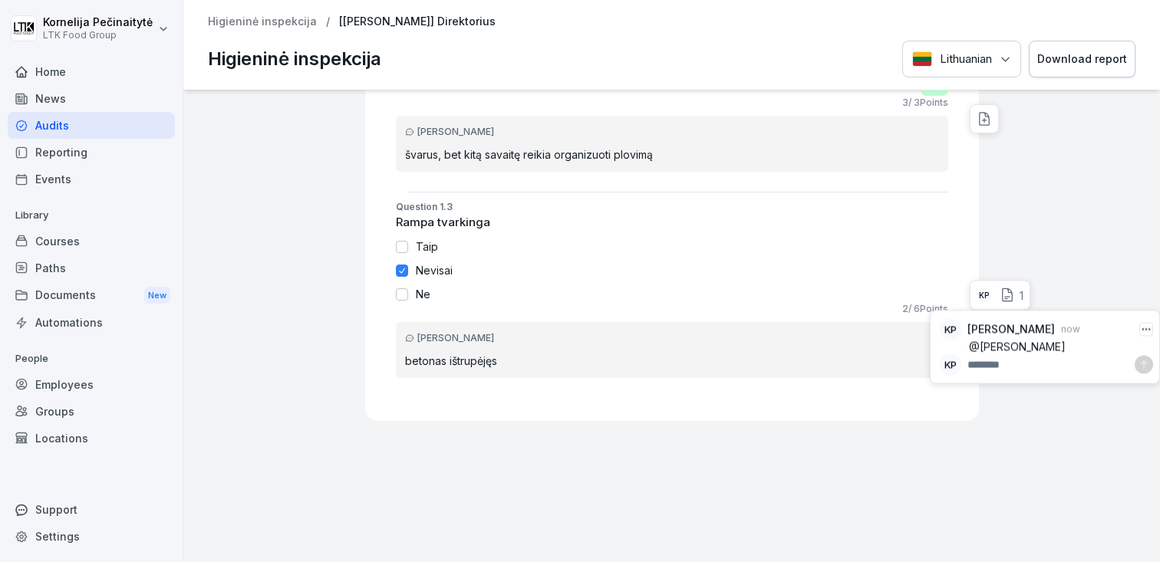
click at [1007, 349] on p "@[PERSON_NAME]" at bounding box center [1061, 348] width 184 height 14
